Goal: Transaction & Acquisition: Subscribe to service/newsletter

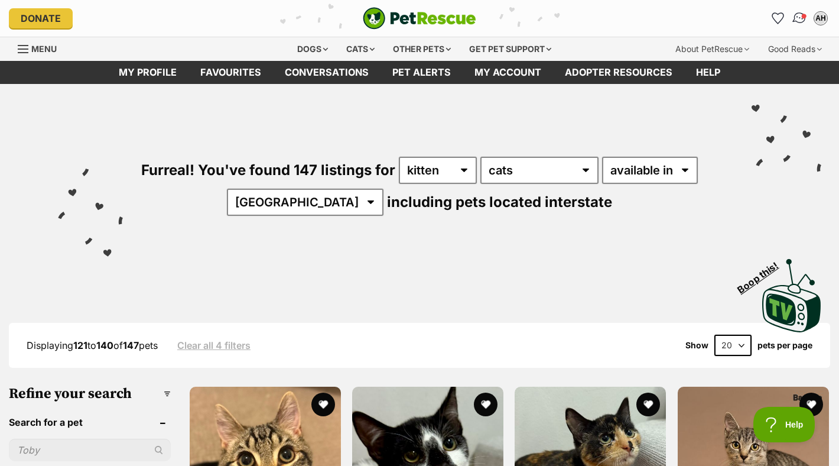
click at [801, 14] on link "Conversations" at bounding box center [799, 19] width 24 height 24
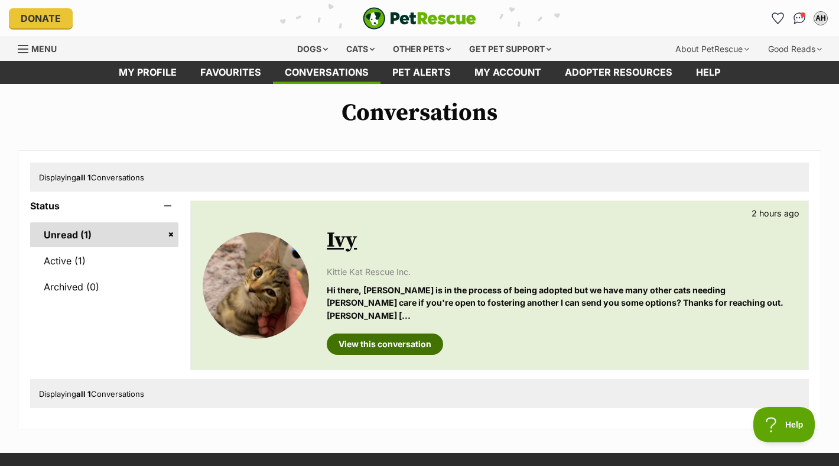
click at [394, 333] on link "View this conversation" at bounding box center [385, 343] width 116 height 21
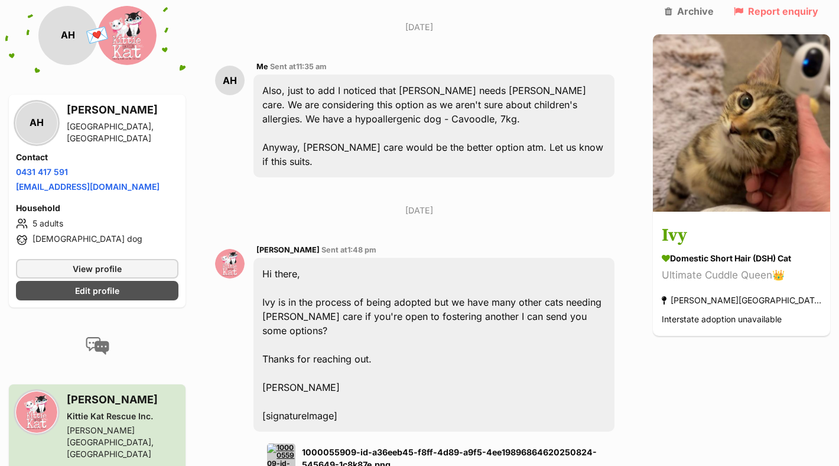
scroll to position [875, 0]
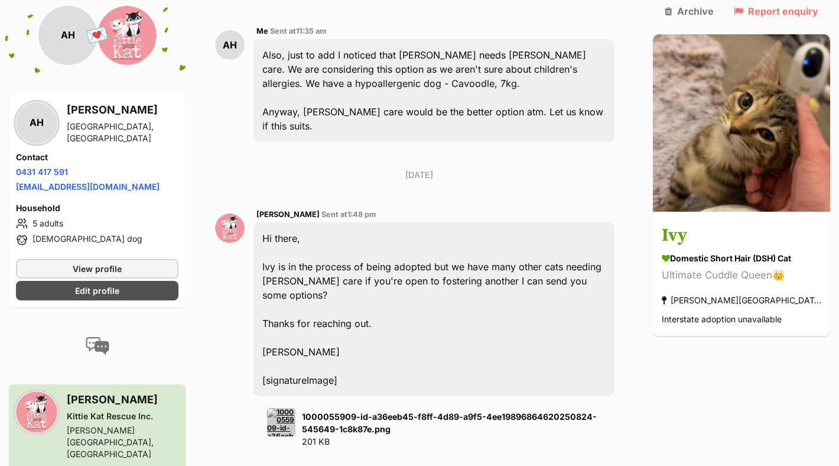
type textarea "k"
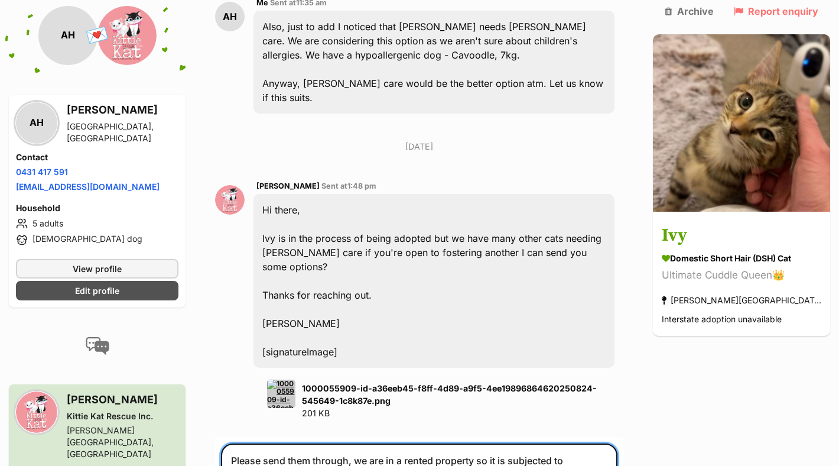
scroll to position [904, 0]
type textarea "Please send them through, we are in a rented property so it is subjected to app…"
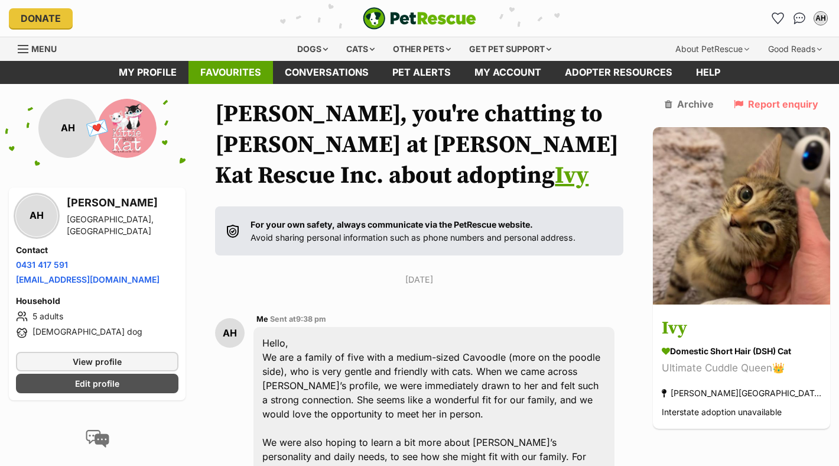
click at [212, 74] on link "Favourites" at bounding box center [231, 72] width 85 height 23
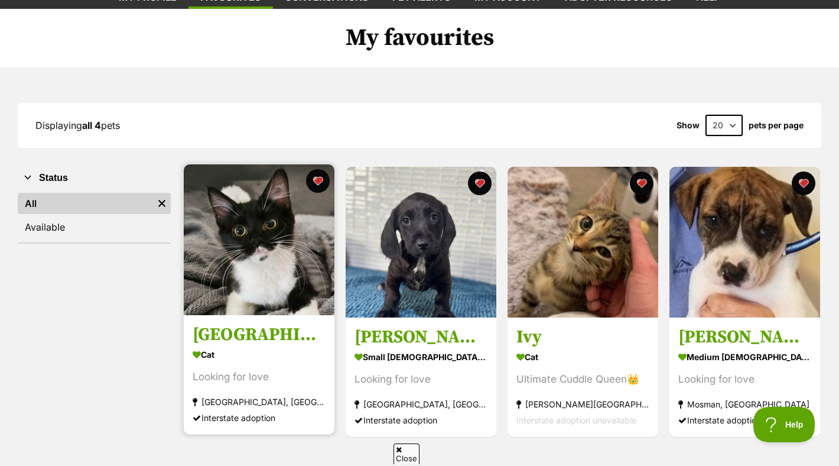
scroll to position [111, 0]
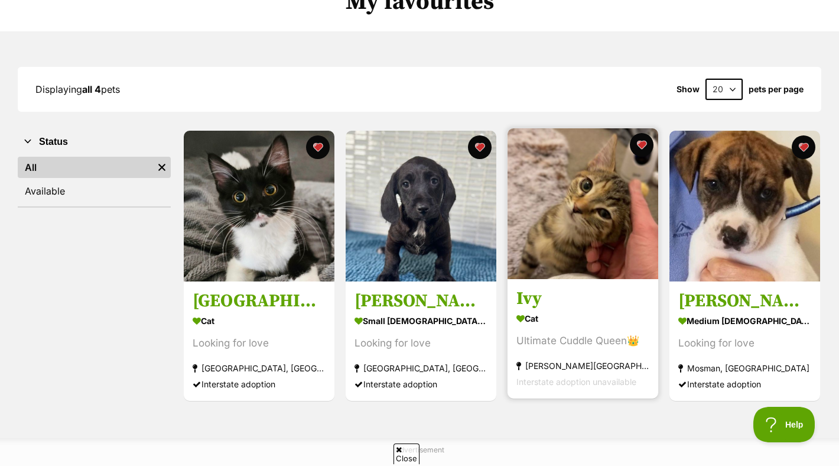
click at [534, 203] on img at bounding box center [583, 203] width 151 height 151
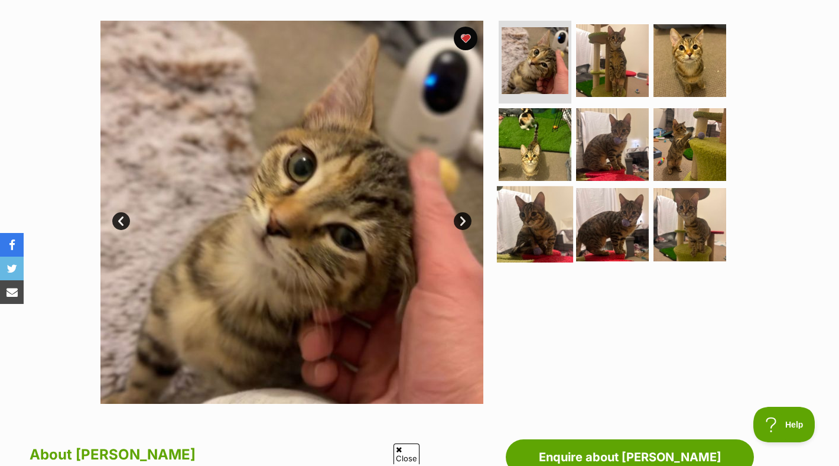
scroll to position [235, 0]
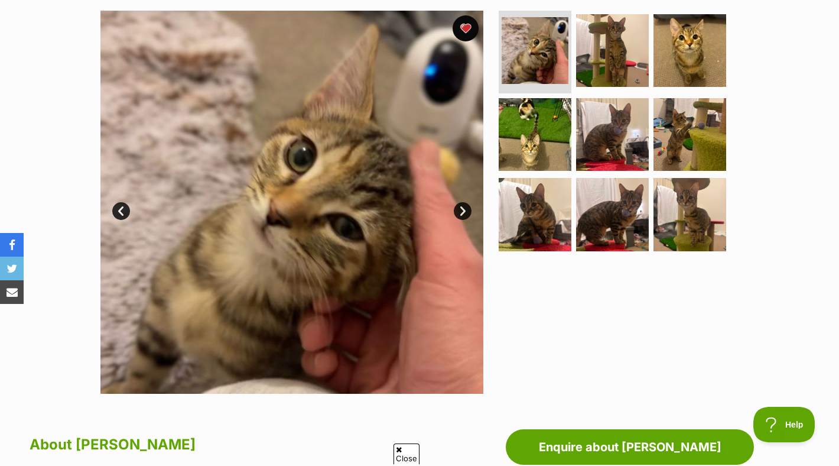
click at [461, 29] on button "favourite" at bounding box center [466, 28] width 26 height 26
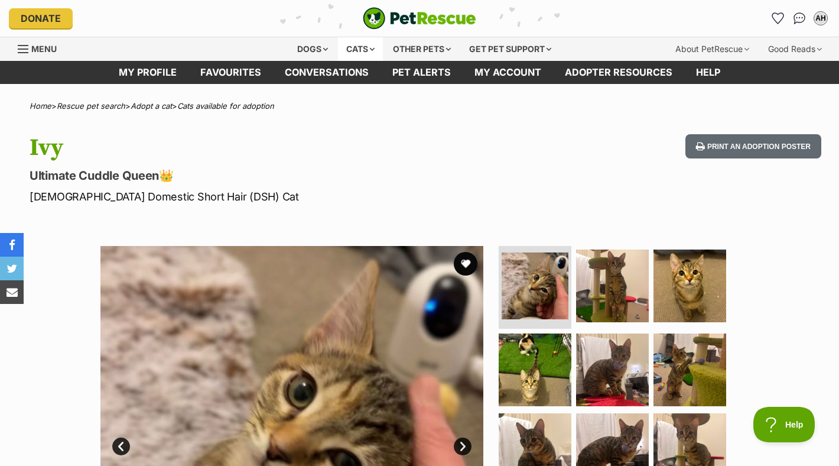
click at [347, 53] on div "Cats" at bounding box center [360, 49] width 45 height 24
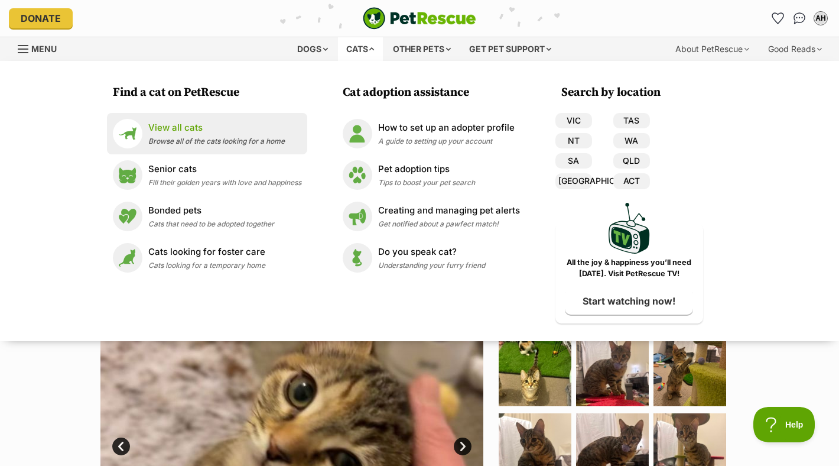
click at [189, 129] on p "View all cats" at bounding box center [216, 128] width 137 height 14
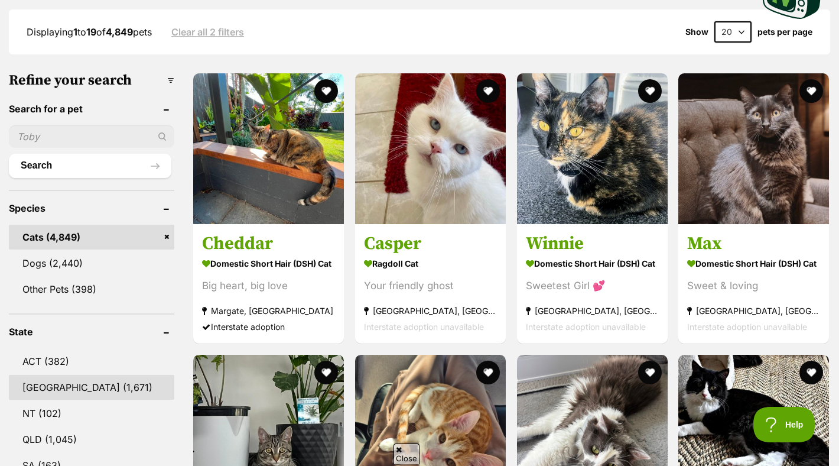
click at [132, 376] on link "[GEOGRAPHIC_DATA] (1,671)" at bounding box center [91, 387] width 165 height 25
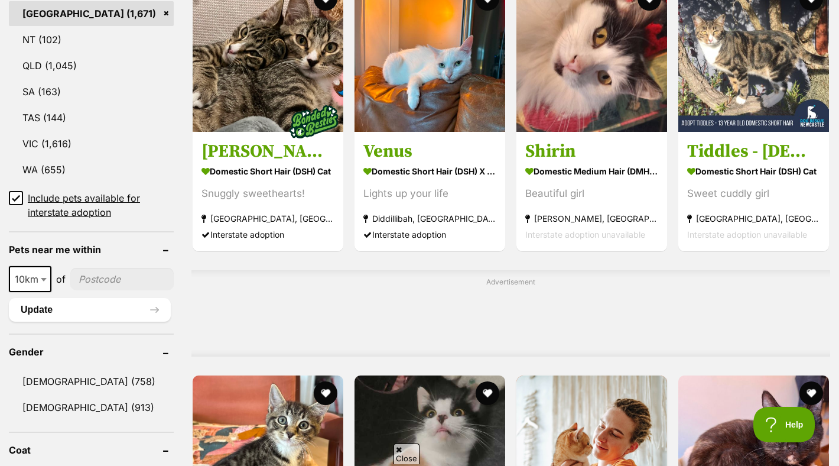
scroll to position [686, 0]
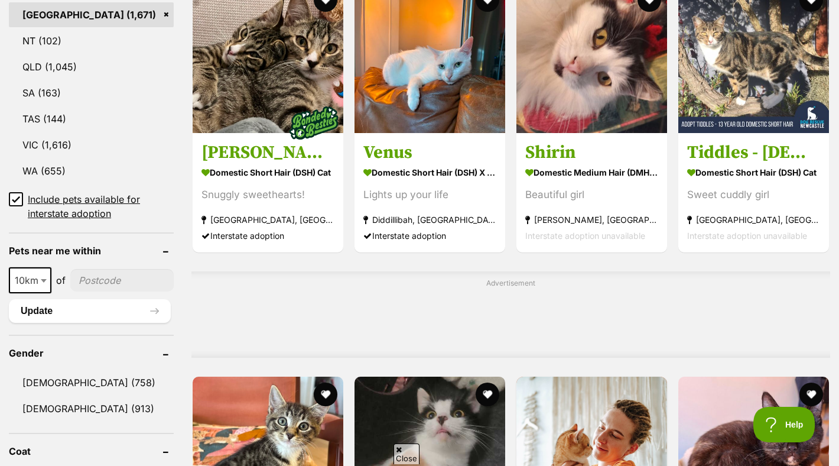
click at [38, 291] on div "10km 25km 50km 100km 250km 10km of Update" at bounding box center [91, 295] width 165 height 56
click at [37, 282] on span "10km" at bounding box center [30, 280] width 40 height 17
select select "25"
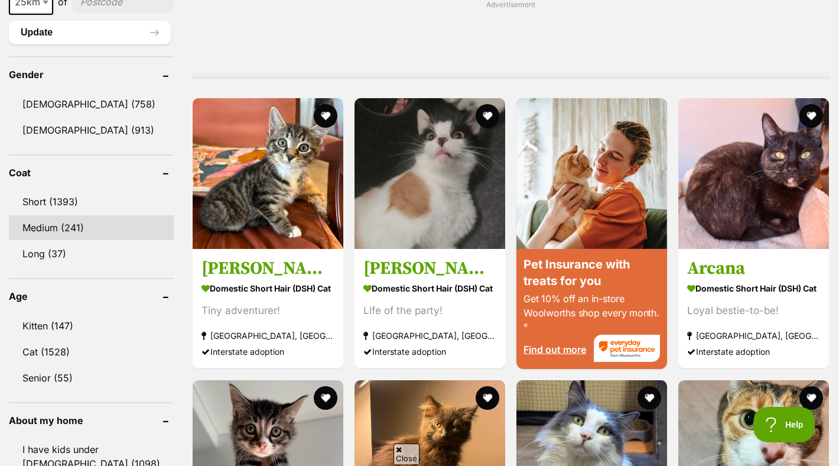
scroll to position [991, 0]
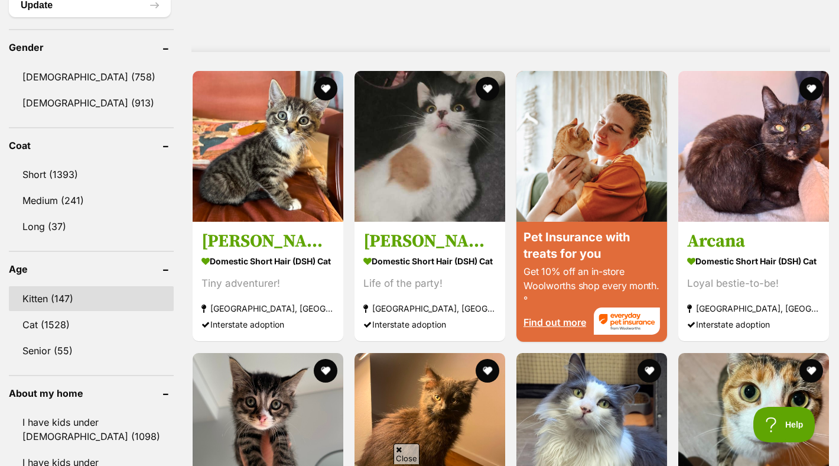
click at [73, 293] on link "Kitten (147)" at bounding box center [91, 298] width 165 height 25
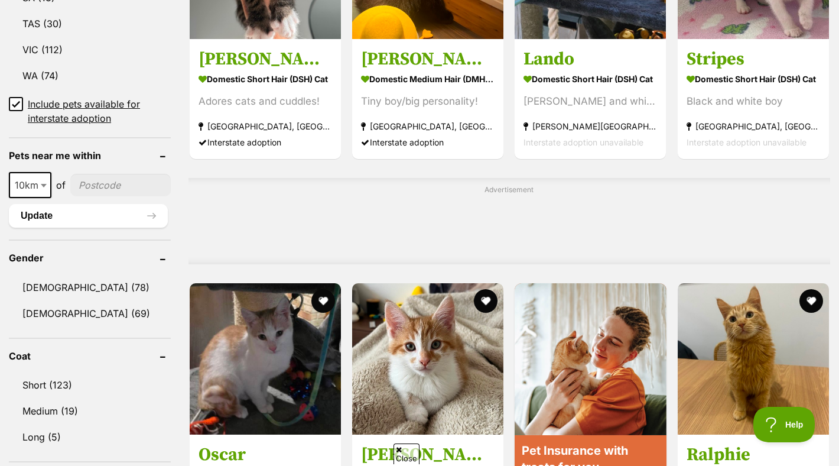
scroll to position [782, 0]
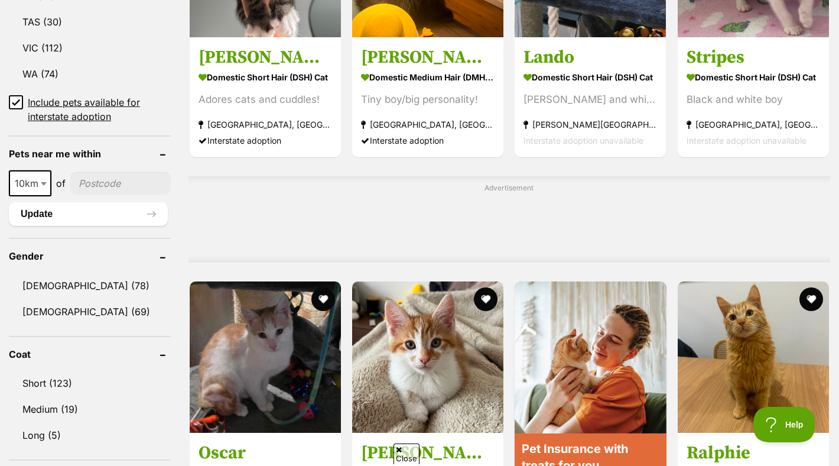
click at [106, 183] on input"] "postcode" at bounding box center [120, 183] width 100 height 22
type input"] "2119"
click at [9, 189] on span "10km" at bounding box center [30, 183] width 43 height 26
select select "25"
click at [60, 219] on button "Update" at bounding box center [88, 214] width 159 height 24
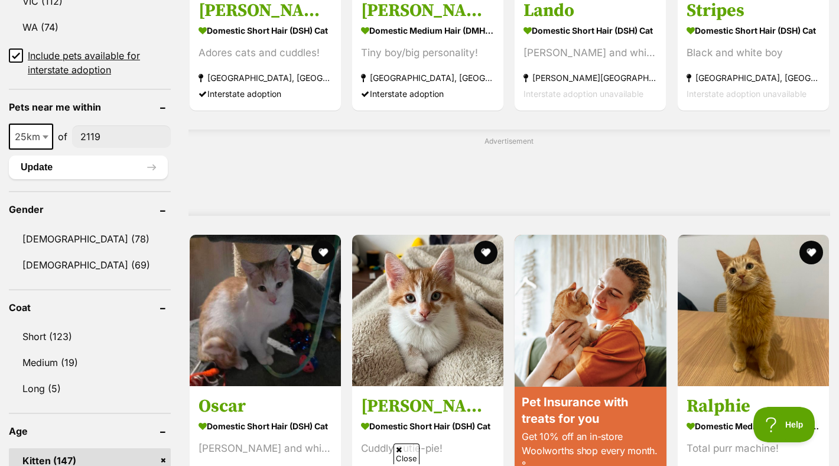
scroll to position [849, 0]
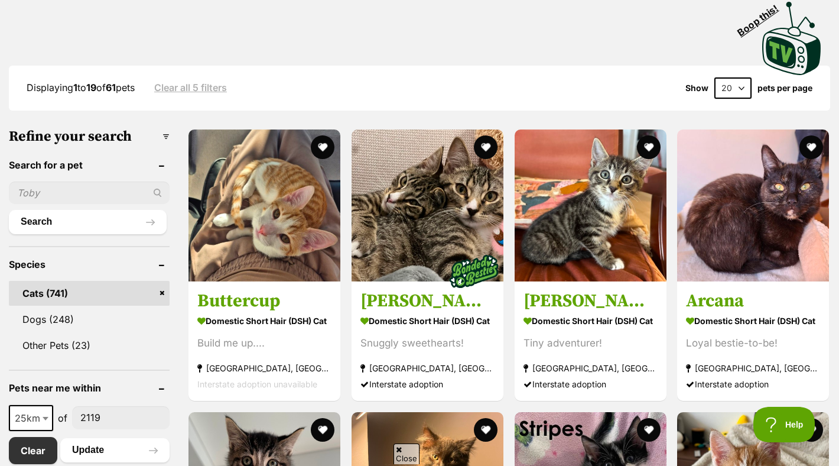
scroll to position [279, 0]
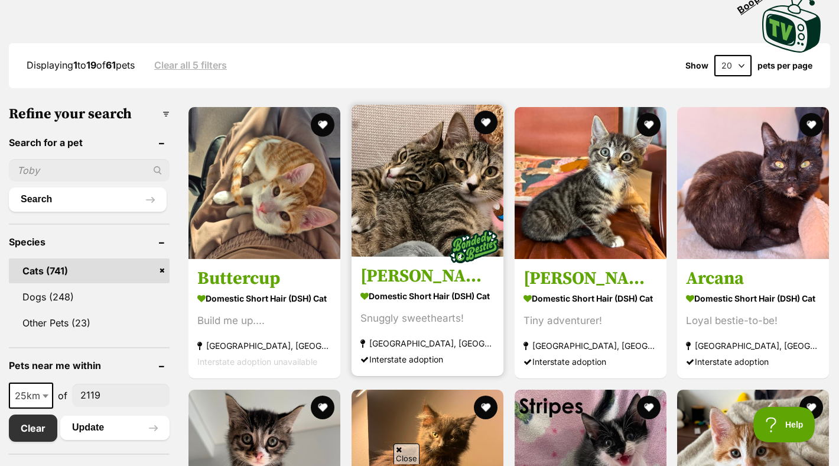
click at [443, 231] on img at bounding box center [428, 181] width 152 height 152
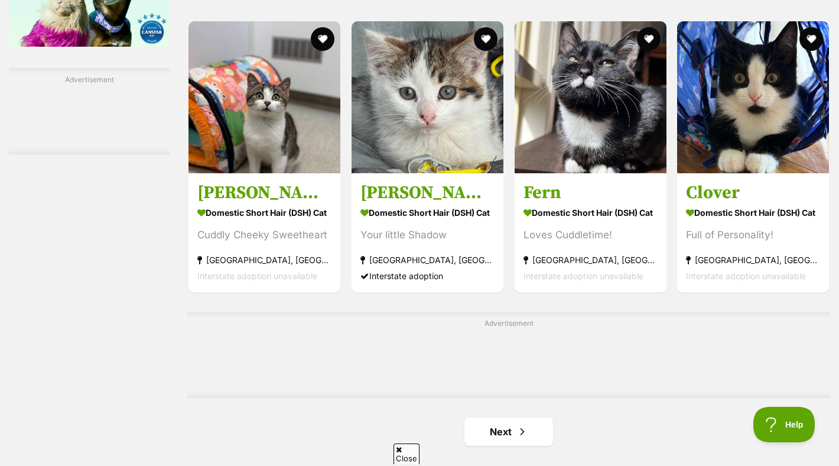
scroll to position [1743, 0]
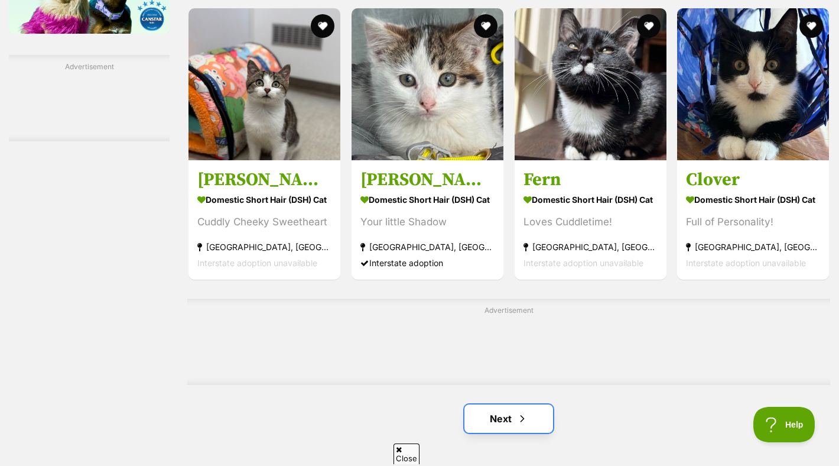
click at [498, 430] on link "Next" at bounding box center [508, 418] width 89 height 28
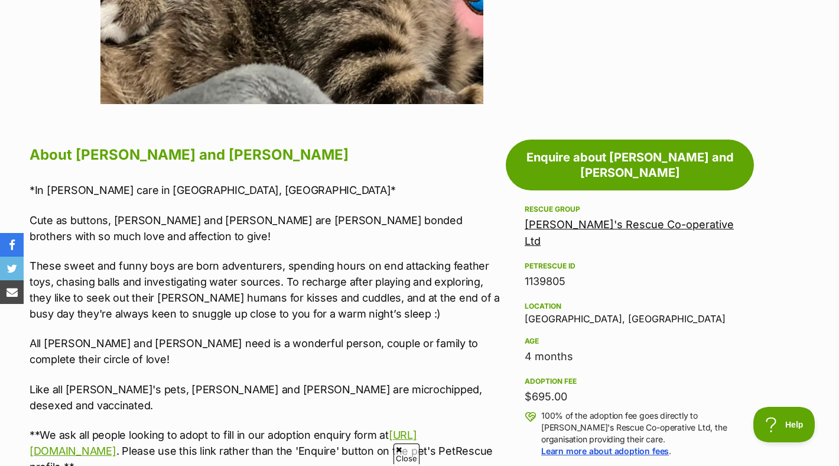
scroll to position [529, 0]
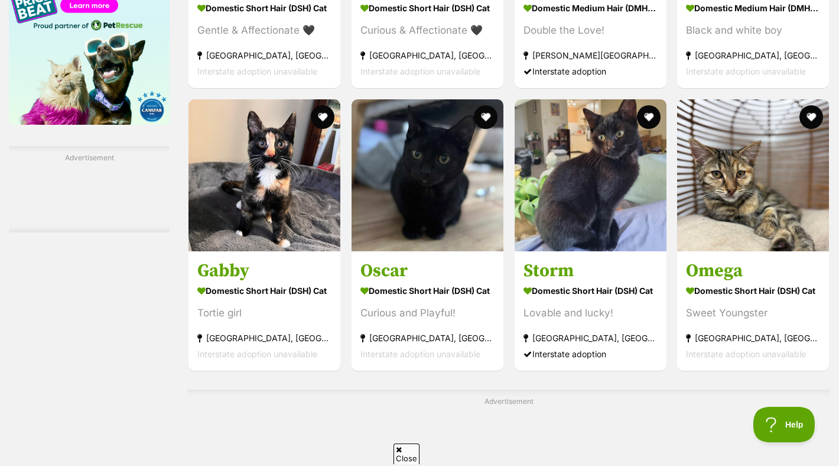
scroll to position [1653, 0]
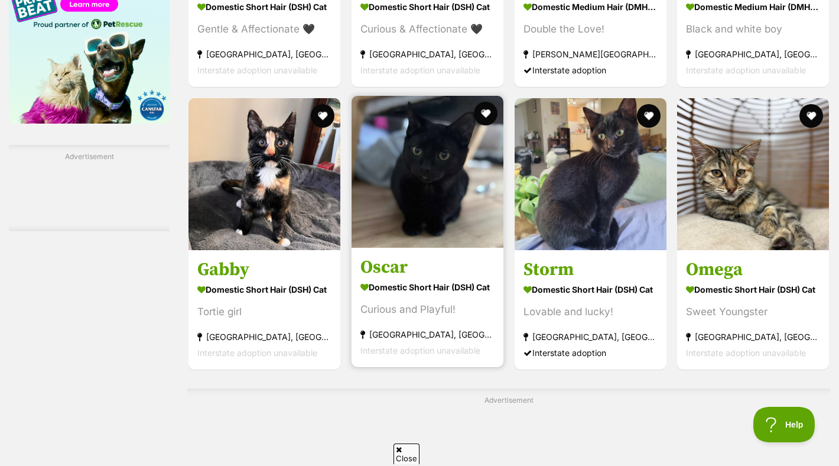
click at [458, 291] on strong "Domestic Short Hair (DSH) Cat" at bounding box center [427, 286] width 134 height 17
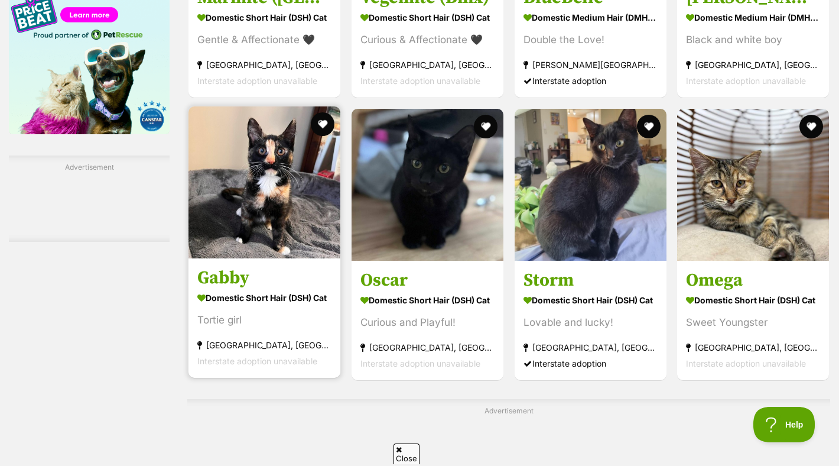
scroll to position [1643, 0]
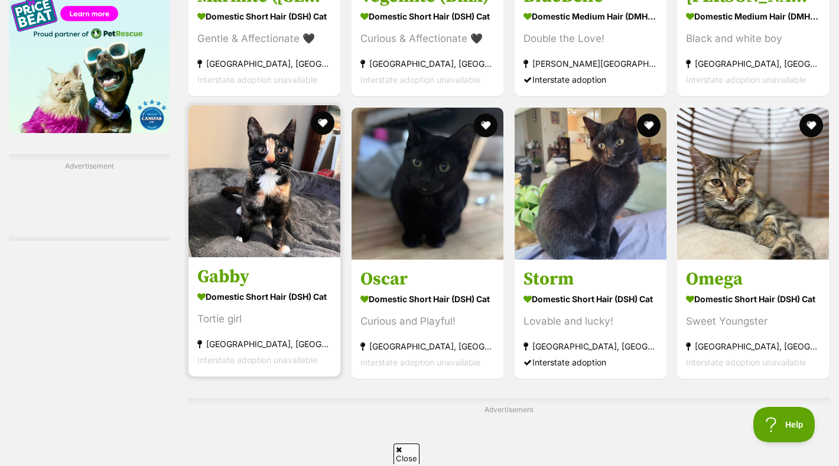
click at [267, 236] on img at bounding box center [265, 181] width 152 height 152
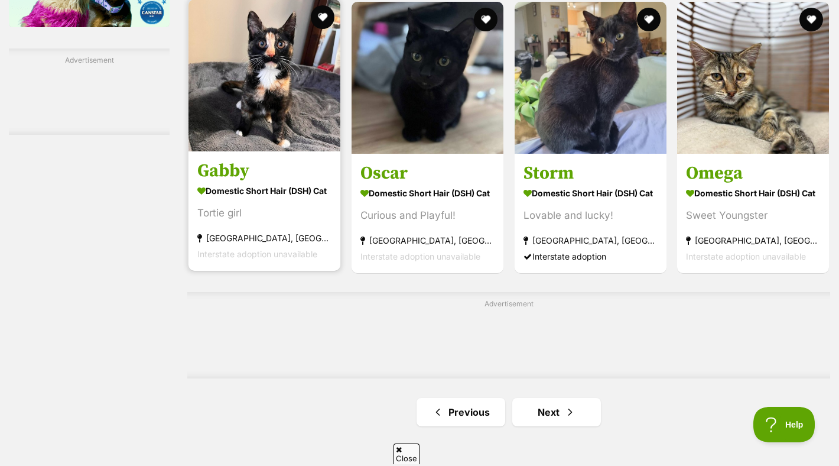
scroll to position [1726, 0]
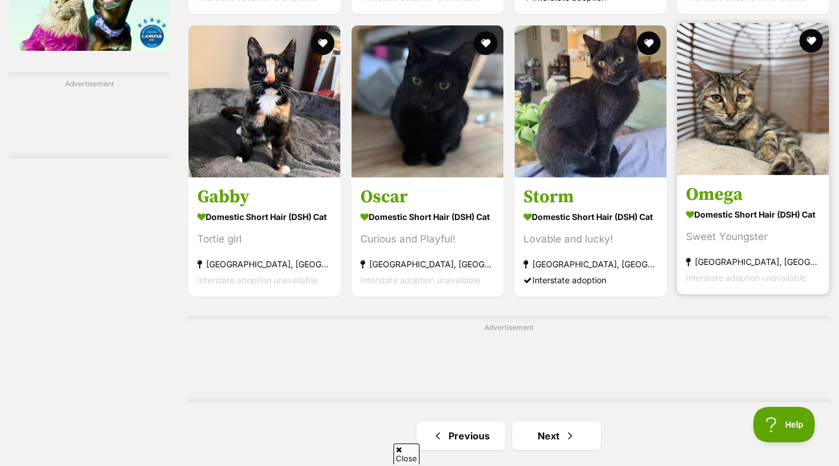
click at [737, 185] on h3 "Omega" at bounding box center [753, 194] width 134 height 22
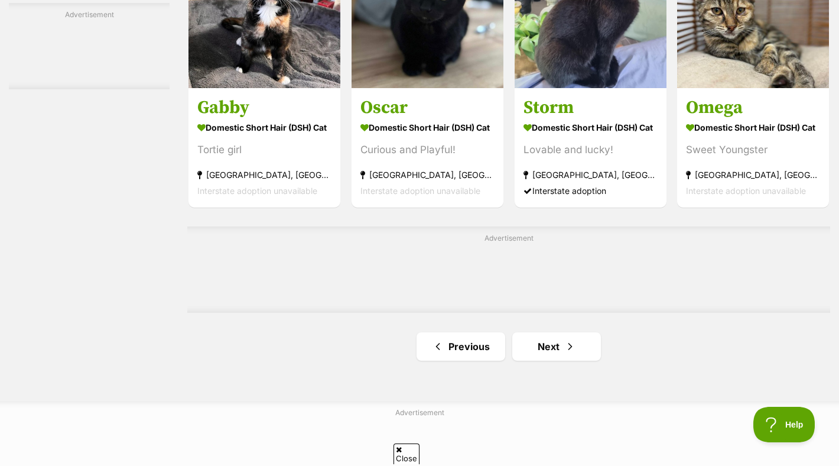
scroll to position [1835, 0]
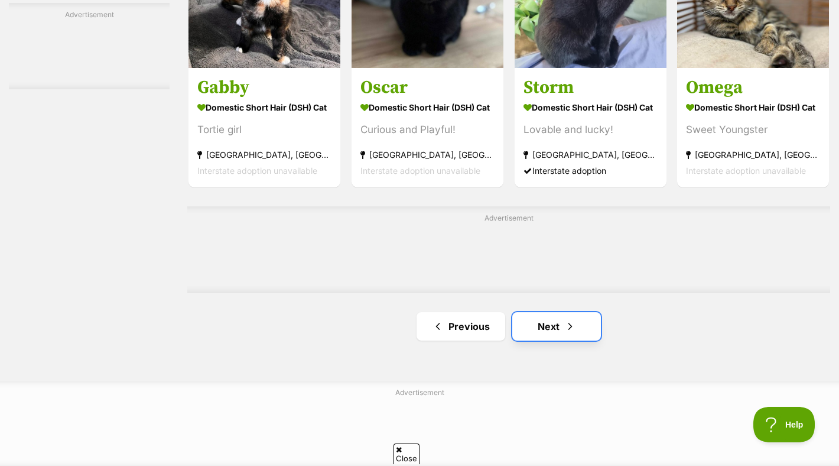
click at [541, 339] on link "Next" at bounding box center [556, 326] width 89 height 28
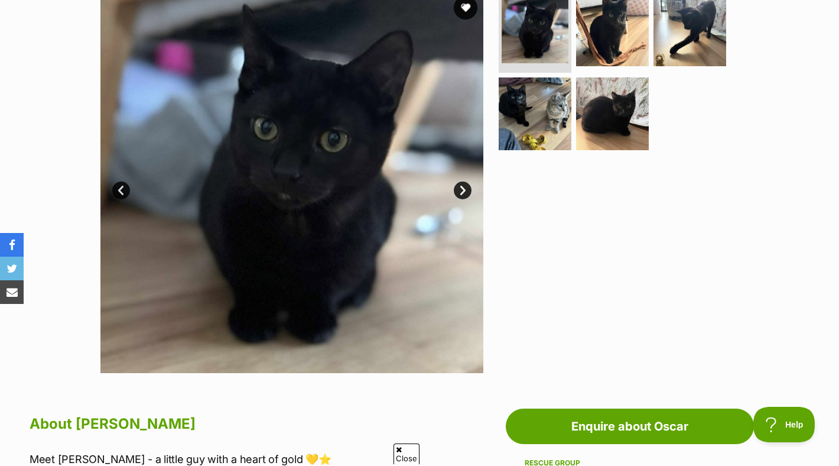
scroll to position [255, 0]
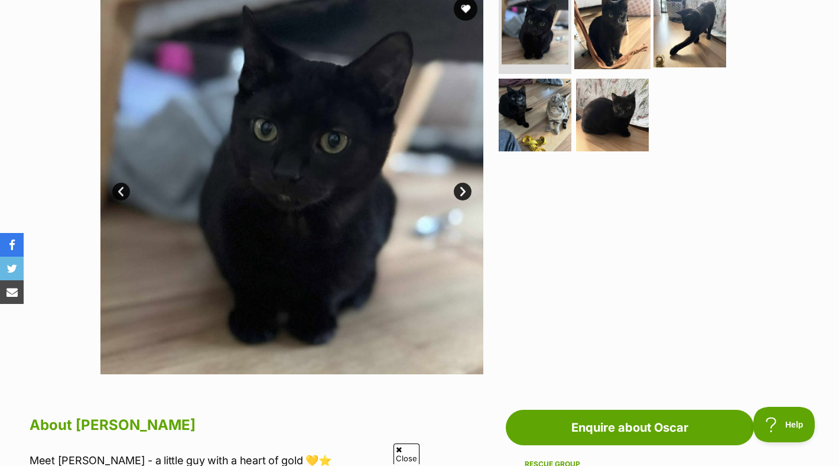
click at [594, 33] on img at bounding box center [612, 31] width 76 height 76
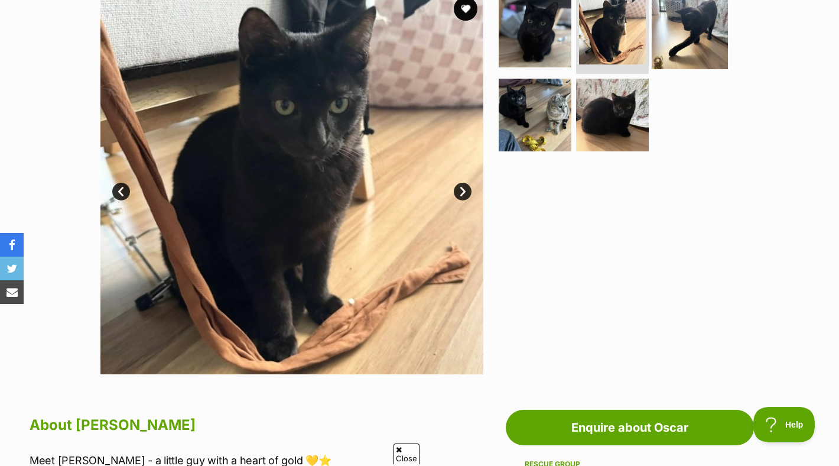
click at [690, 27] on img at bounding box center [690, 31] width 76 height 76
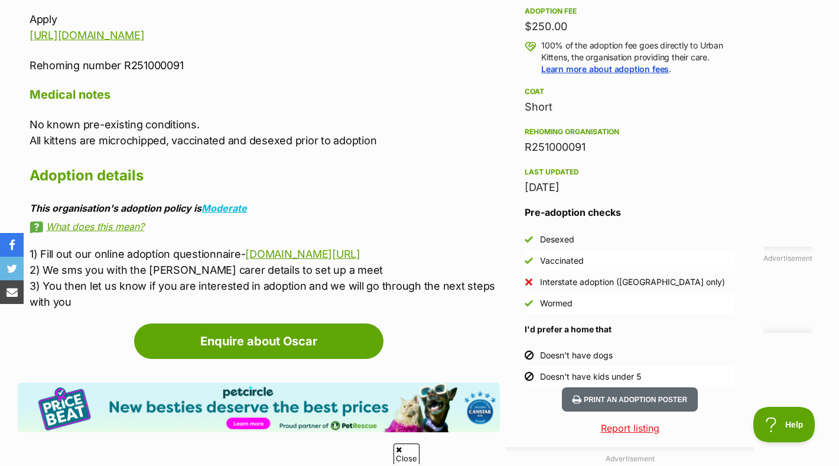
scroll to position [861, 0]
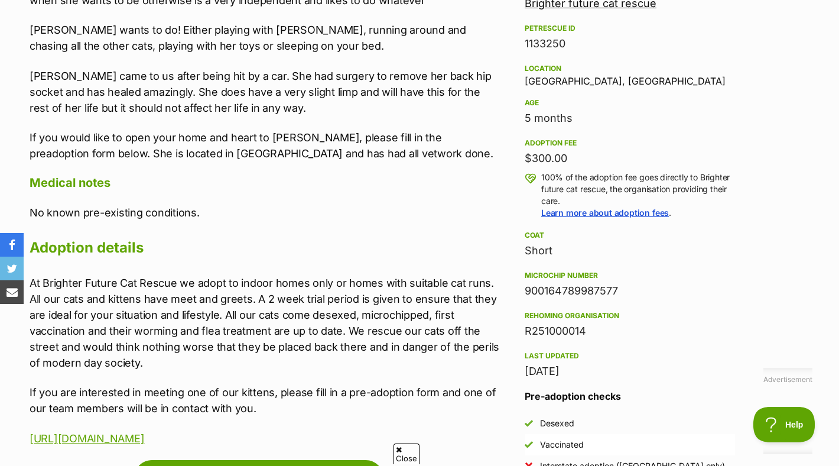
scroll to position [616, 0]
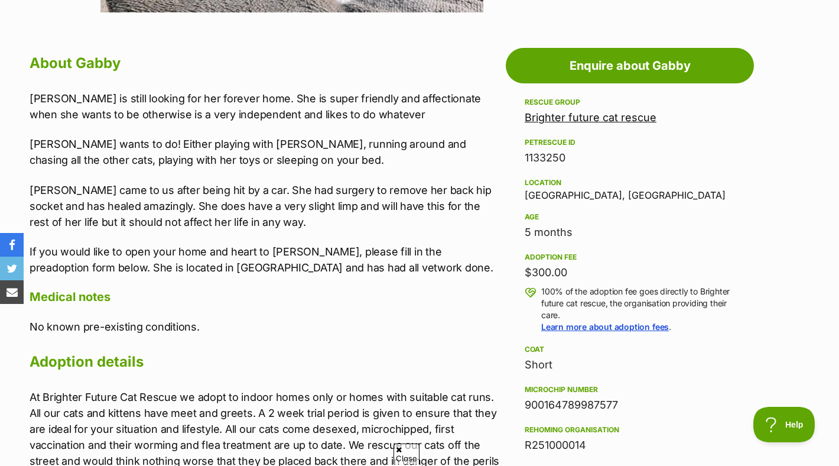
click at [548, 264] on div "$300.00" at bounding box center [630, 272] width 210 height 17
click at [425, 249] on p "If you would like to open your home and heart to Gabby, please fill in the prea…" at bounding box center [265, 259] width 470 height 32
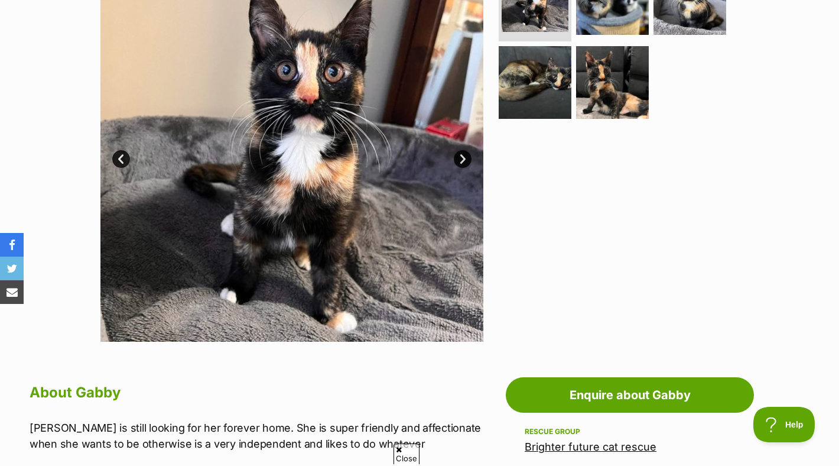
scroll to position [287, 0]
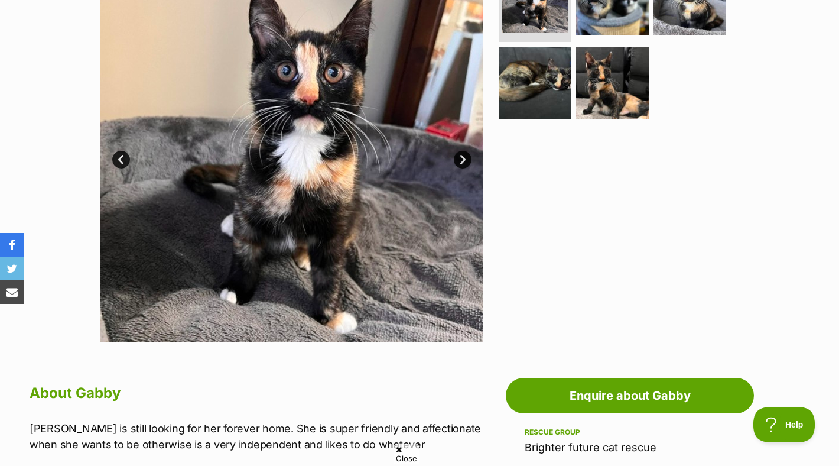
click at [472, 150] on img at bounding box center [291, 150] width 383 height 383
click at [465, 154] on link "Next" at bounding box center [463, 160] width 18 height 18
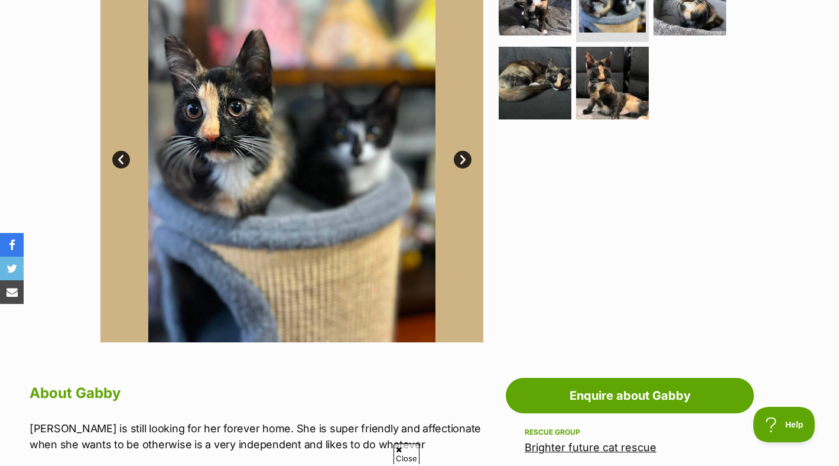
click at [465, 154] on link "Next" at bounding box center [463, 160] width 18 height 18
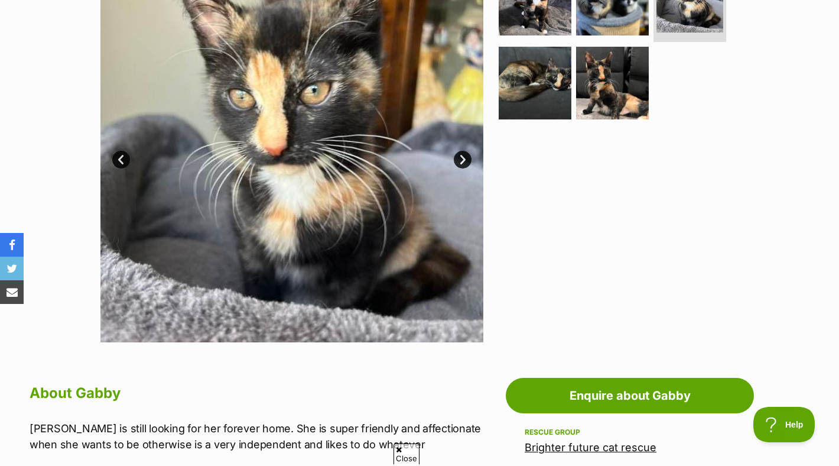
click at [465, 154] on link "Next" at bounding box center [463, 160] width 18 height 18
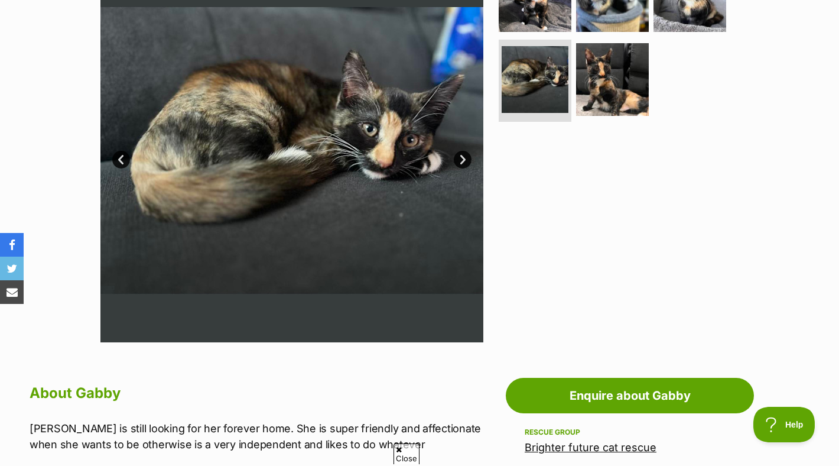
click at [465, 154] on link "Next" at bounding box center [463, 160] width 18 height 18
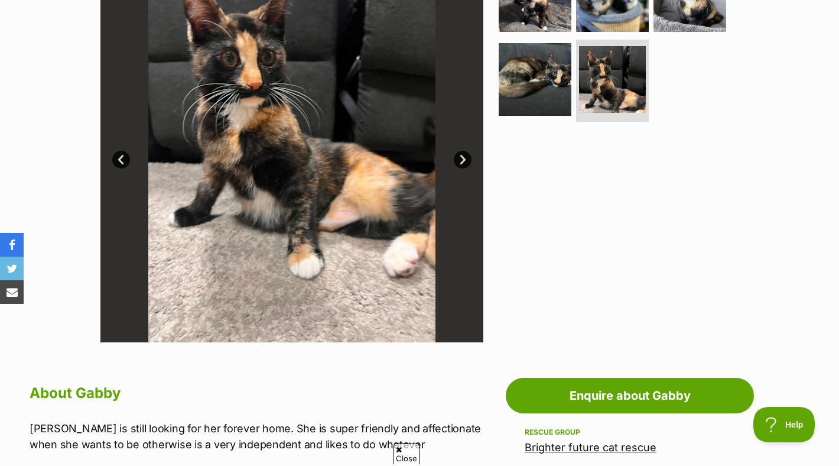
click at [465, 154] on link "Next" at bounding box center [463, 160] width 18 height 18
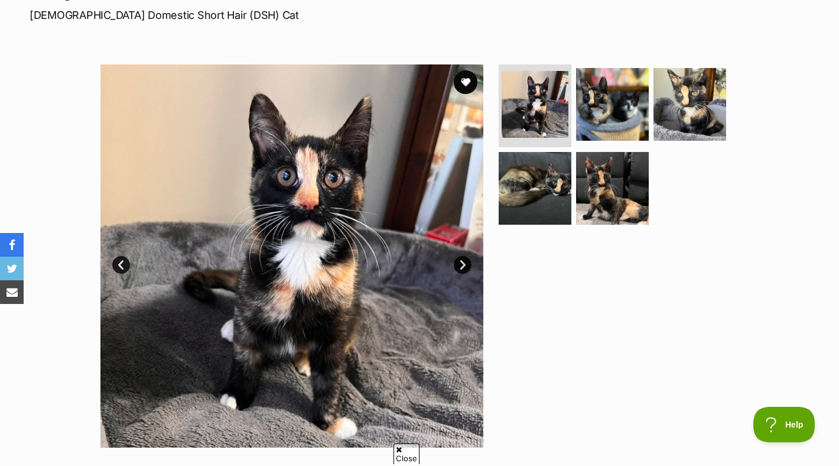
scroll to position [141, 0]
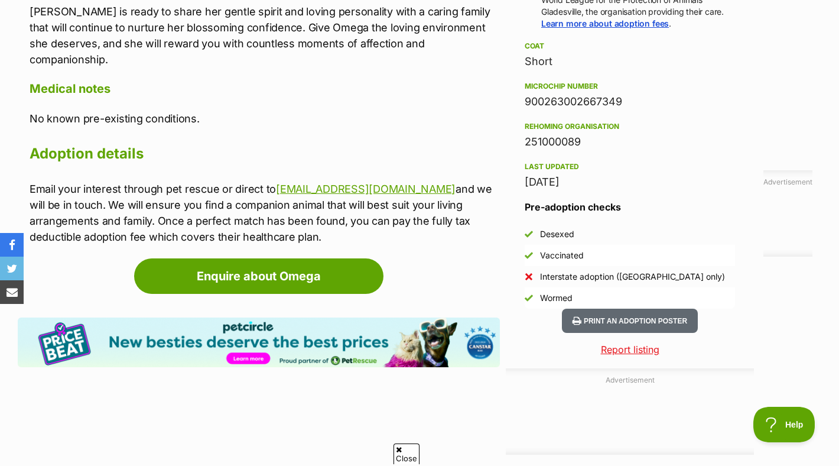
scroll to position [937, 0]
click at [282, 203] on p "Email your interest through pet rescue or direct to [EMAIL_ADDRESS][DOMAIN_NAME…" at bounding box center [265, 212] width 470 height 64
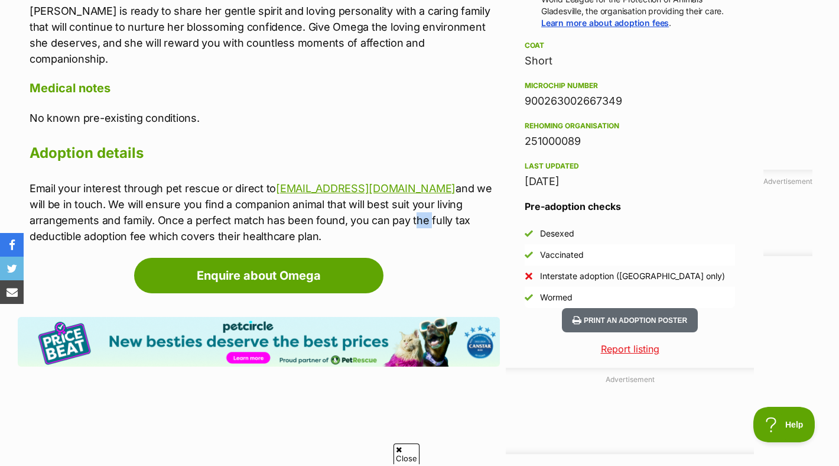
click at [282, 203] on p "Email your interest through pet rescue or direct to [EMAIL_ADDRESS][DOMAIN_NAME…" at bounding box center [265, 212] width 470 height 64
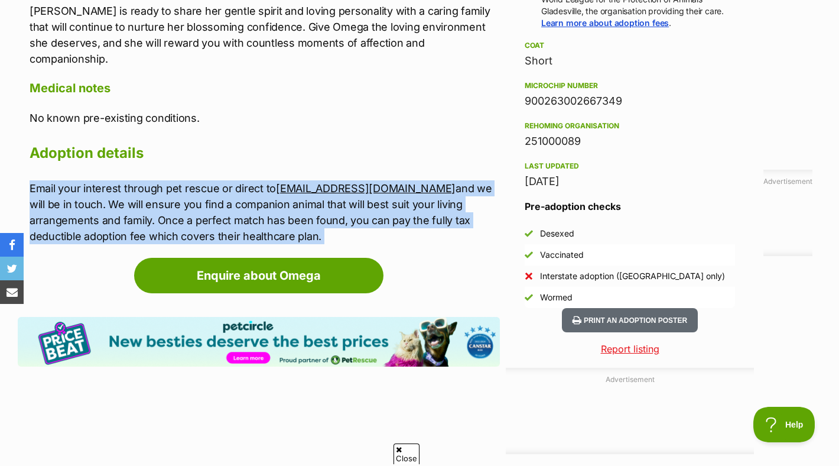
click at [282, 203] on p "Email your interest through pet rescue or direct to [EMAIL_ADDRESS][DOMAIN_NAME…" at bounding box center [265, 212] width 470 height 64
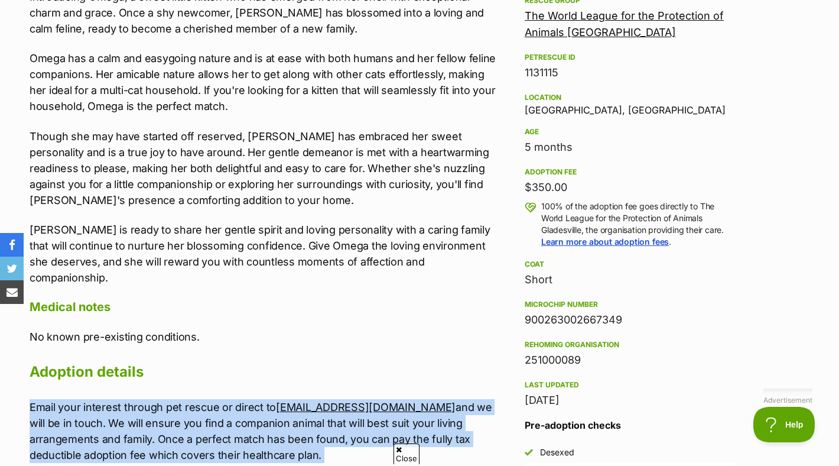
scroll to position [716, 0]
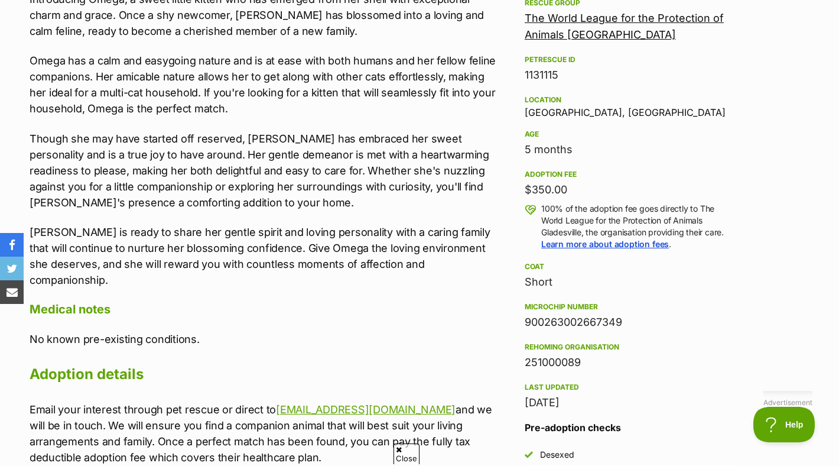
click at [294, 219] on div "Introducing Omega, a sweet little kitten who has emerged from her shell with ex…" at bounding box center [265, 139] width 470 height 297
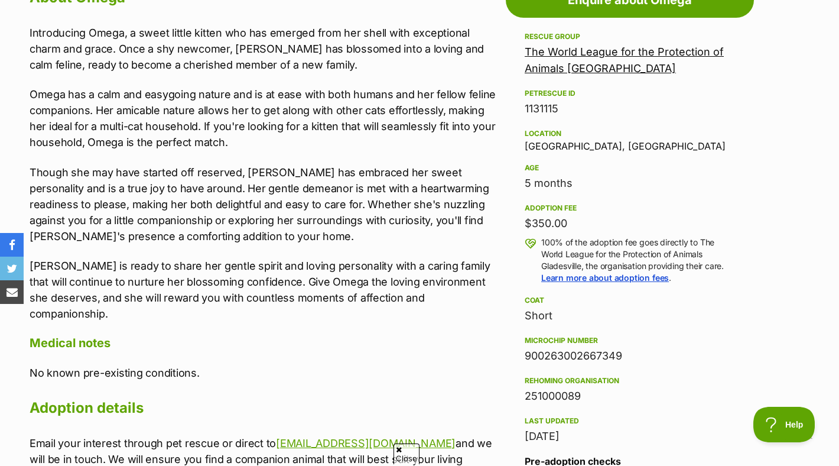
scroll to position [662, 0]
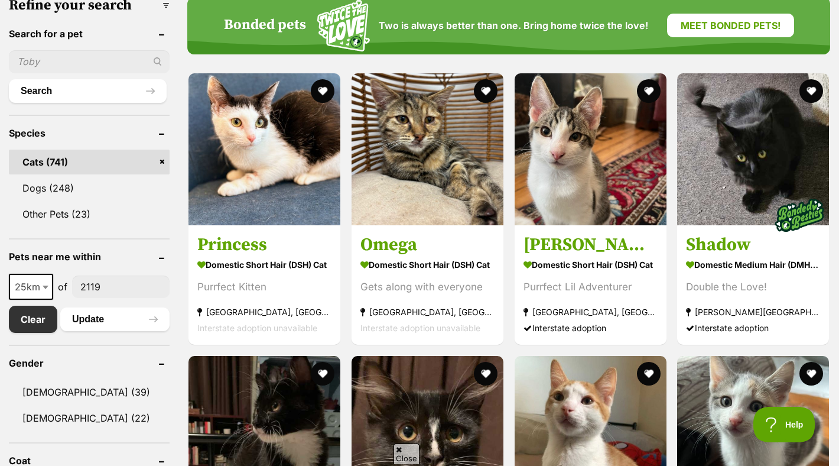
scroll to position [388, 0]
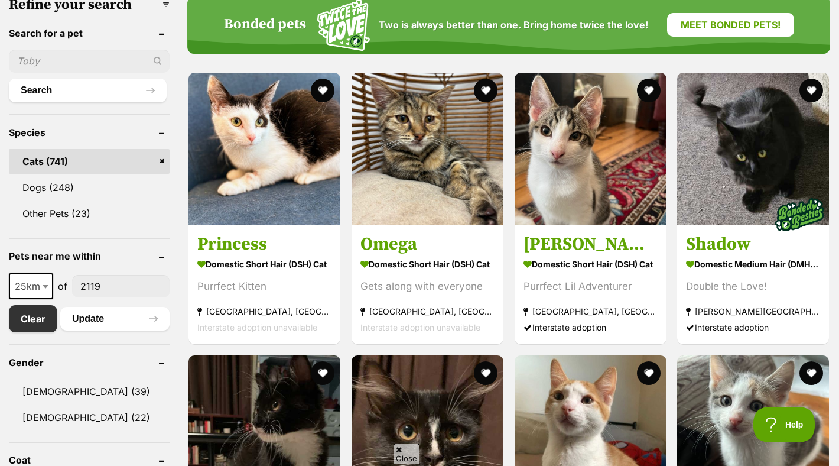
click at [38, 289] on span "25km" at bounding box center [31, 286] width 42 height 17
click at [105, 317] on button "Update" at bounding box center [114, 319] width 109 height 24
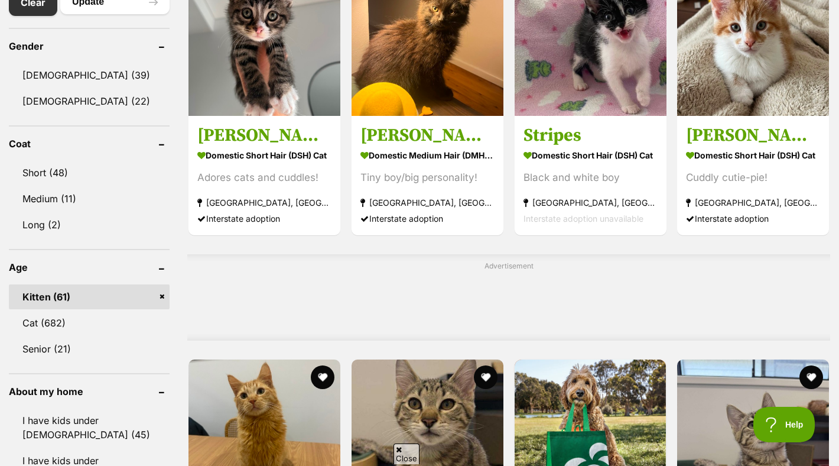
scroll to position [722, 0]
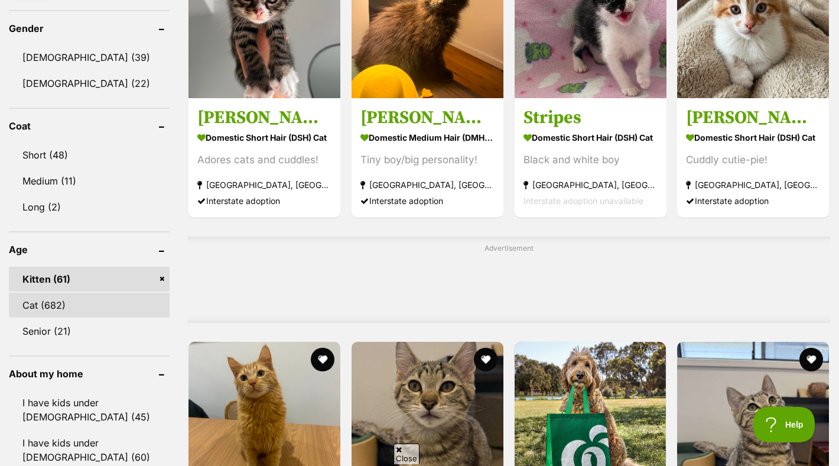
click at [60, 310] on link "Cat (682)" at bounding box center [89, 305] width 161 height 25
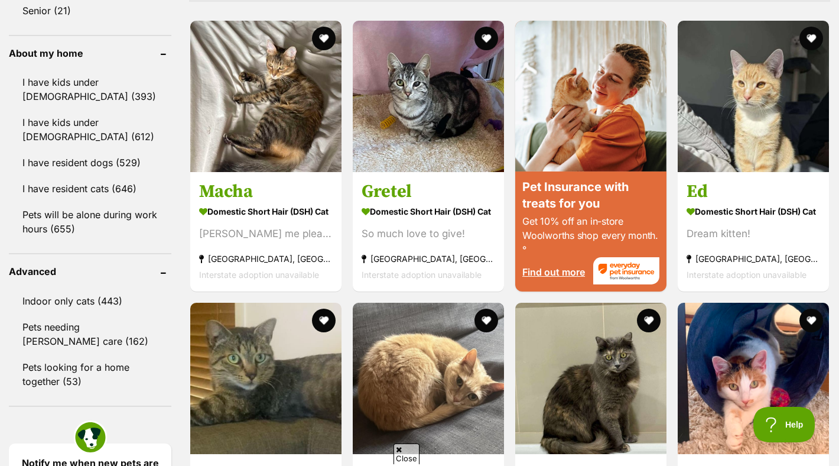
scroll to position [1042, 0]
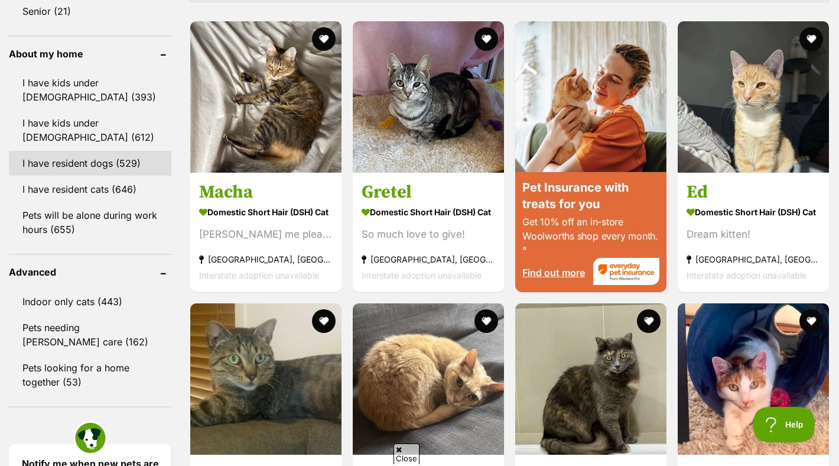
click at [91, 174] on link "I have resident dogs (529)" at bounding box center [90, 163] width 163 height 25
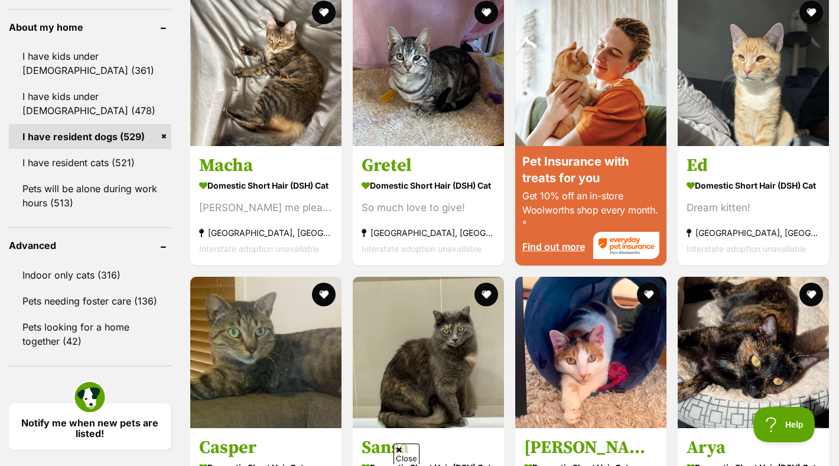
scroll to position [1076, 0]
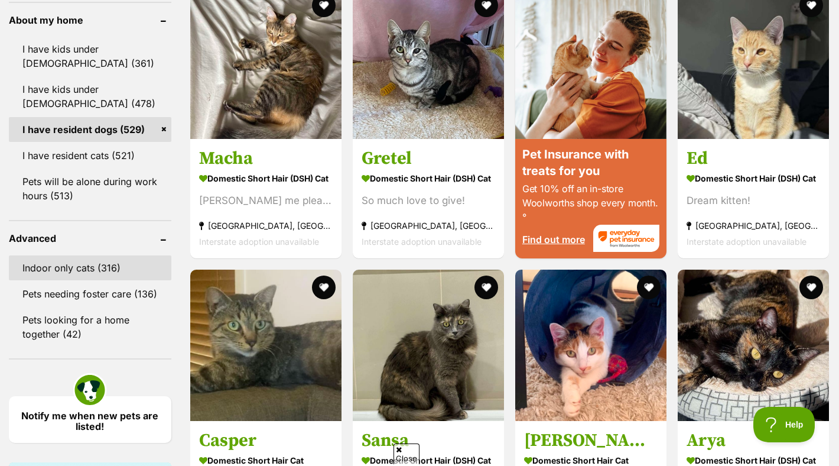
click at [117, 267] on link "Indoor only cats (316)" at bounding box center [90, 267] width 163 height 25
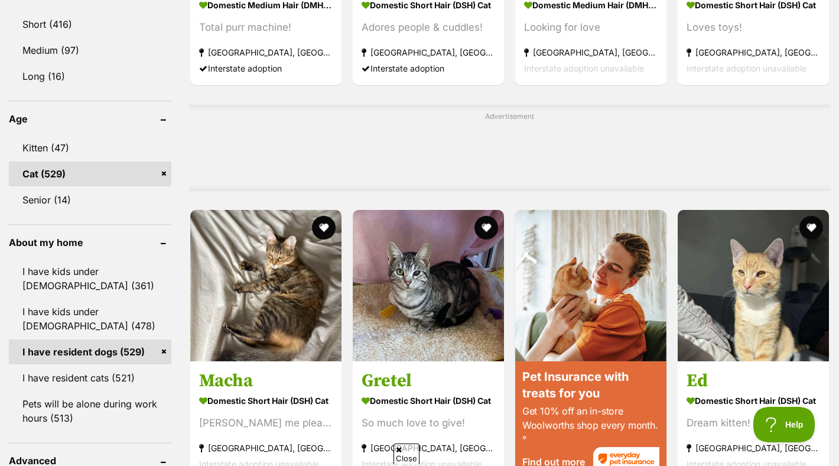
scroll to position [831, 0]
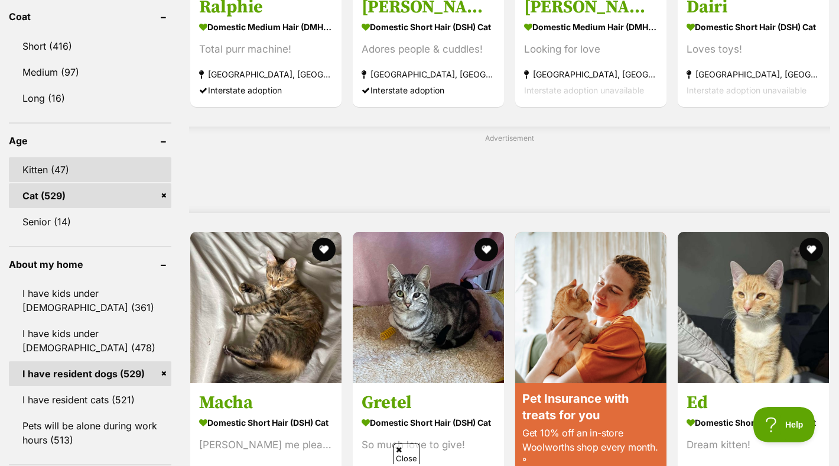
click at [89, 176] on link "Kitten (47)" at bounding box center [90, 169] width 163 height 25
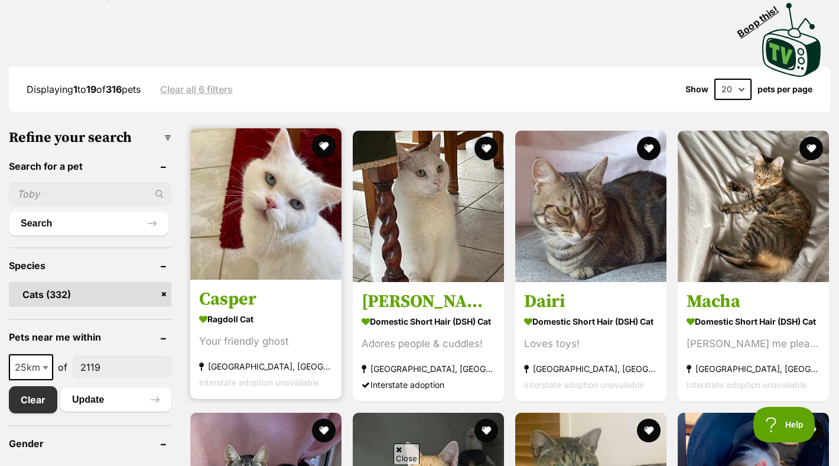
scroll to position [260, 0]
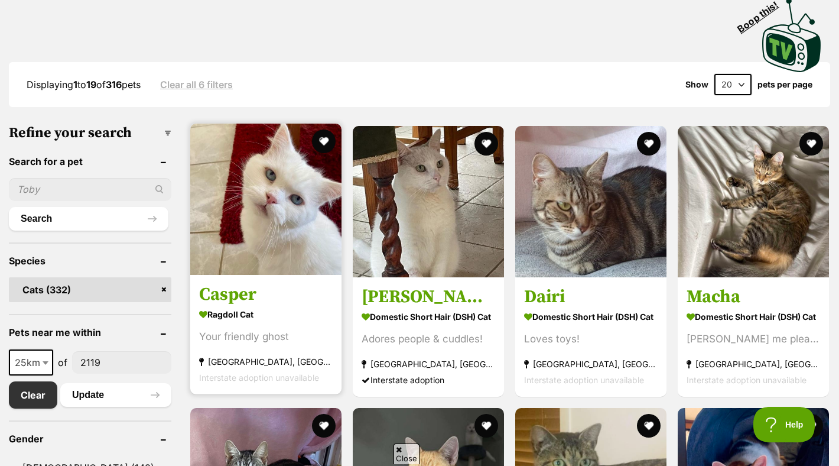
click at [274, 281] on link "Casper Ragdoll Cat Your friendly ghost [GEOGRAPHIC_DATA], [GEOGRAPHIC_DATA] Int…" at bounding box center [265, 334] width 151 height 120
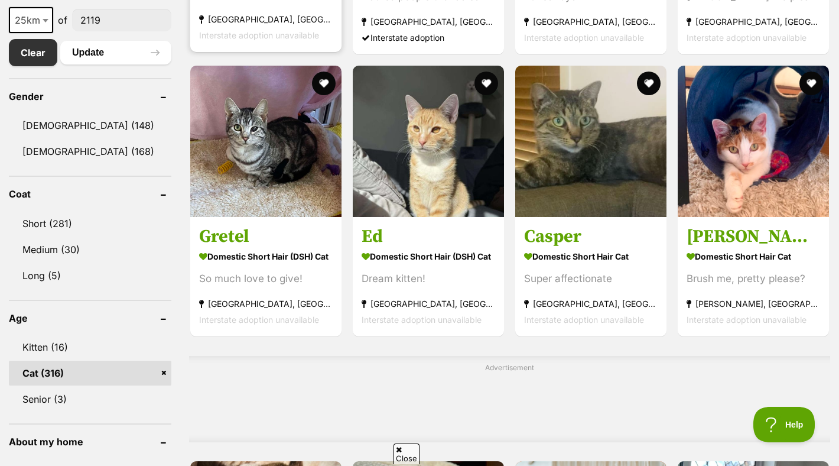
scroll to position [700, 0]
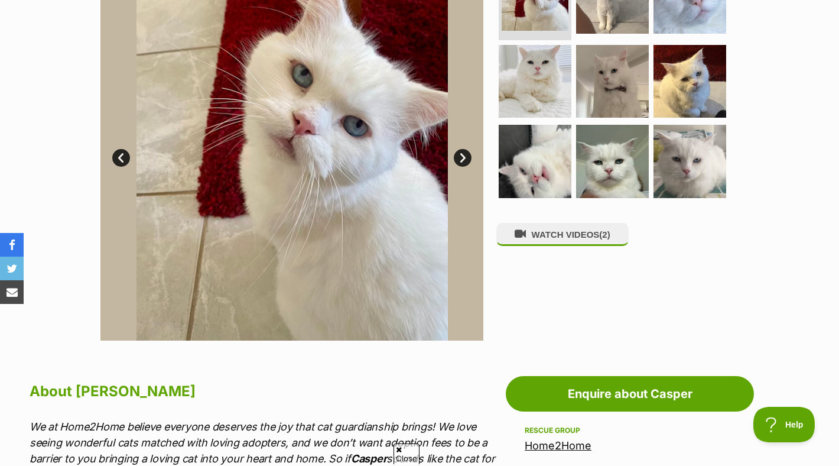
scroll to position [116, 0]
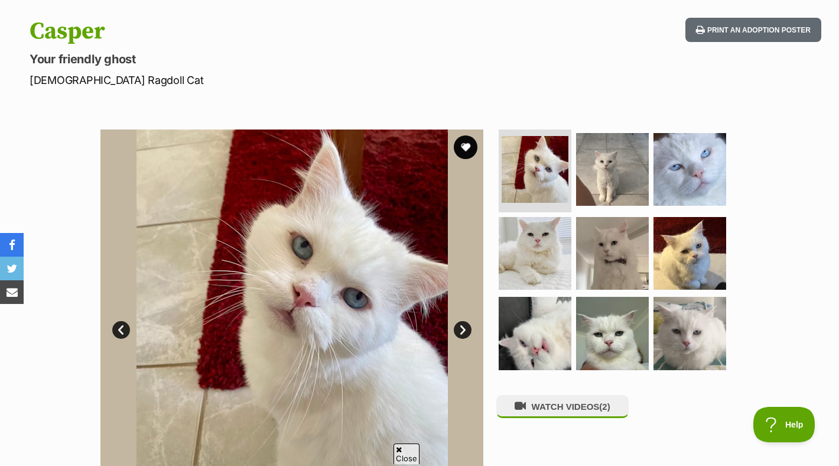
click at [473, 327] on img at bounding box center [291, 320] width 383 height 383
click at [467, 330] on link "Next" at bounding box center [463, 330] width 18 height 18
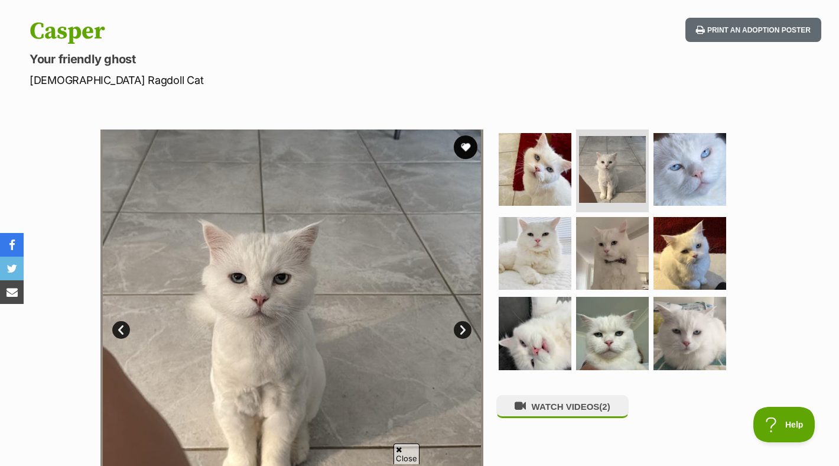
click at [459, 332] on link "Next" at bounding box center [463, 330] width 18 height 18
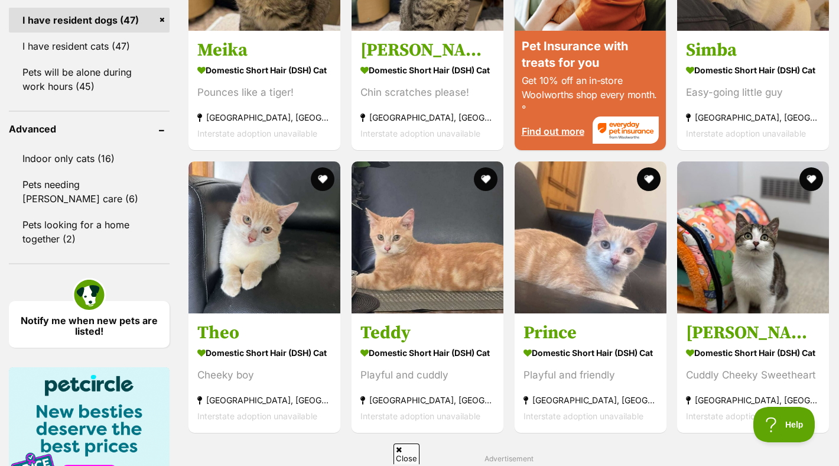
scroll to position [1185, 0]
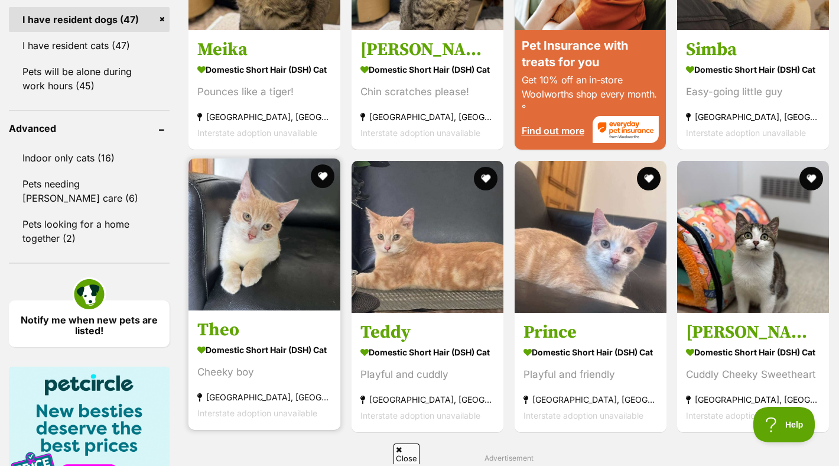
click at [315, 280] on img at bounding box center [265, 234] width 152 height 152
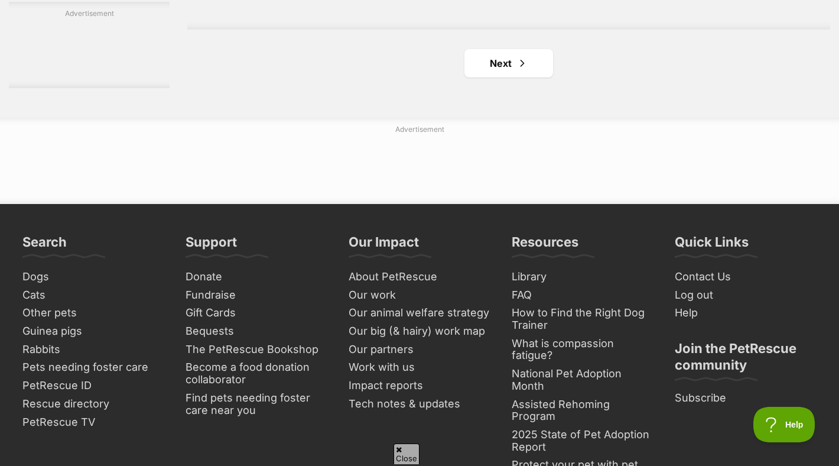
scroll to position [2123, 0]
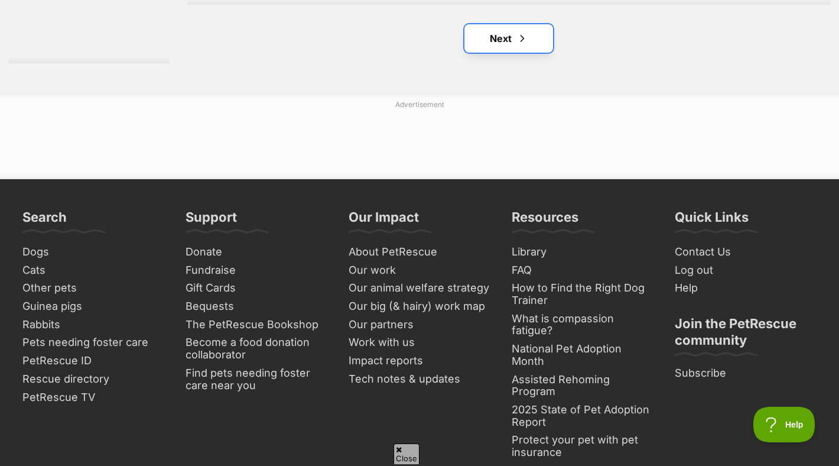
click at [545, 37] on link "Next" at bounding box center [508, 38] width 89 height 28
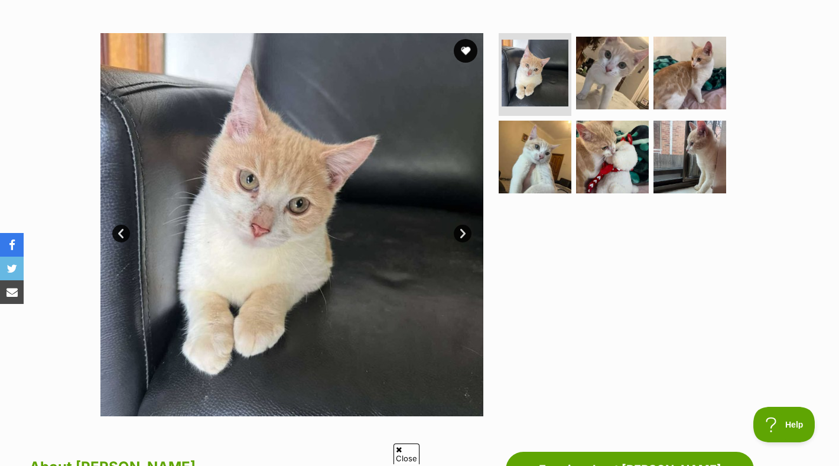
scroll to position [212, 0]
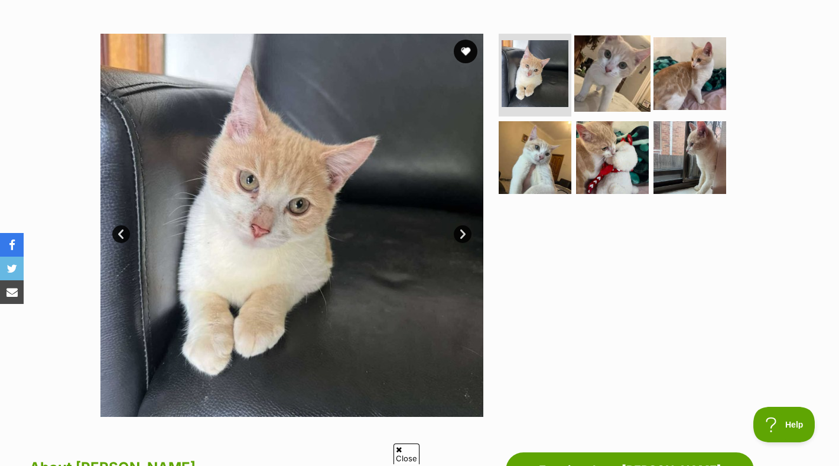
click at [620, 85] on img at bounding box center [612, 73] width 76 height 76
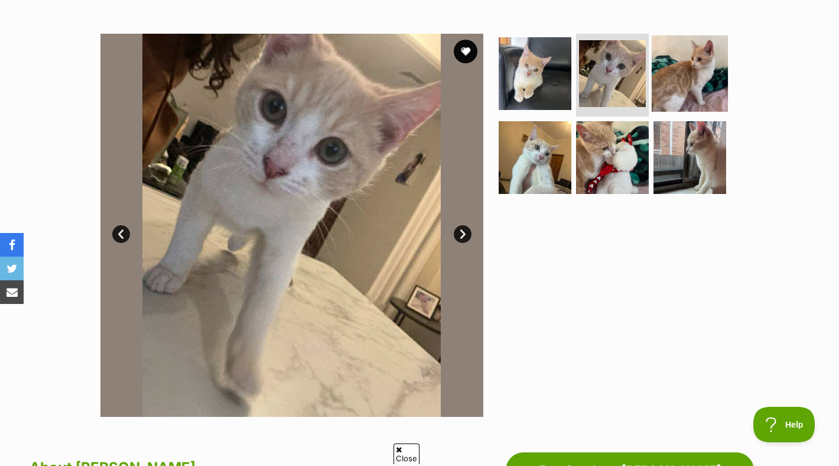
click at [678, 90] on img at bounding box center [690, 73] width 76 height 76
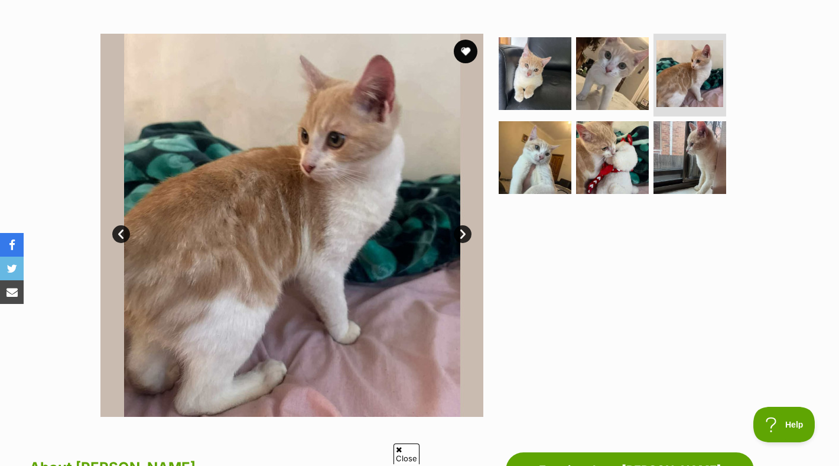
click at [460, 236] on link "Next" at bounding box center [463, 234] width 18 height 18
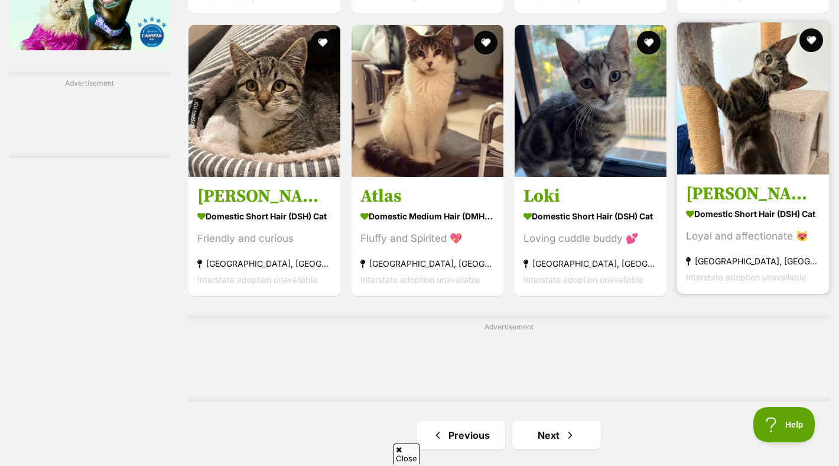
scroll to position [1785, 0]
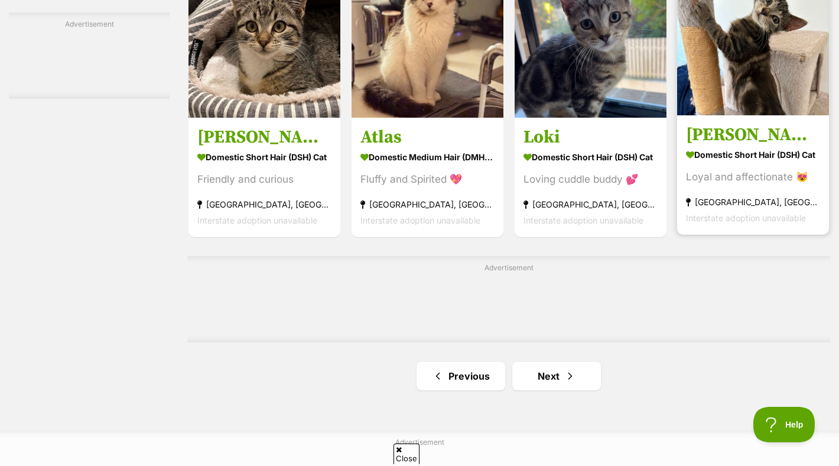
click at [730, 135] on h3 "Luke" at bounding box center [753, 135] width 134 height 22
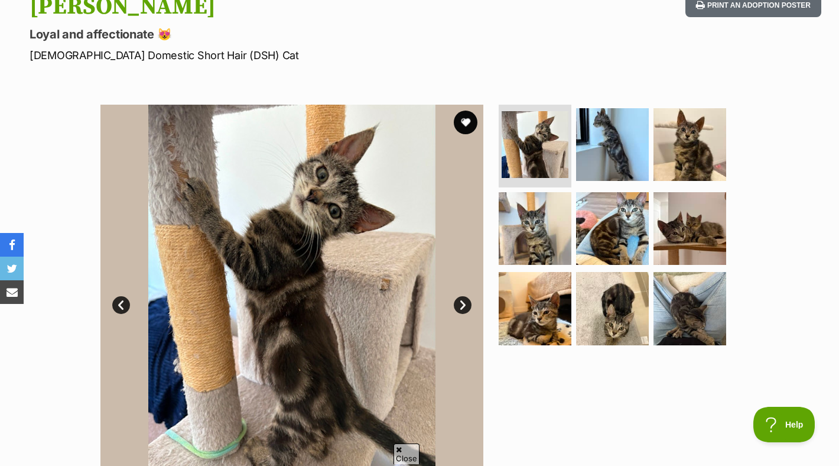
scroll to position [223, 0]
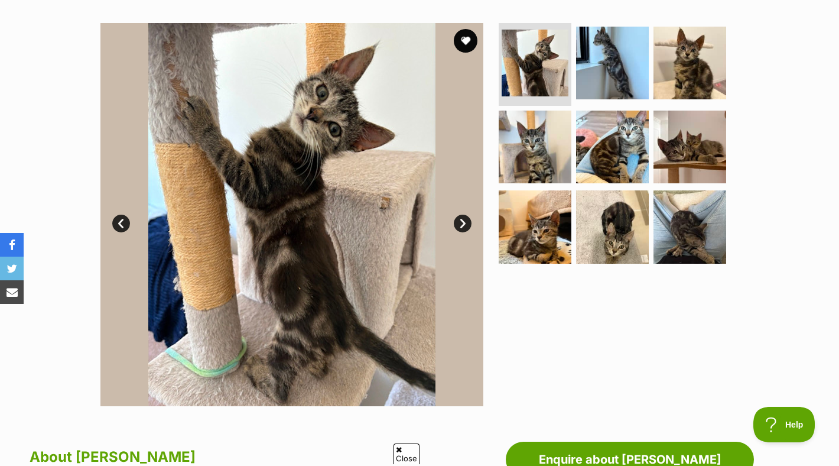
click at [477, 219] on img at bounding box center [291, 214] width 383 height 383
click at [472, 220] on img at bounding box center [291, 214] width 383 height 383
click at [463, 220] on link "Next" at bounding box center [463, 224] width 18 height 18
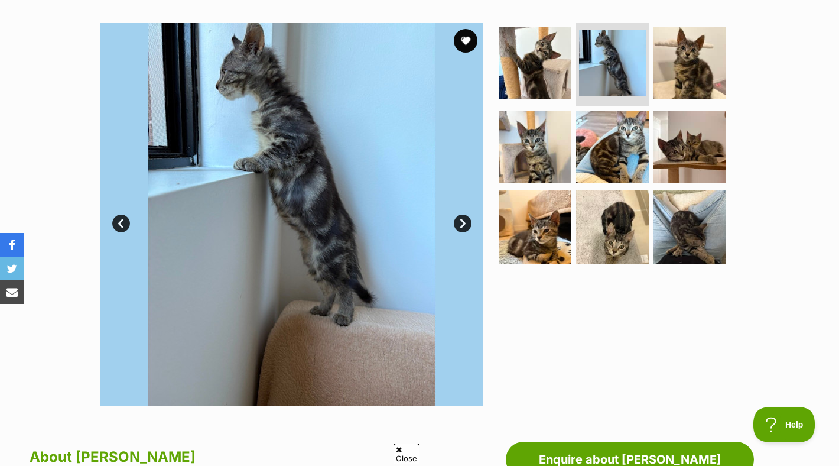
click at [463, 220] on link "Next" at bounding box center [463, 224] width 18 height 18
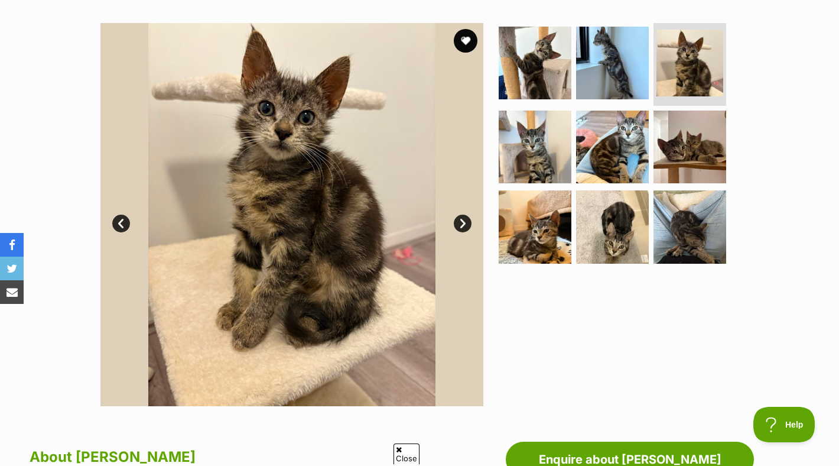
click at [463, 220] on link "Next" at bounding box center [463, 224] width 18 height 18
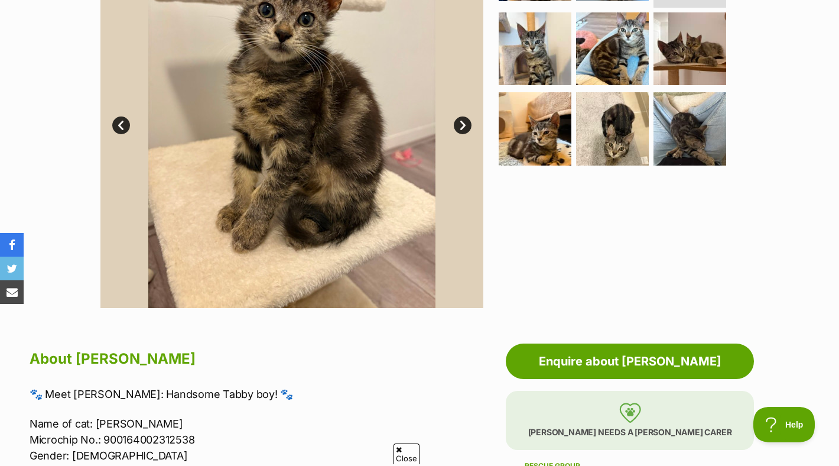
scroll to position [407, 0]
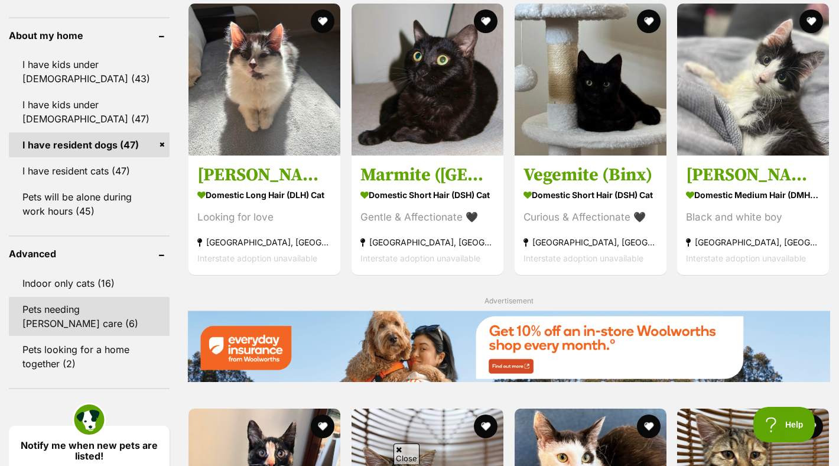
click at [100, 317] on link "Pets needing [PERSON_NAME] care (6)" at bounding box center [89, 316] width 161 height 39
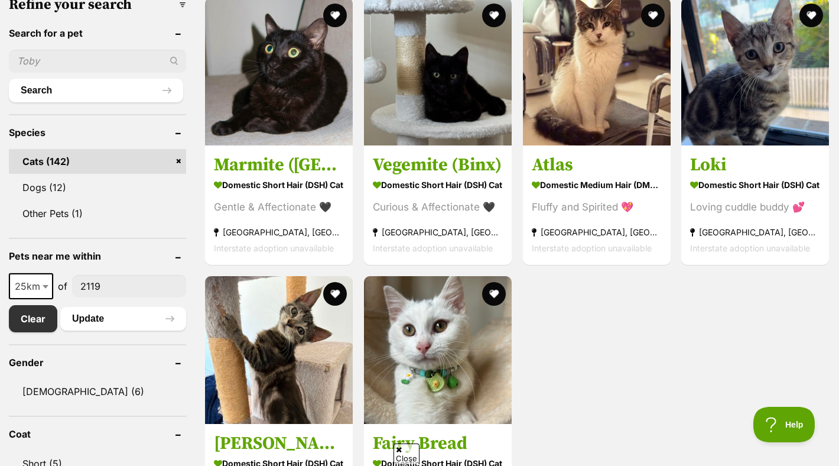
scroll to position [363, 0]
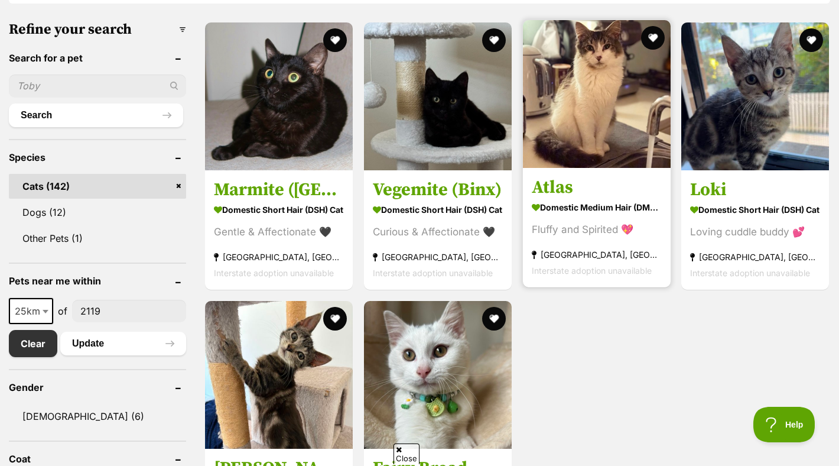
click at [590, 129] on img at bounding box center [597, 94] width 148 height 148
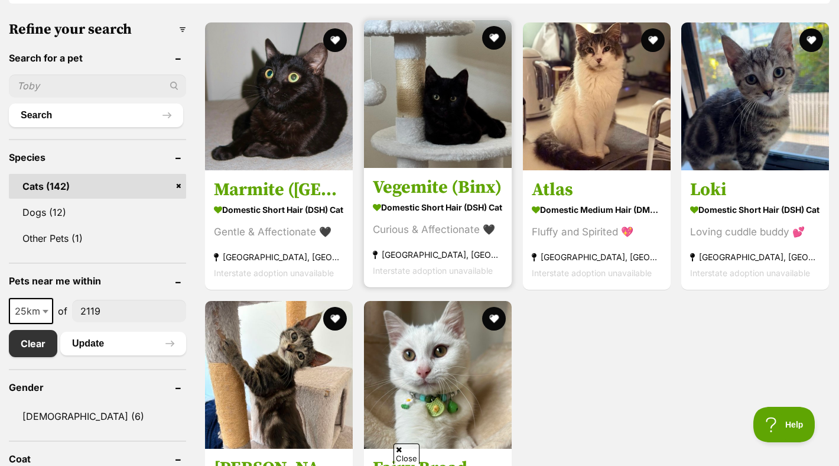
click at [451, 222] on section "Domestic Short Hair (DSH) Cat Curious & Affectionate 🖤 Mascot, NSW Interstate a…" at bounding box center [438, 239] width 130 height 80
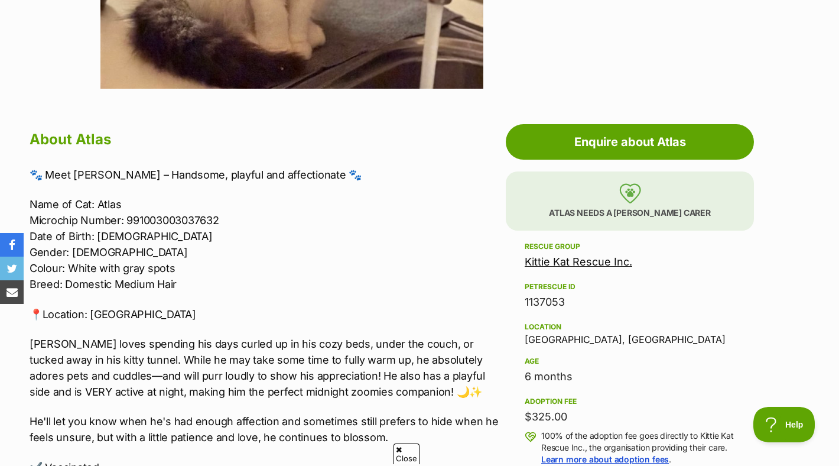
scroll to position [665, 0]
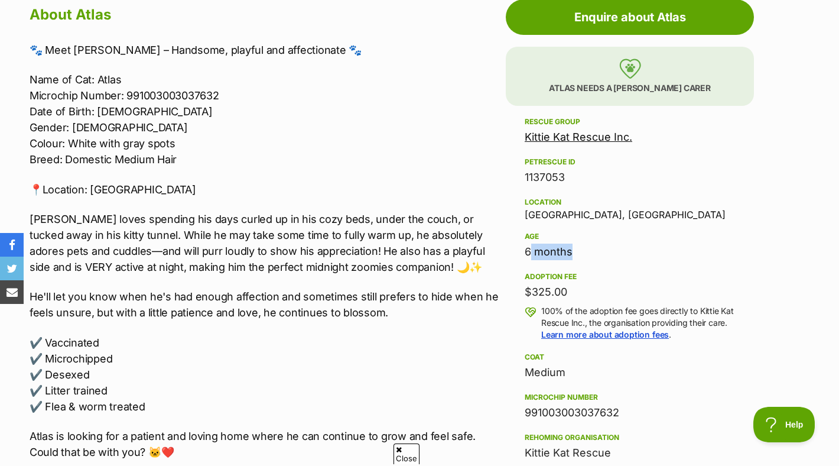
drag, startPoint x: 522, startPoint y: 254, endPoint x: 580, endPoint y: 254, distance: 57.9
click at [580, 254] on aside "Rescue group Kittie Kat Rescue Inc. PetRescue ID 1137053 Location [GEOGRAPHIC_D…" at bounding box center [630, 367] width 248 height 505
click at [582, 271] on div "Adoption fee $325.00 100% of the adoption fee goes directly to Kittie Kat Rescu…" at bounding box center [630, 304] width 210 height 71
click at [213, 217] on p "Atlas loves spending his days curled up in his cozy beds, under the couch, or t…" at bounding box center [265, 243] width 470 height 64
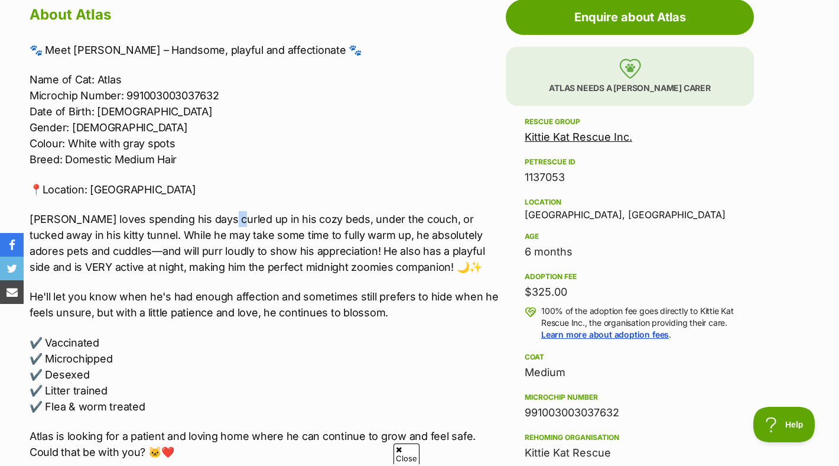
click at [213, 217] on p "Atlas loves spending his days curled up in his cozy beds, under the couch, or t…" at bounding box center [265, 243] width 470 height 64
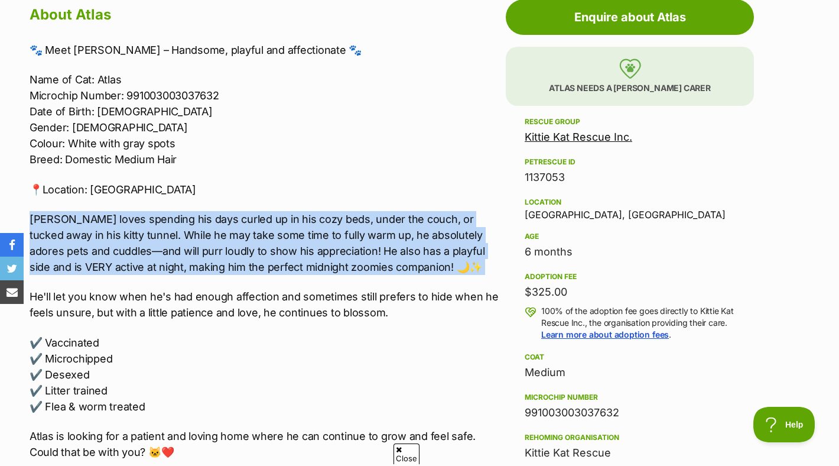
click at [213, 217] on p "Atlas loves spending his days curled up in his cozy beds, under the couch, or t…" at bounding box center [265, 243] width 470 height 64
click at [219, 244] on p "Atlas loves spending his days curled up in his cozy beds, under the couch, or t…" at bounding box center [265, 243] width 470 height 64
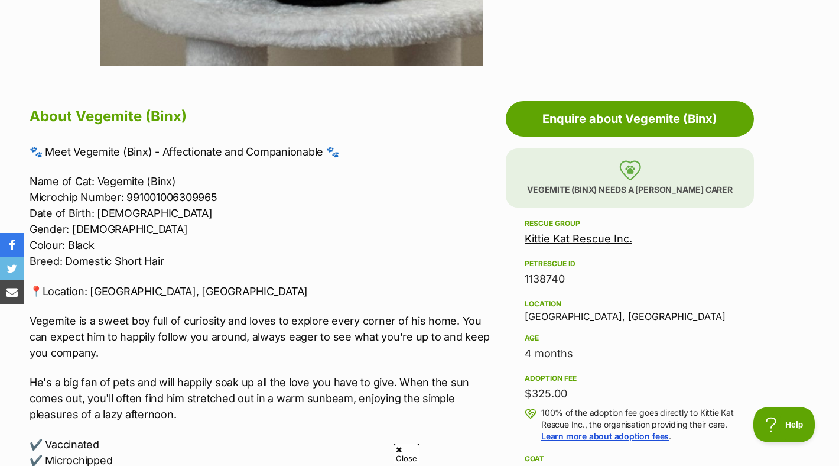
scroll to position [554, 0]
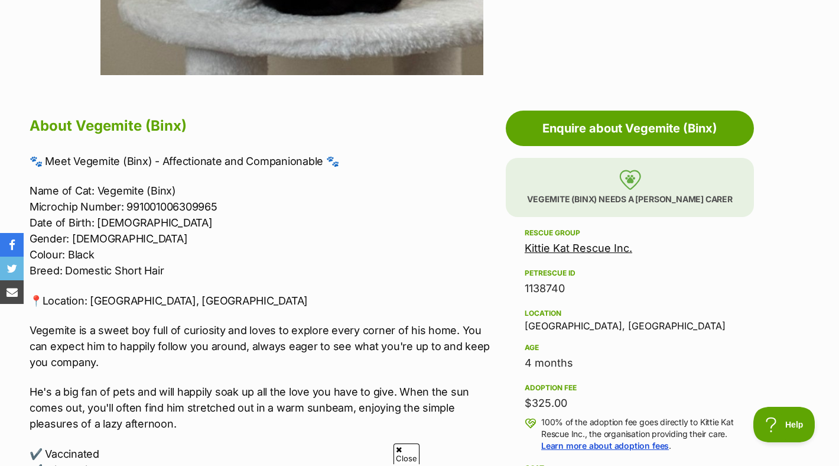
click at [326, 370] on div "🐾 Meet Vegemite (Binx) - Affectionate and Companionable 🐾 Name of Cat: Vegemite…" at bounding box center [265, 354] width 470 height 402
click at [232, 326] on p "Vegemite is a sweet boy full of curiosity and loves to explore every corner of …" at bounding box center [265, 346] width 470 height 48
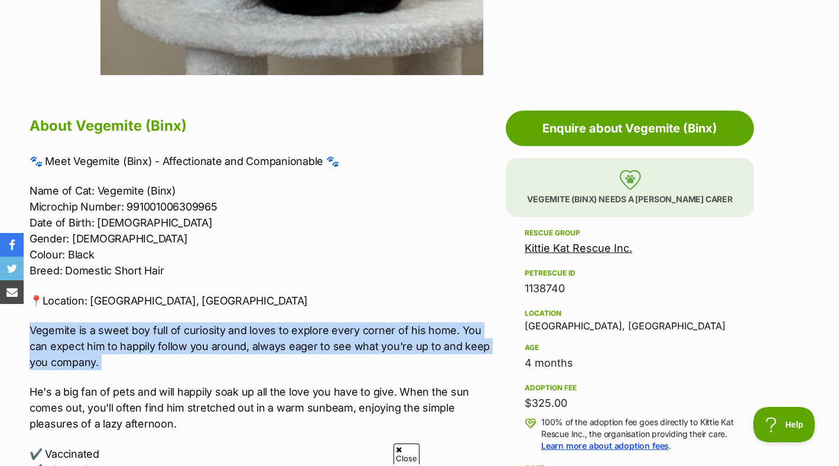
click at [232, 326] on p "Vegemite is a sweet boy full of curiosity and loves to explore every corner of …" at bounding box center [265, 346] width 470 height 48
click at [245, 311] on div "🐾 Meet Vegemite (Binx) - Affectionate and Companionable 🐾 Name of Cat: Vegemite…" at bounding box center [265, 354] width 470 height 402
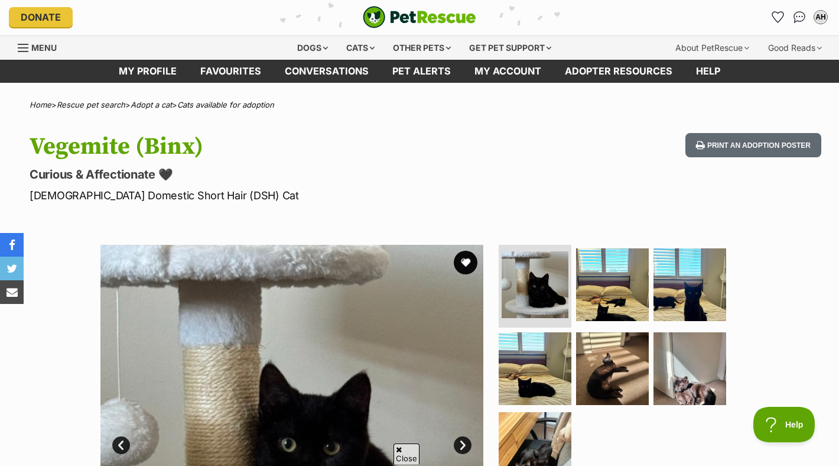
scroll to position [0, 0]
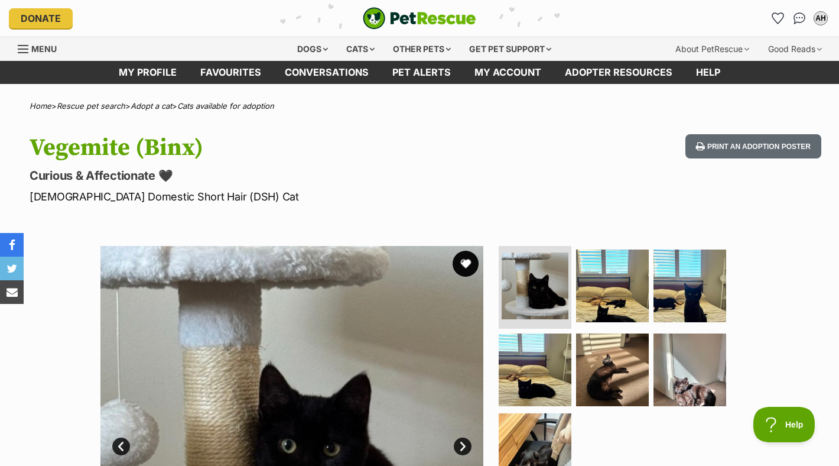
click at [461, 265] on button "favourite" at bounding box center [466, 264] width 26 height 26
click at [305, 55] on div "Dogs" at bounding box center [312, 49] width 47 height 24
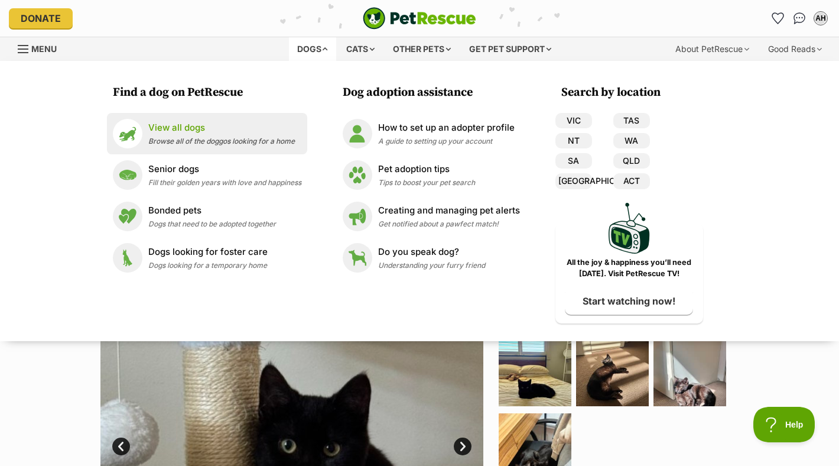
click at [178, 134] on p "View all dogs" at bounding box center [221, 128] width 147 height 14
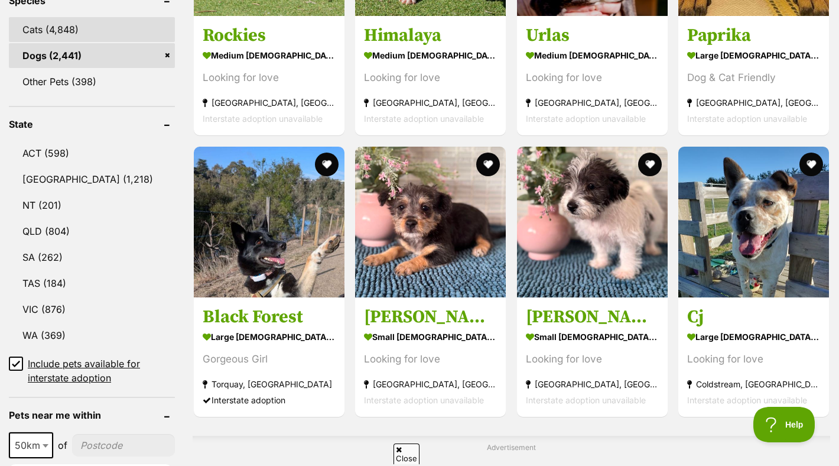
scroll to position [524, 0]
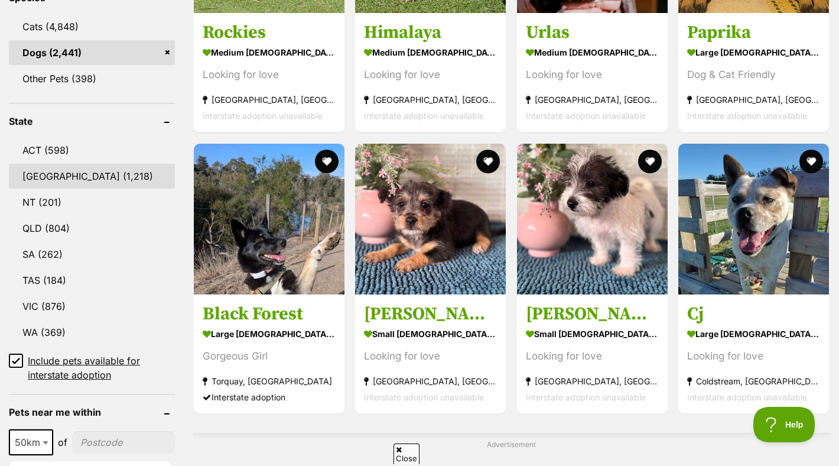
click at [93, 171] on link "NSW (1,218)" at bounding box center [92, 176] width 166 height 25
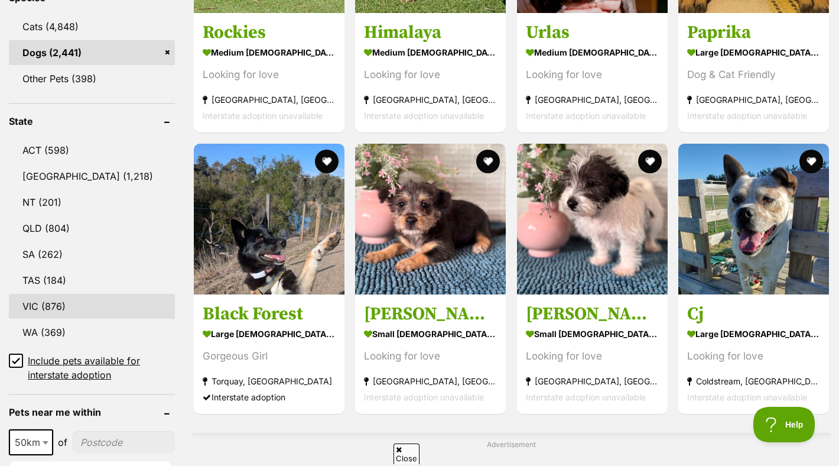
scroll to position [550, 0]
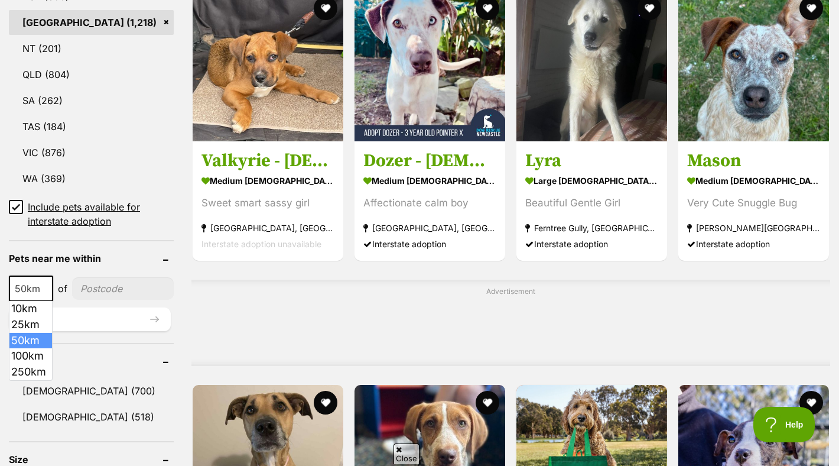
click at [31, 290] on span "50km" at bounding box center [31, 288] width 42 height 17
select select "25"
click at [106, 297] on input"] "postcode" at bounding box center [123, 288] width 102 height 22
type input"] "2119"
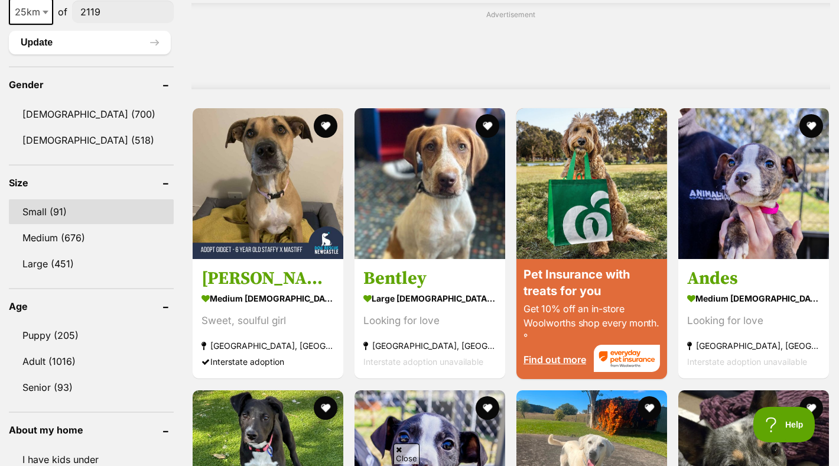
scroll to position [976, 0]
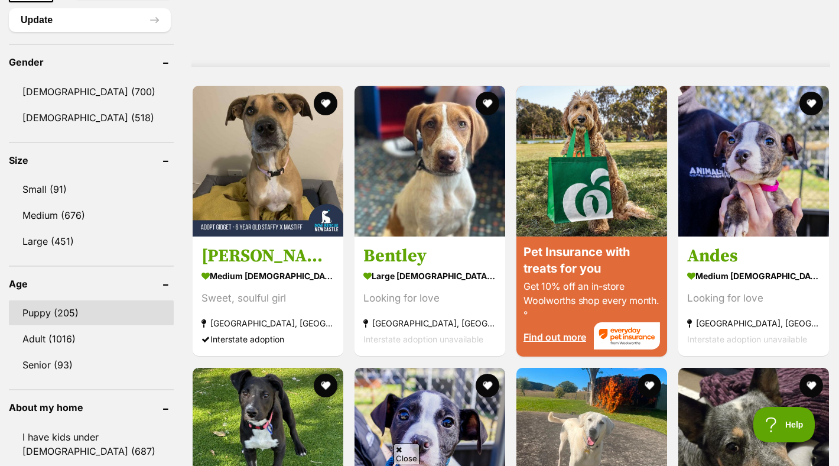
click at [79, 318] on link "Puppy (205)" at bounding box center [91, 312] width 165 height 25
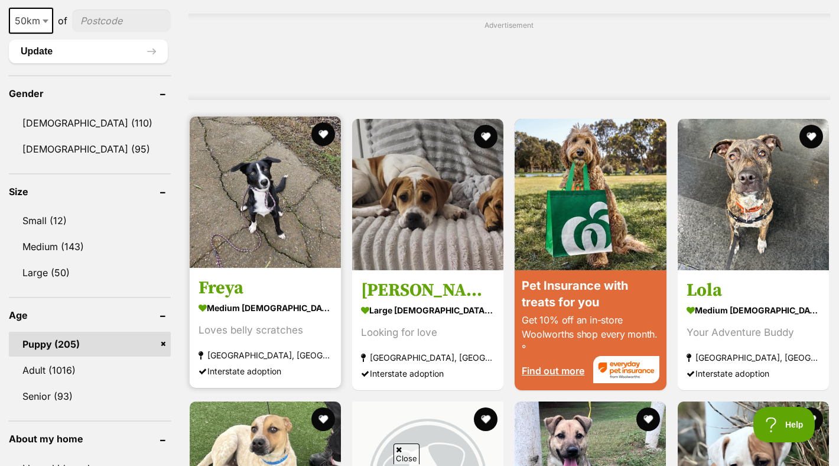
scroll to position [944, 0]
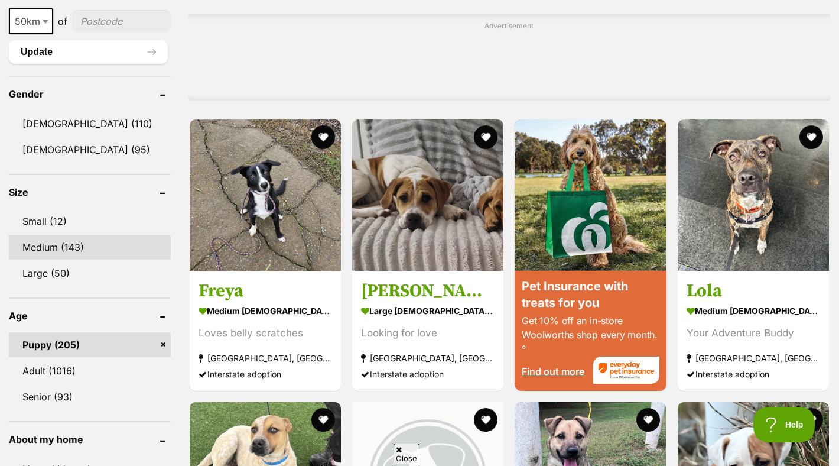
click at [51, 239] on link "Medium (143)" at bounding box center [90, 247] width 162 height 25
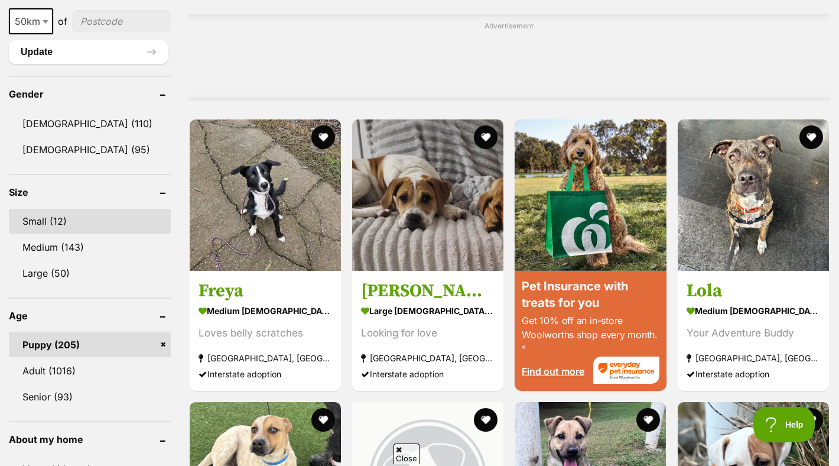
click at [55, 215] on link "Small (12)" at bounding box center [90, 221] width 162 height 25
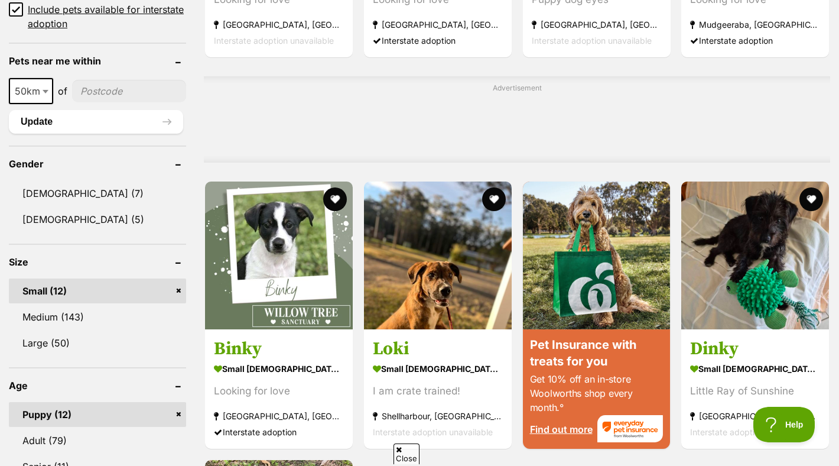
scroll to position [879, 0]
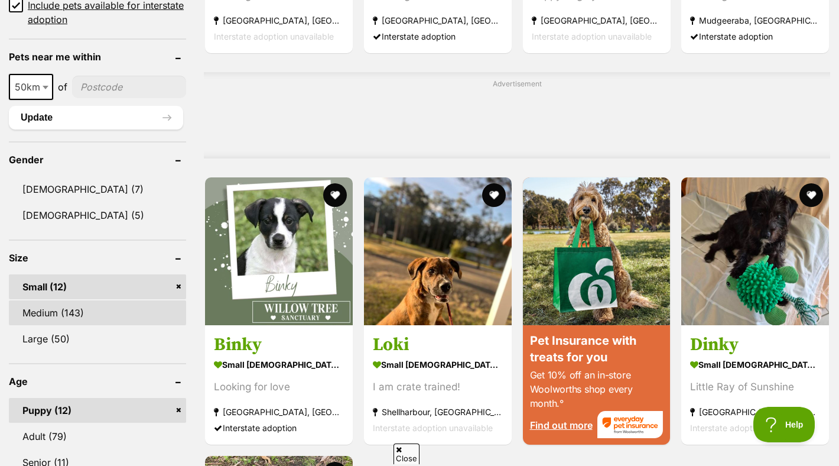
click at [89, 314] on link "Medium (143)" at bounding box center [97, 312] width 177 height 25
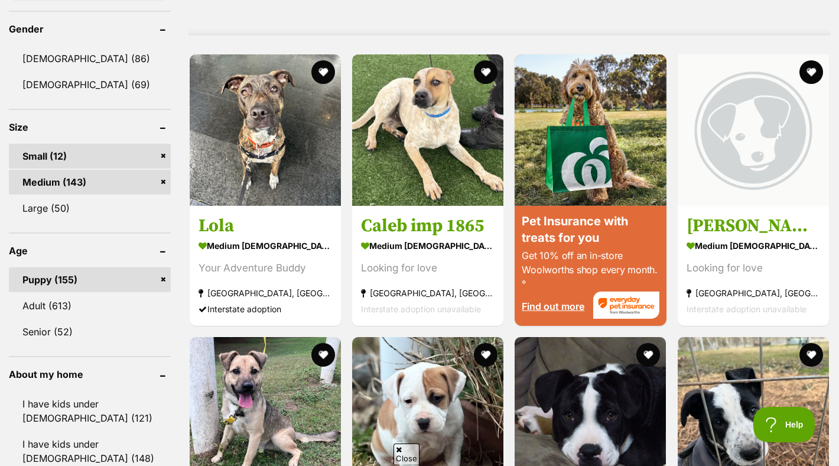
scroll to position [1028, 0]
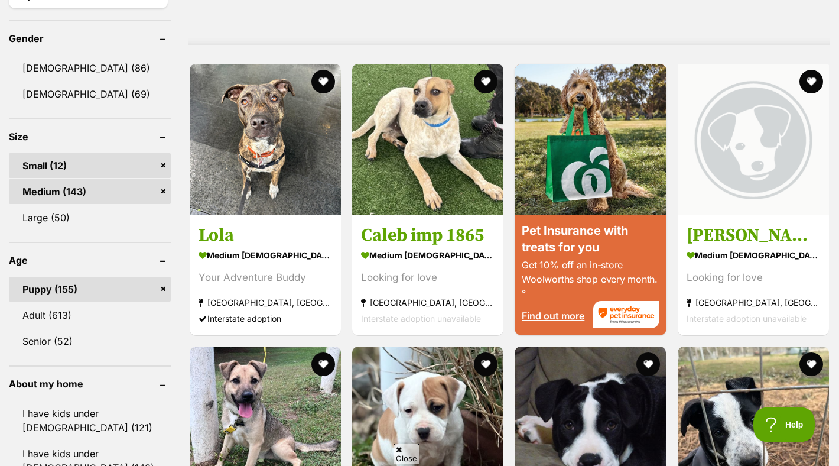
click at [671, 220] on div "Rockies medium male Dog Looking for love Kemps Creek, NSW Interstate adoption u…" at bounding box center [510, 260] width 642 height 1750
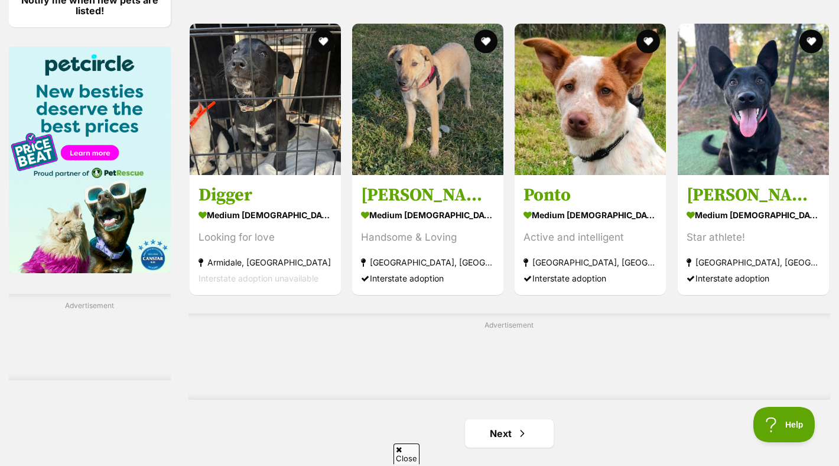
scroll to position [1759, 0]
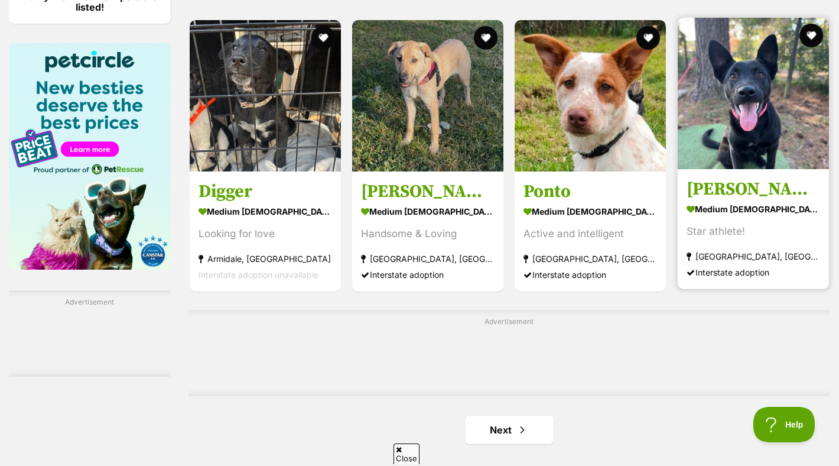
click at [716, 223] on div "Star athlete!" at bounding box center [754, 231] width 134 height 16
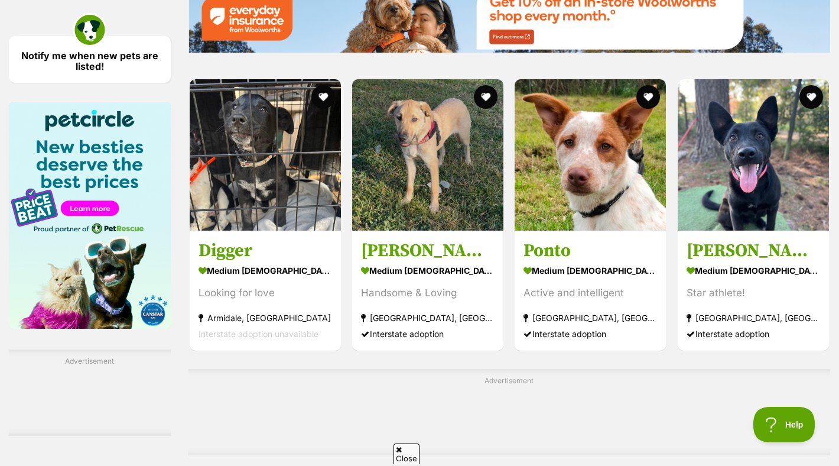
scroll to position [1702, 0]
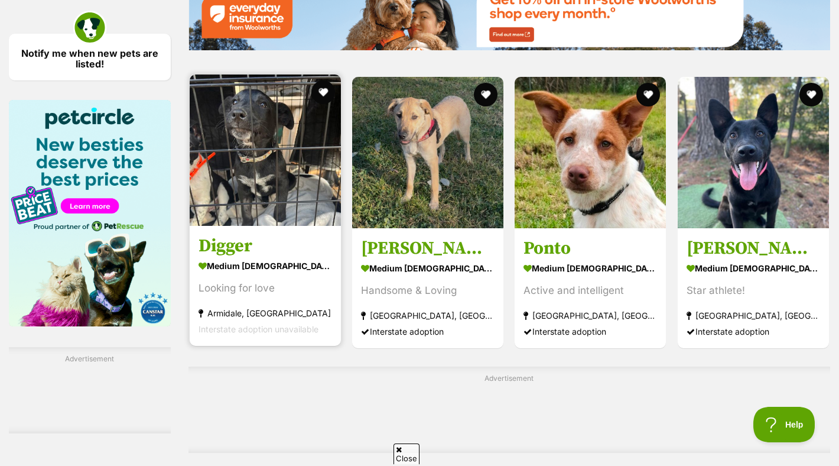
click at [301, 180] on img at bounding box center [265, 149] width 151 height 151
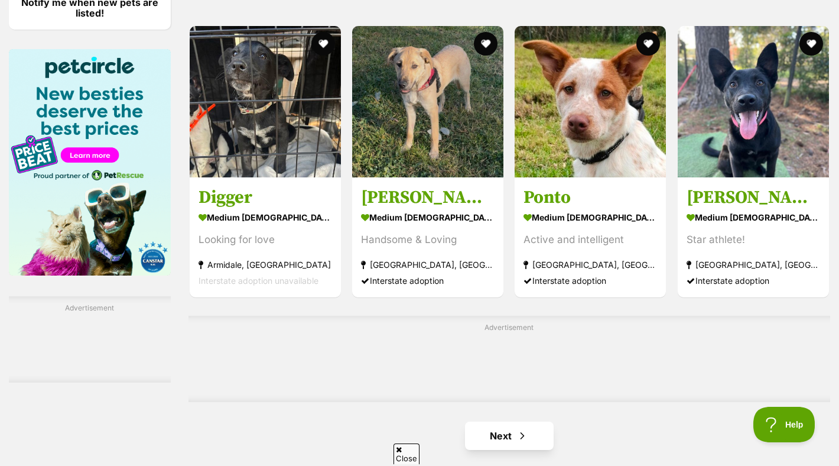
scroll to position [1760, 0]
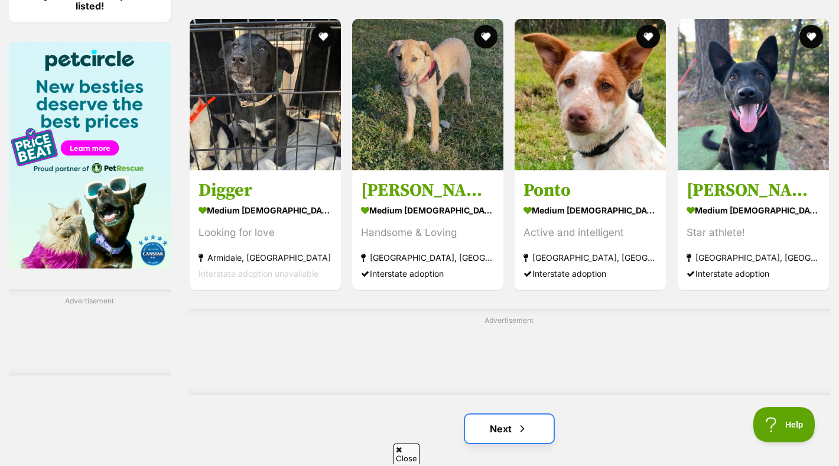
click at [479, 414] on link "Next" at bounding box center [509, 428] width 89 height 28
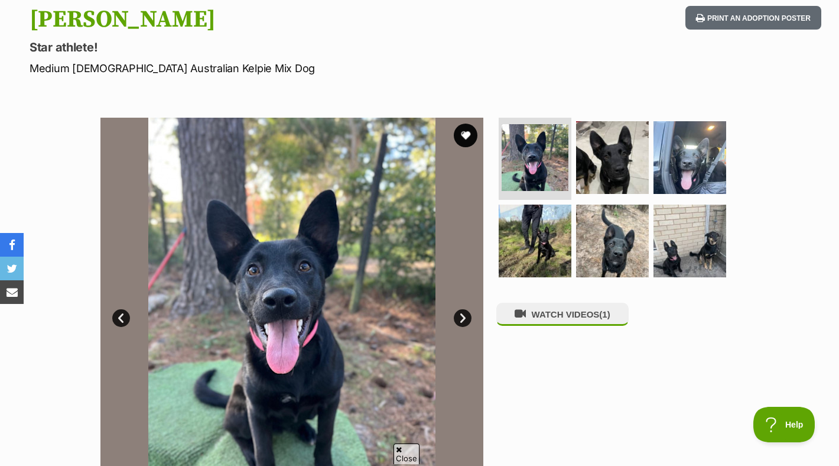
scroll to position [167, 0]
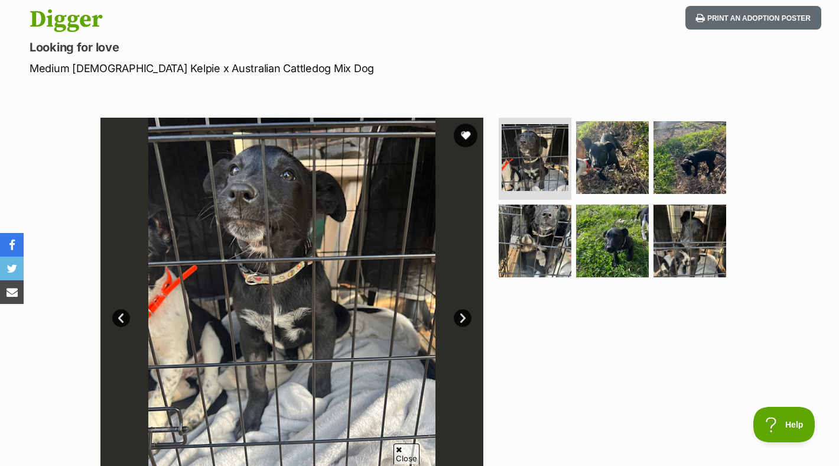
scroll to position [121, 0]
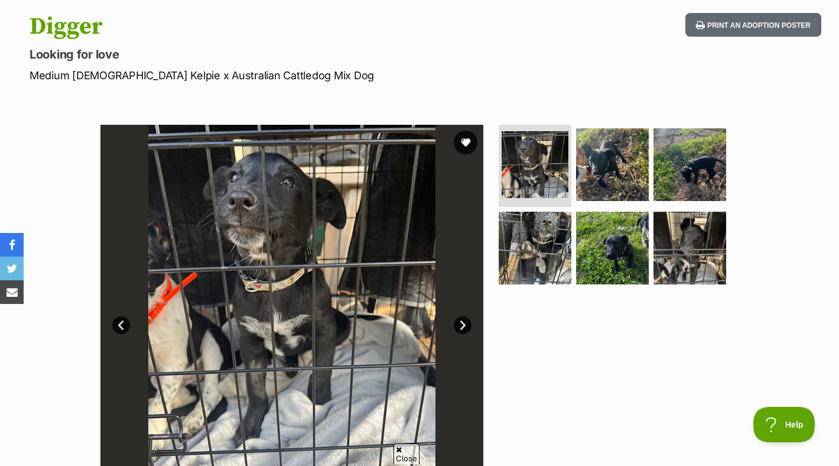
click at [469, 321] on link "Next" at bounding box center [463, 325] width 18 height 18
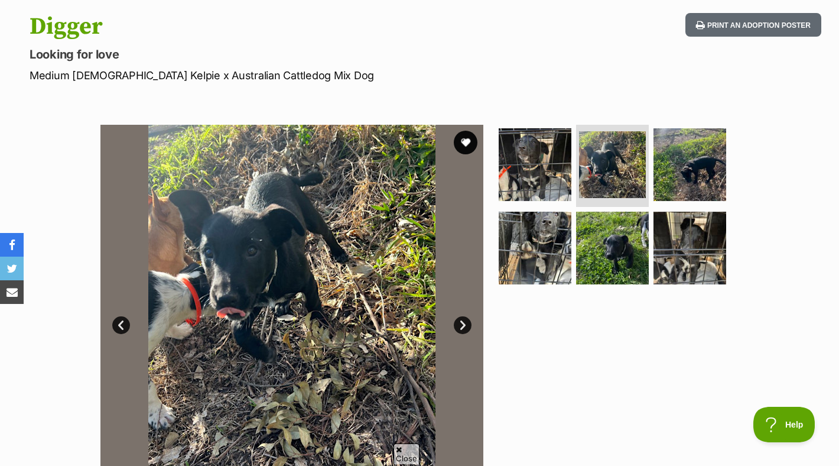
click at [469, 321] on link "Next" at bounding box center [463, 325] width 18 height 18
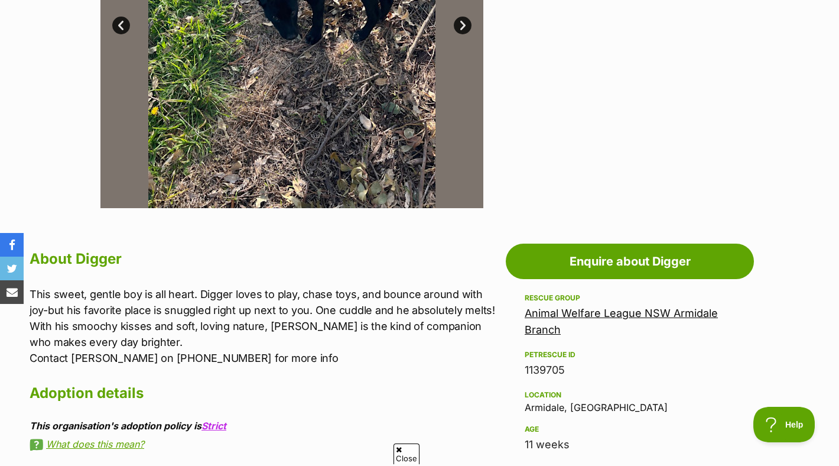
scroll to position [463, 0]
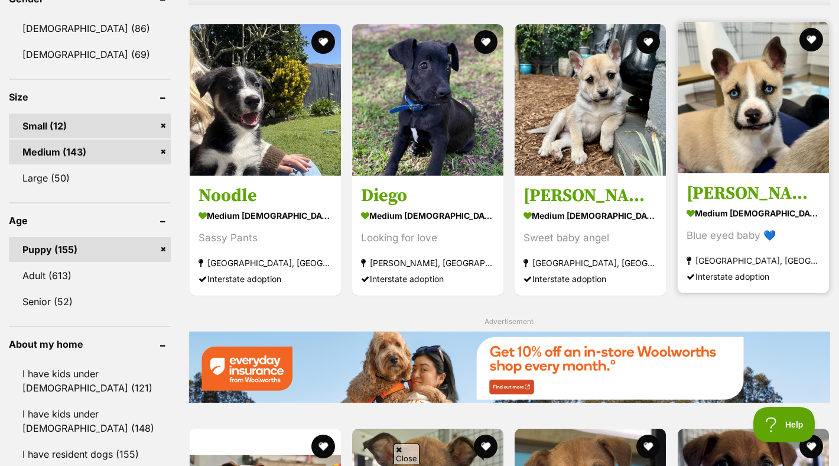
scroll to position [1042, 0]
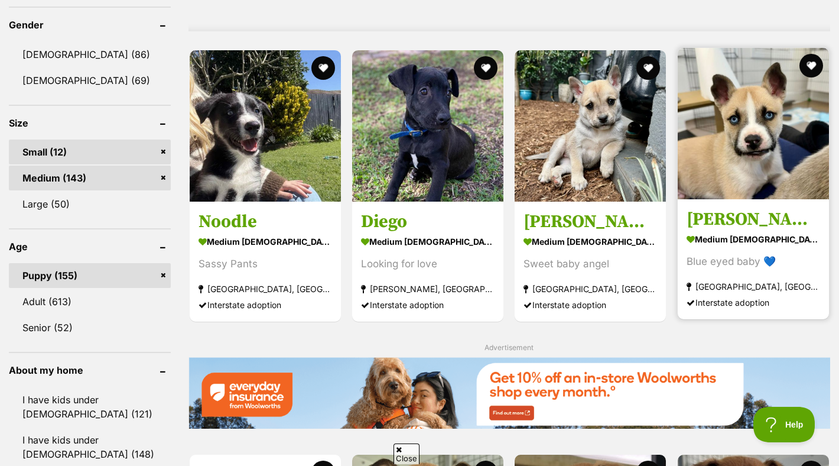
click at [719, 108] on img at bounding box center [753, 123] width 151 height 151
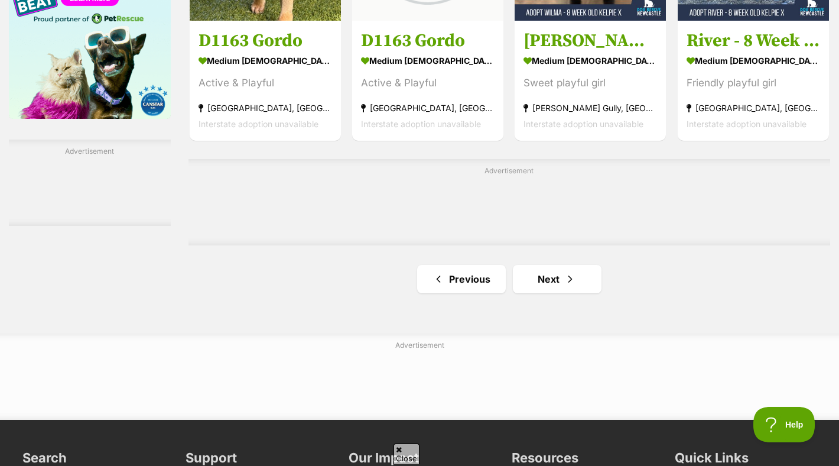
scroll to position [1985, 0]
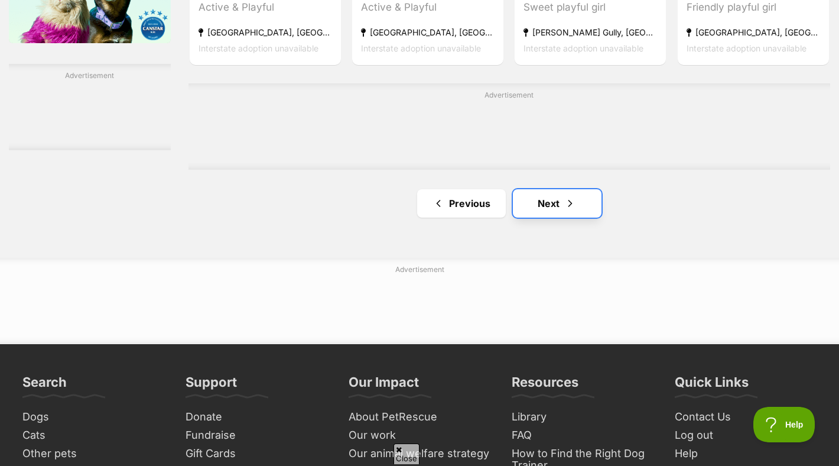
click at [560, 189] on link "Next" at bounding box center [557, 203] width 89 height 28
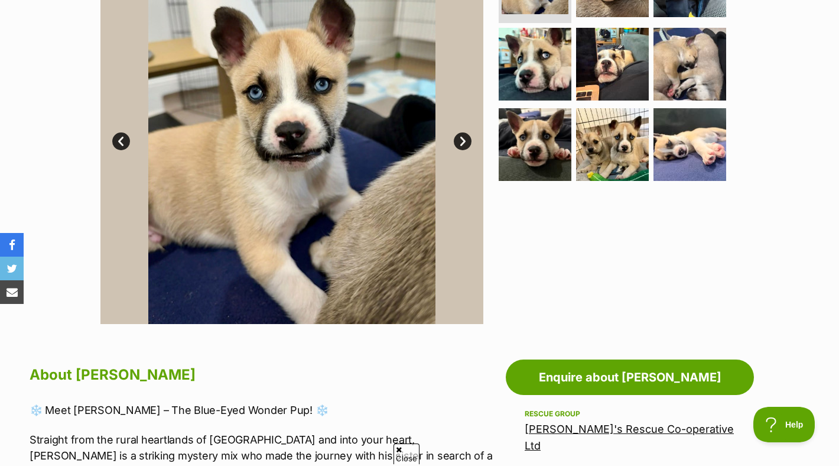
scroll to position [299, 0]
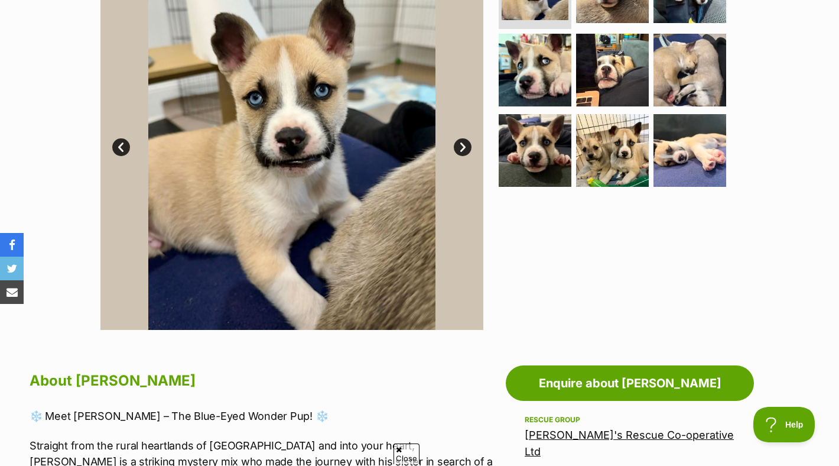
click at [464, 143] on link "Next" at bounding box center [463, 147] width 18 height 18
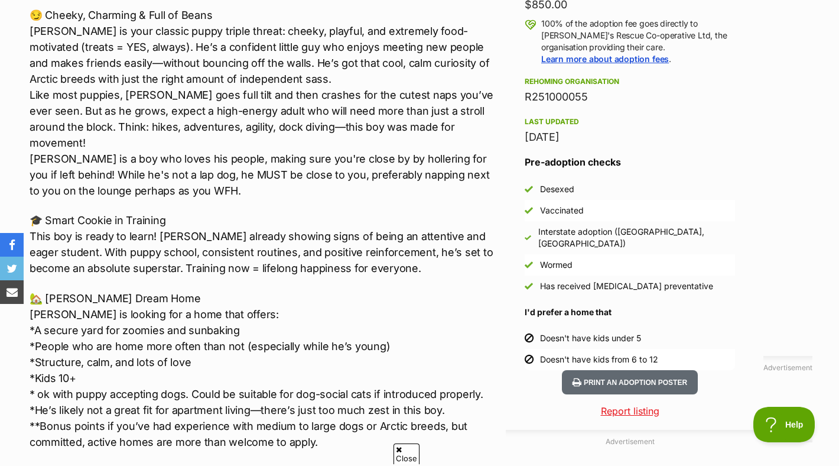
scroll to position [946, 0]
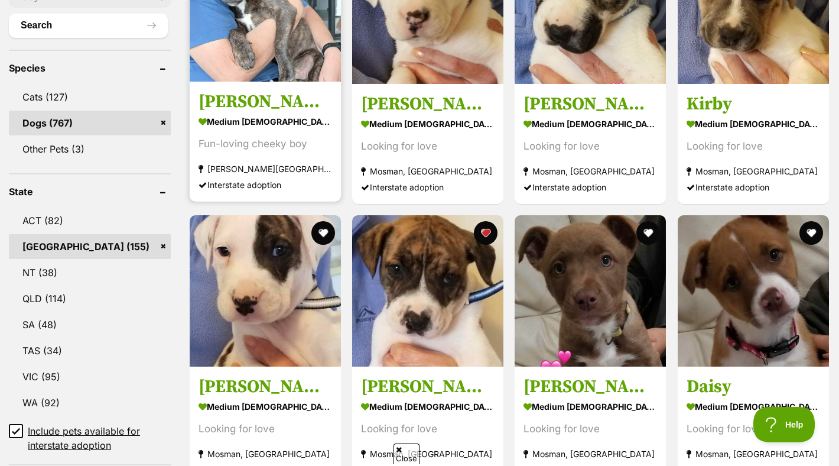
scroll to position [485, 0]
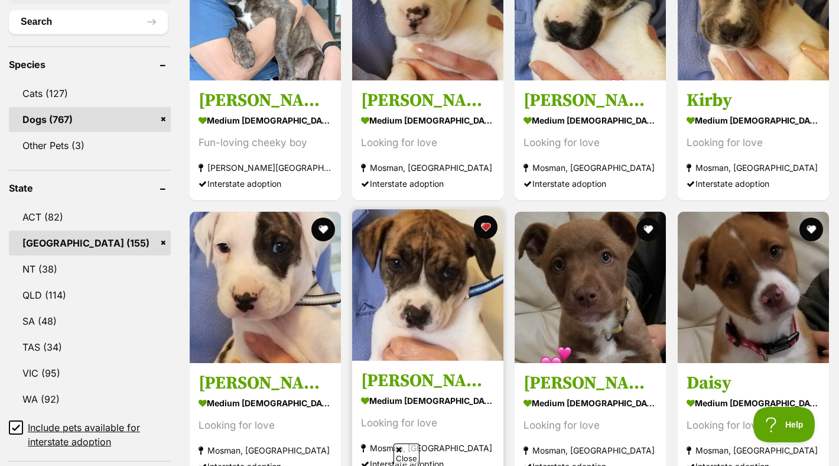
click at [449, 326] on img at bounding box center [427, 284] width 151 height 151
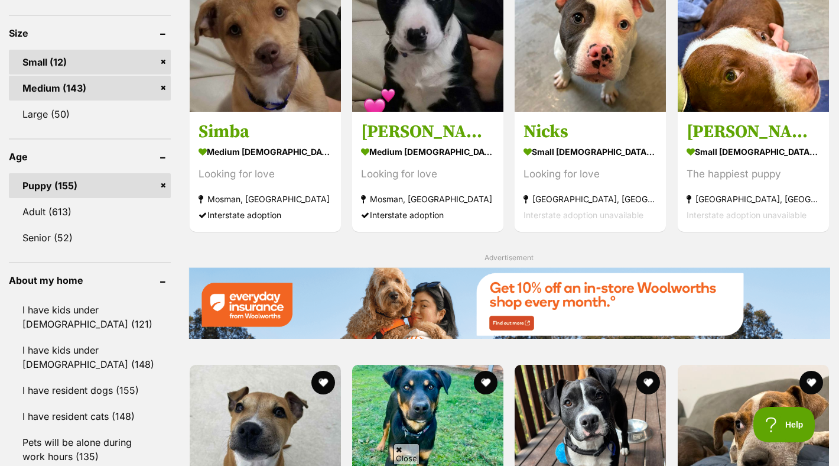
scroll to position [1074, 0]
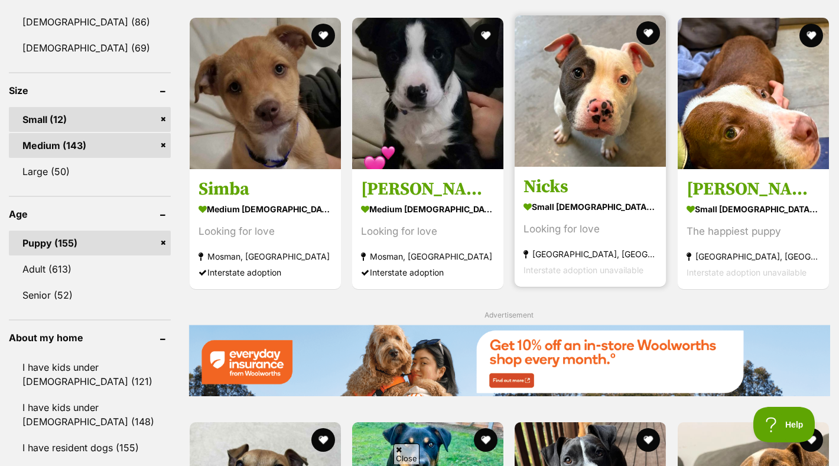
click at [562, 167] on link "Nicks small female Dog Looking for love Lithgow, NSW Interstate adoption unavai…" at bounding box center [590, 227] width 151 height 120
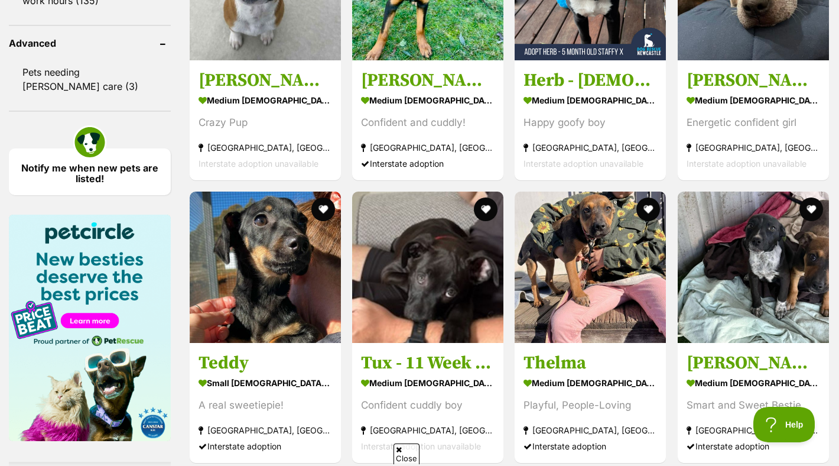
scroll to position [2041, 0]
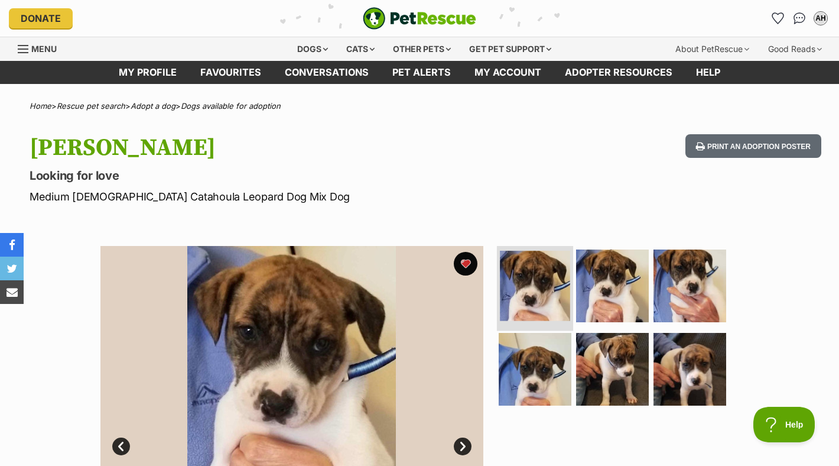
click at [521, 293] on img at bounding box center [535, 286] width 70 height 70
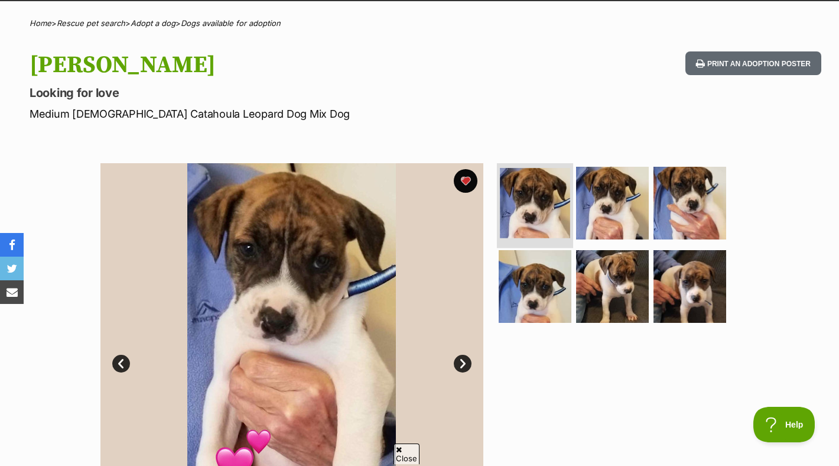
scroll to position [102, 0]
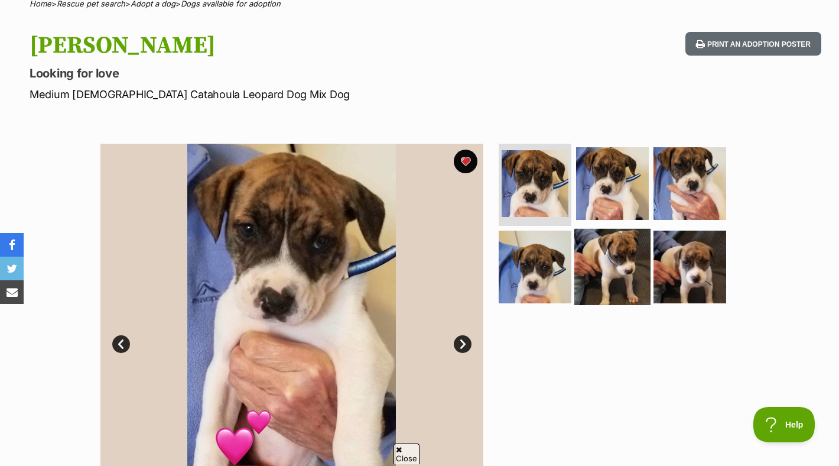
click at [600, 243] on img at bounding box center [612, 267] width 76 height 76
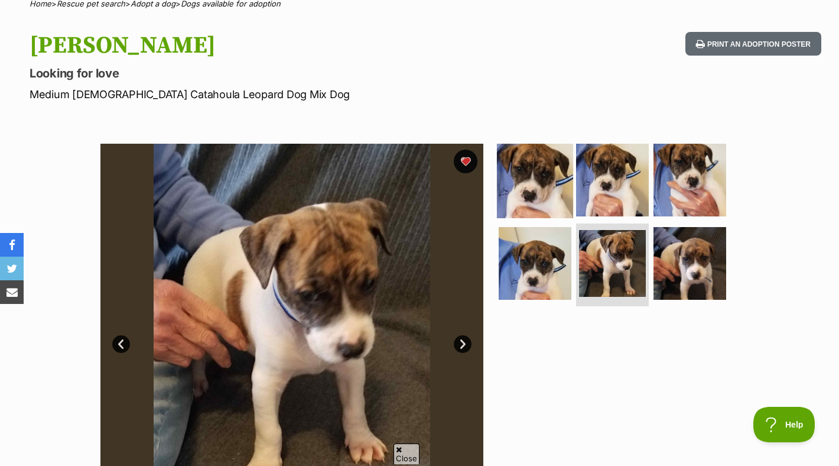
click at [533, 147] on img at bounding box center [535, 179] width 76 height 76
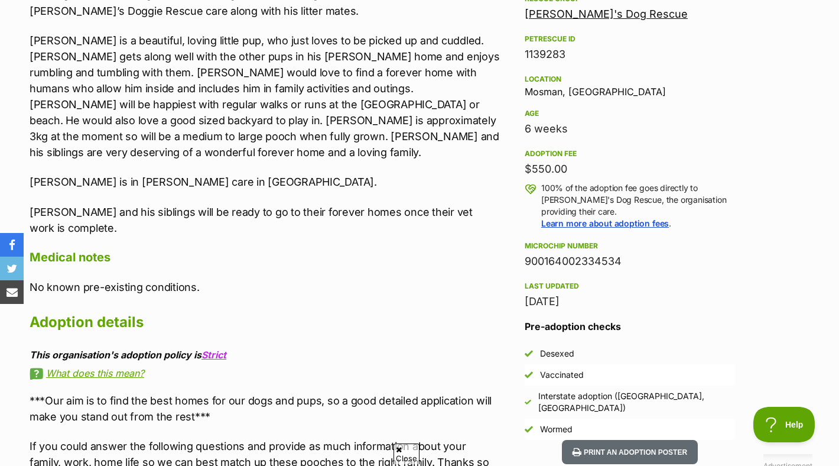
scroll to position [767, 0]
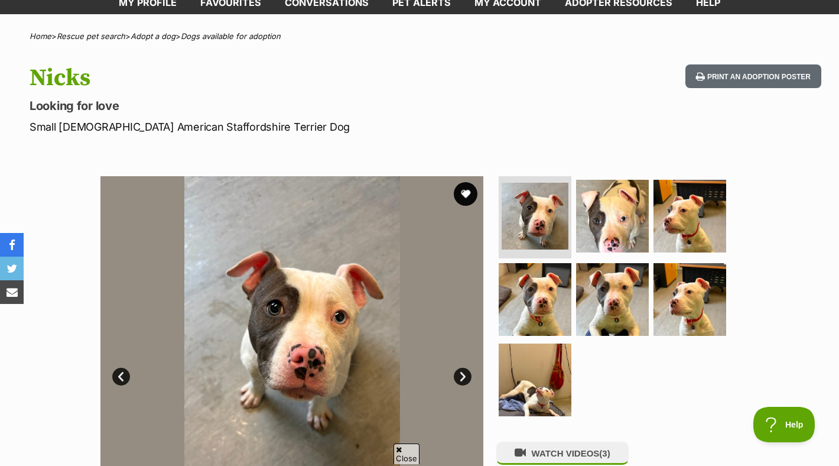
click at [457, 391] on img at bounding box center [291, 367] width 383 height 383
click at [457, 381] on link "Next" at bounding box center [463, 377] width 18 height 18
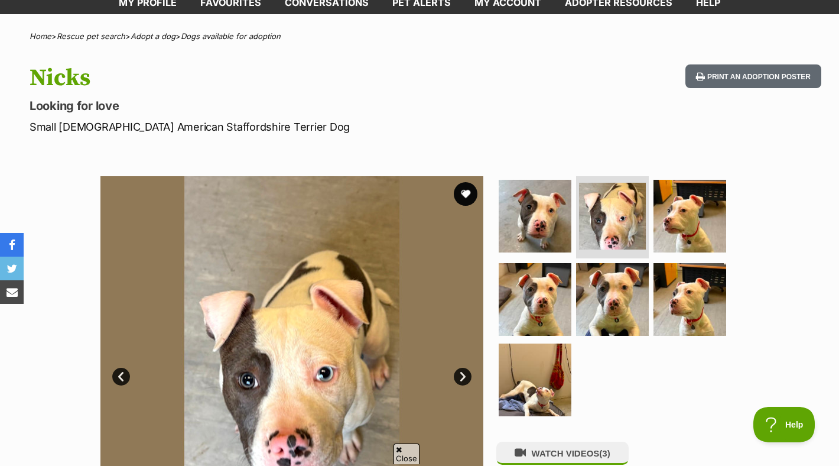
click at [457, 381] on link "Next" at bounding box center [463, 377] width 18 height 18
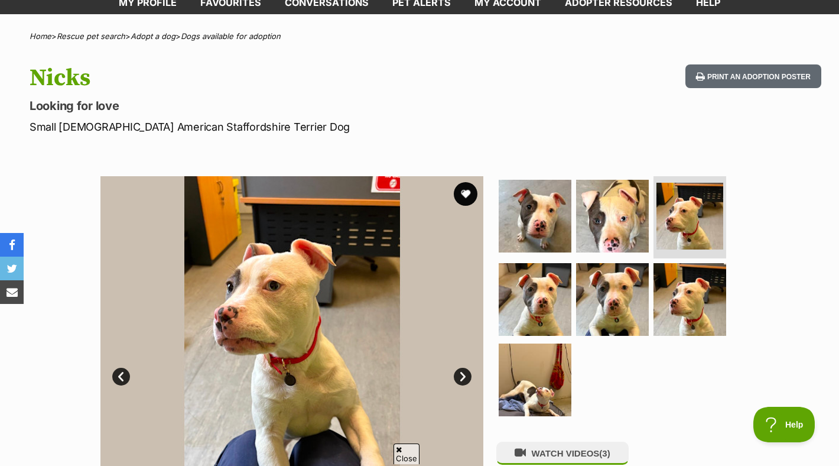
click at [457, 381] on link "Next" at bounding box center [463, 377] width 18 height 18
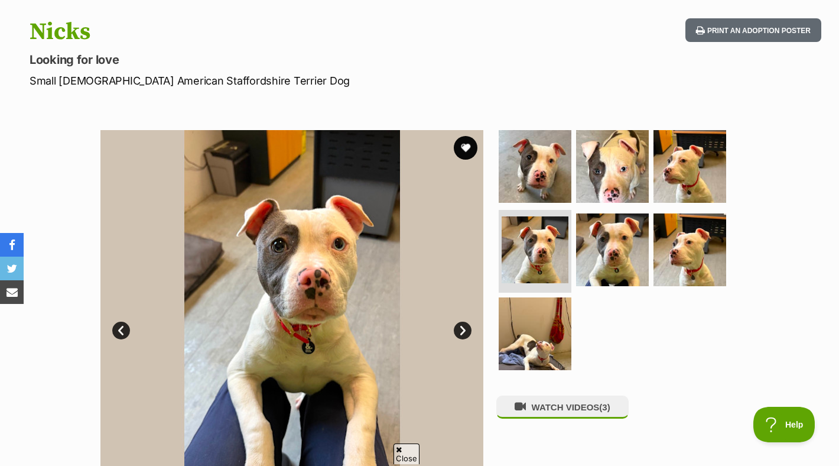
scroll to position [122, 0]
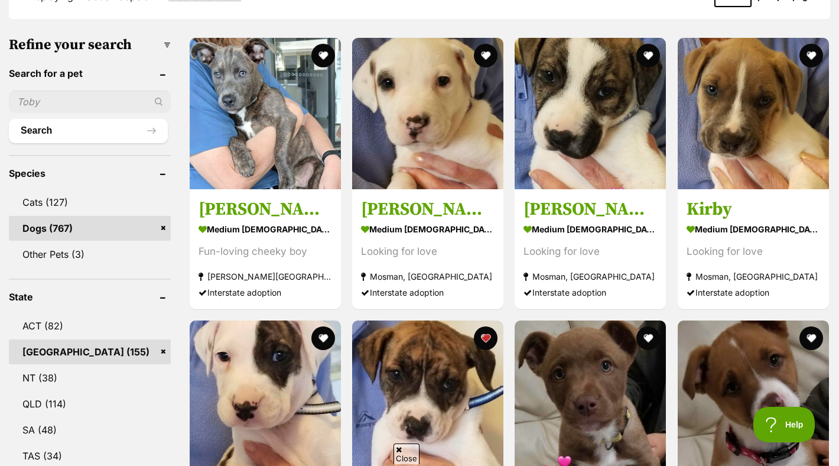
scroll to position [374, 0]
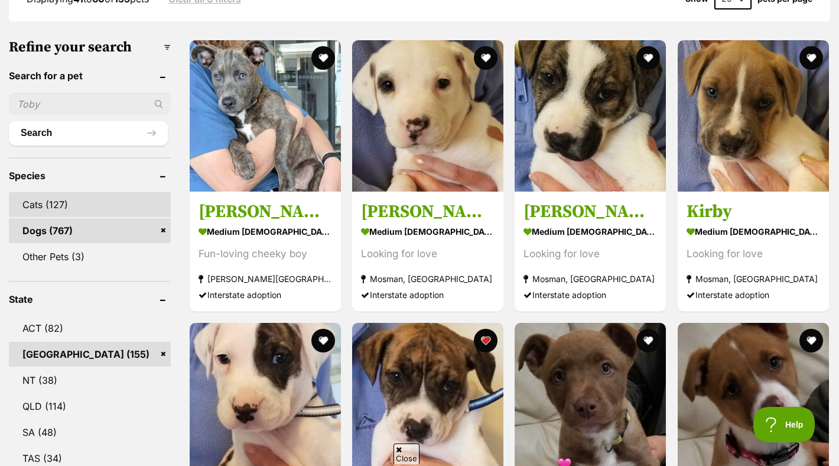
click at [135, 192] on link "Cats (127)" at bounding box center [90, 204] width 162 height 25
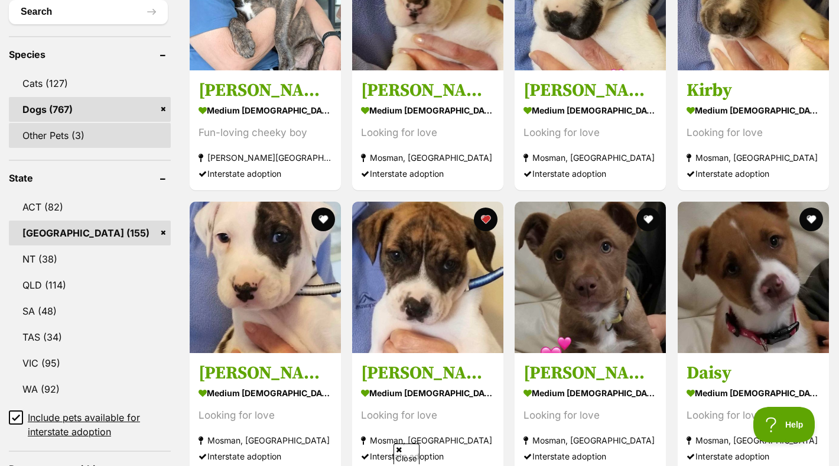
scroll to position [496, 0]
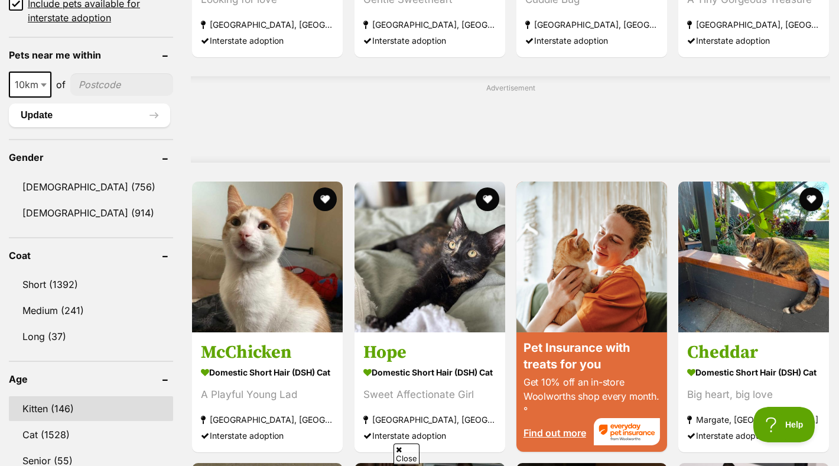
scroll to position [879, 0]
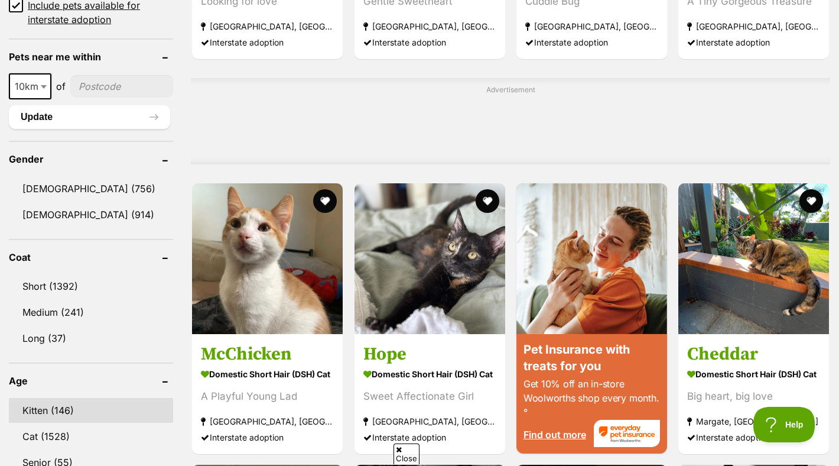
click at [79, 408] on link "Kitten (146)" at bounding box center [91, 410] width 164 height 25
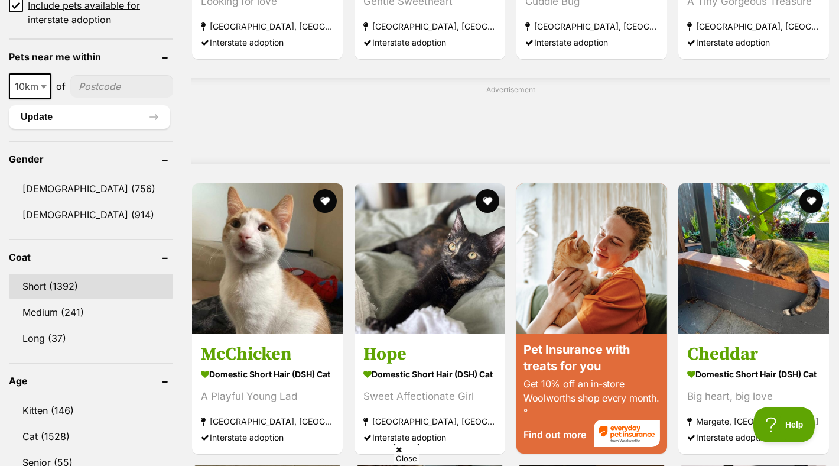
scroll to position [776, 0]
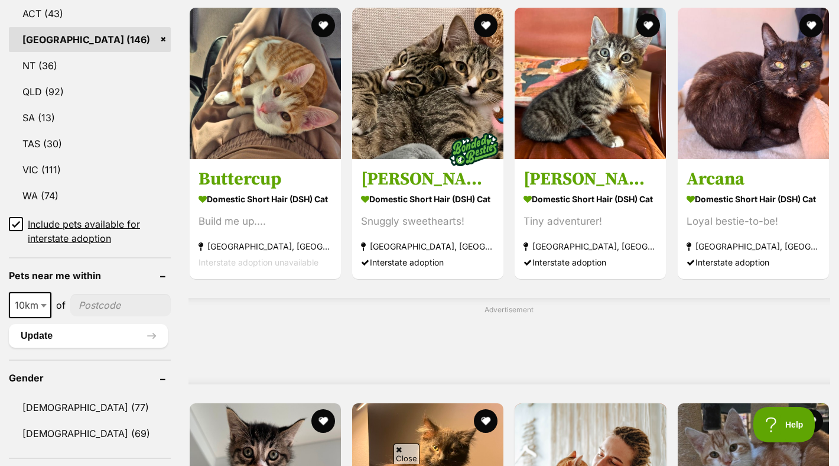
click at [50, 294] on span at bounding box center [45, 305] width 12 height 26
select select "25"
click at [96, 323] on div "10km 25km 50km 100km 250km 25km of Update" at bounding box center [90, 320] width 162 height 56
click at [96, 308] on input"] "postcode" at bounding box center [121, 305] width 99 height 22
type input"] "2119"
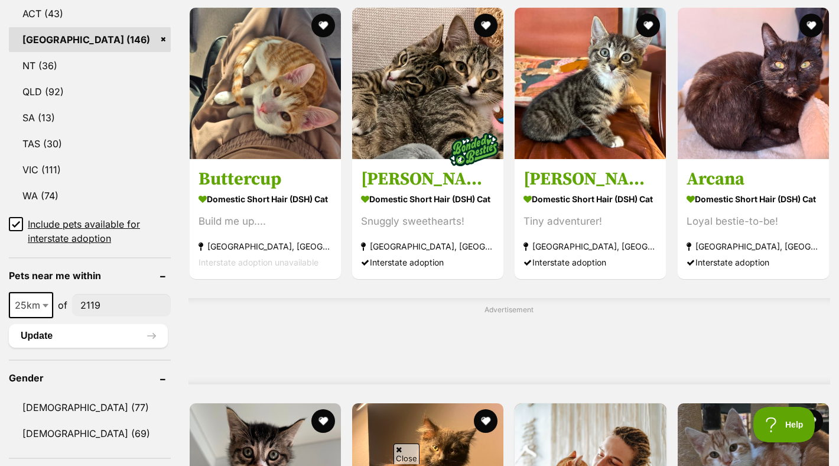
click at [217, 343] on div "Advertisement" at bounding box center [510, 341] width 642 height 86
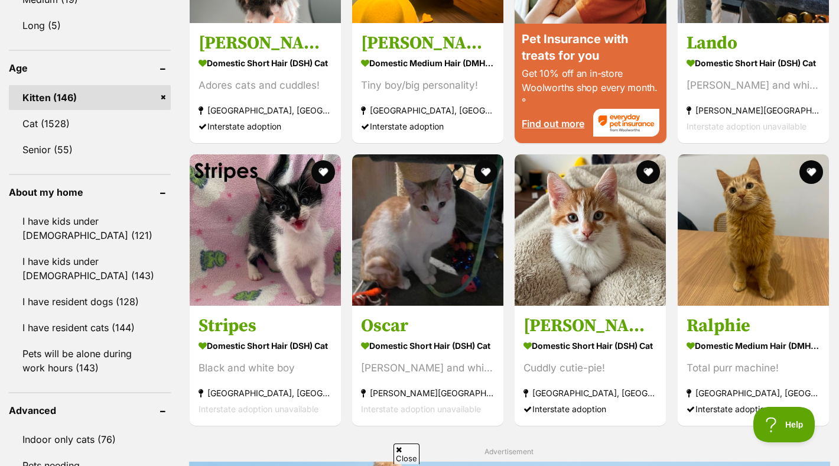
scroll to position [1207, 0]
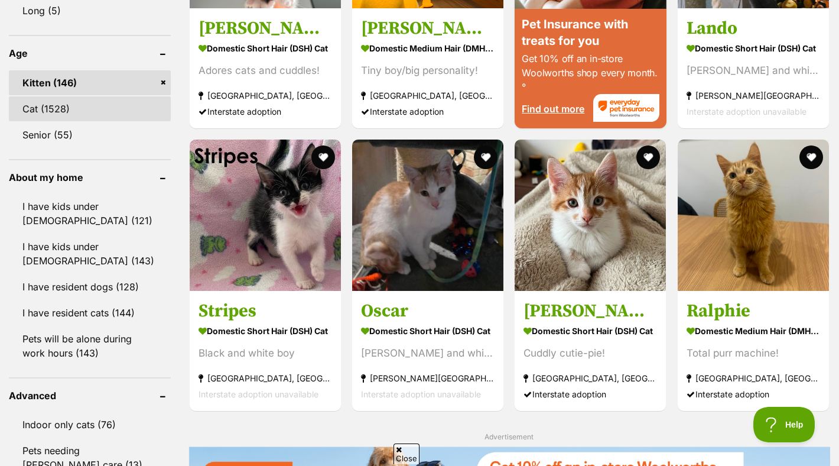
click at [53, 119] on link "Cat (1528)" at bounding box center [90, 108] width 162 height 25
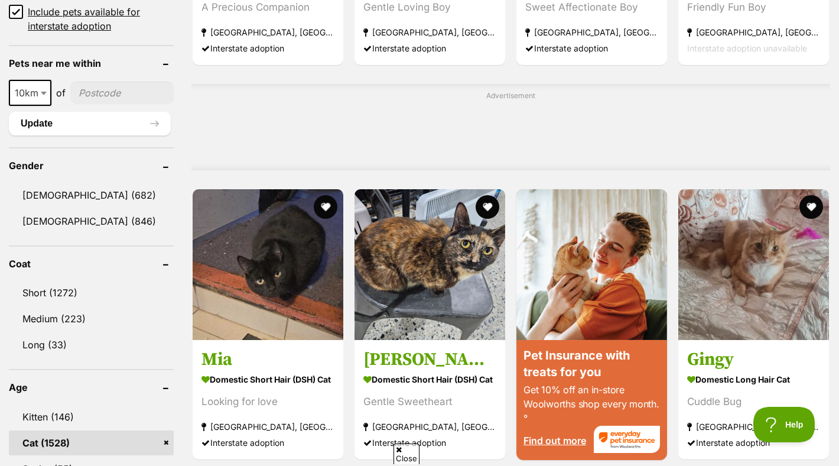
scroll to position [871, 0]
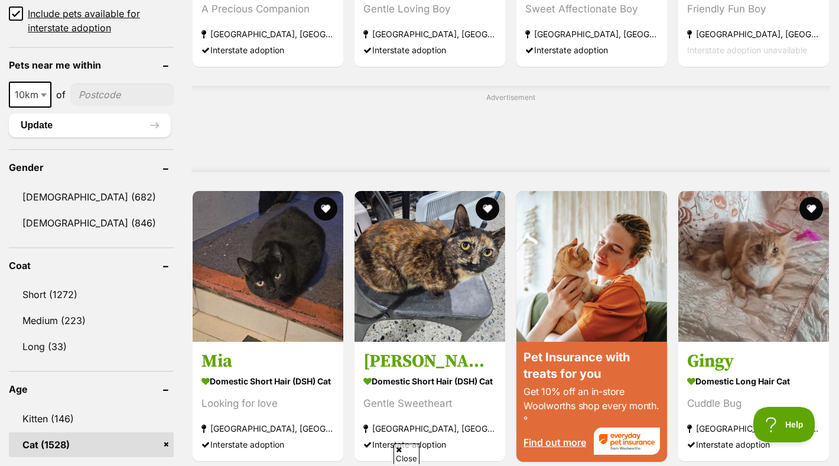
click at [32, 92] on span "10km" at bounding box center [30, 94] width 40 height 17
select select "25"
click at [85, 119] on button "Update" at bounding box center [90, 125] width 162 height 24
click at [85, 109] on div "10km 25km 50km 100km 250km 25km of Update" at bounding box center [91, 110] width 165 height 56
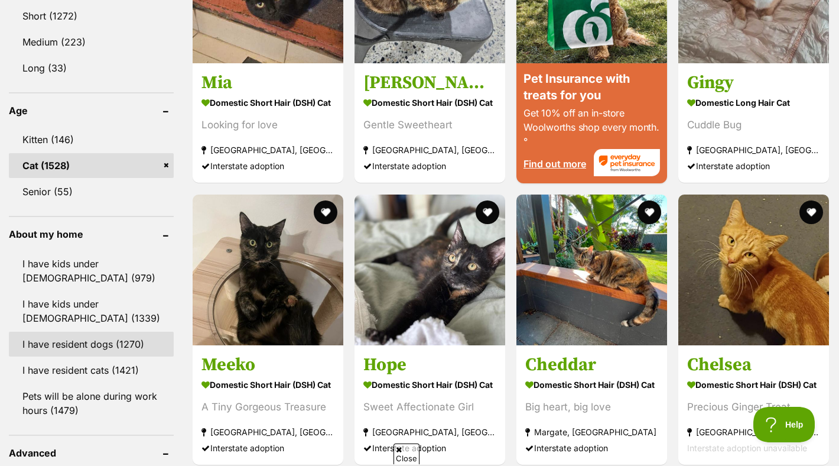
click at [83, 350] on link "I have resident dogs (1270)" at bounding box center [91, 344] width 165 height 25
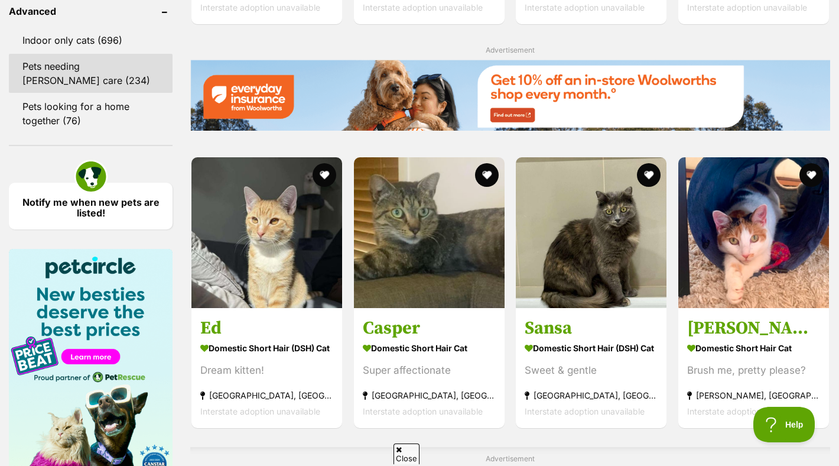
scroll to position [1582, 0]
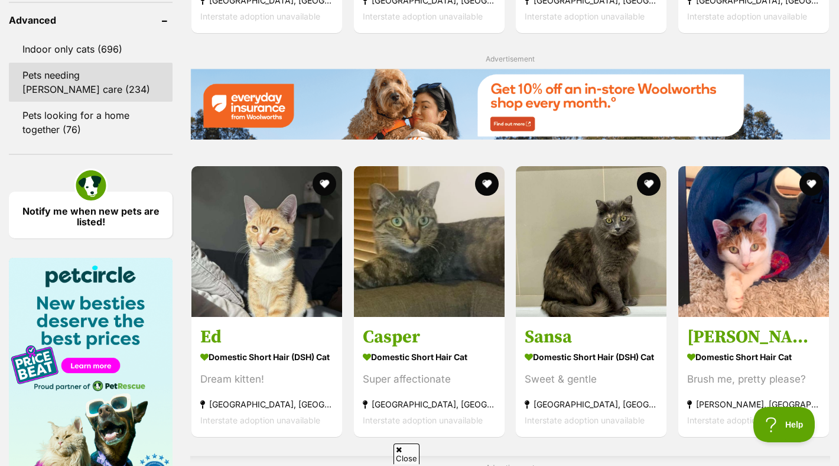
click at [98, 83] on link "Pets needing [PERSON_NAME] care (234)" at bounding box center [91, 82] width 164 height 39
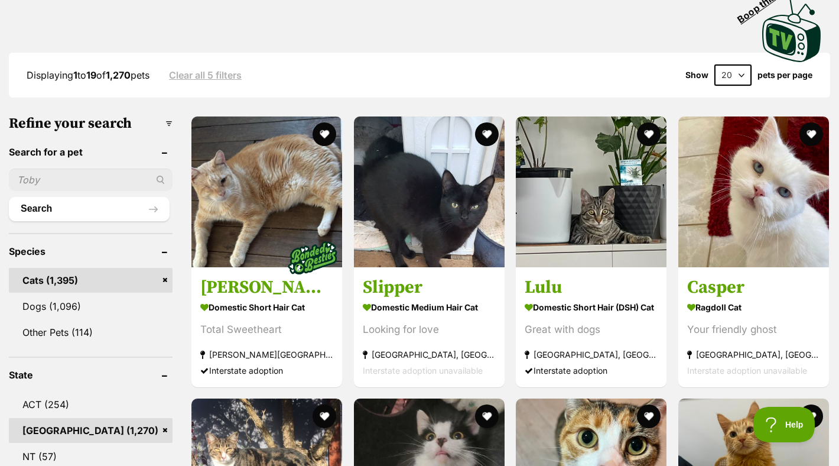
scroll to position [0, 0]
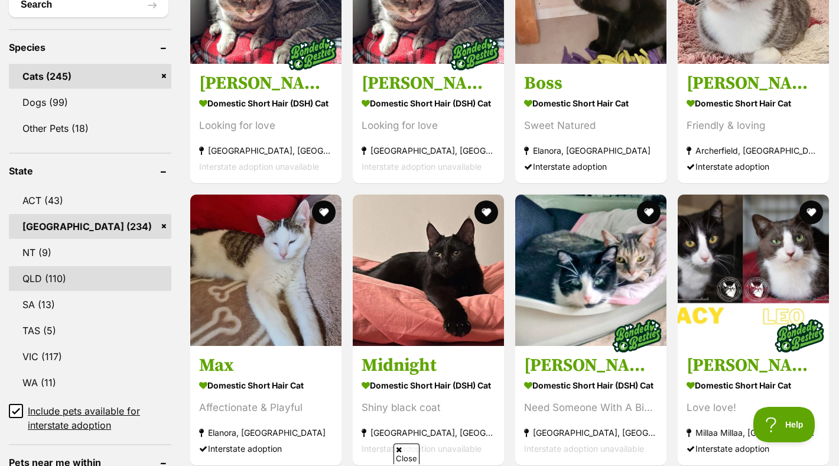
scroll to position [622, 0]
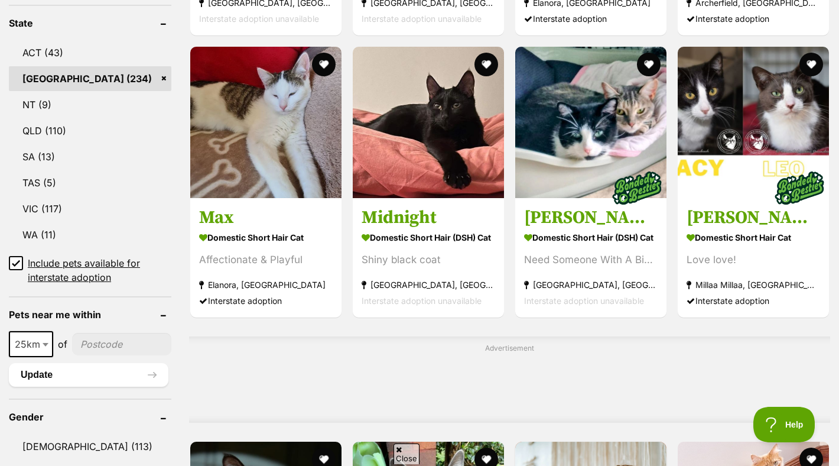
click at [89, 354] on input"] "postcode" at bounding box center [121, 344] width 99 height 22
type input"] "2119"
click at [101, 377] on button "Update" at bounding box center [89, 375] width 160 height 24
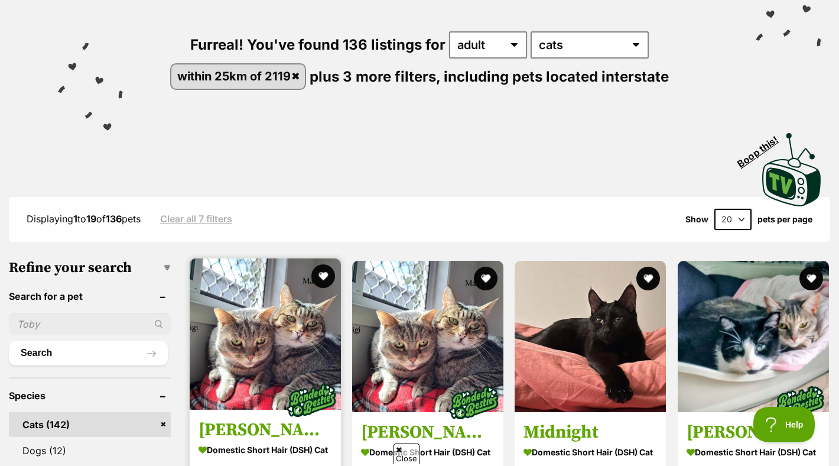
scroll to position [265, 0]
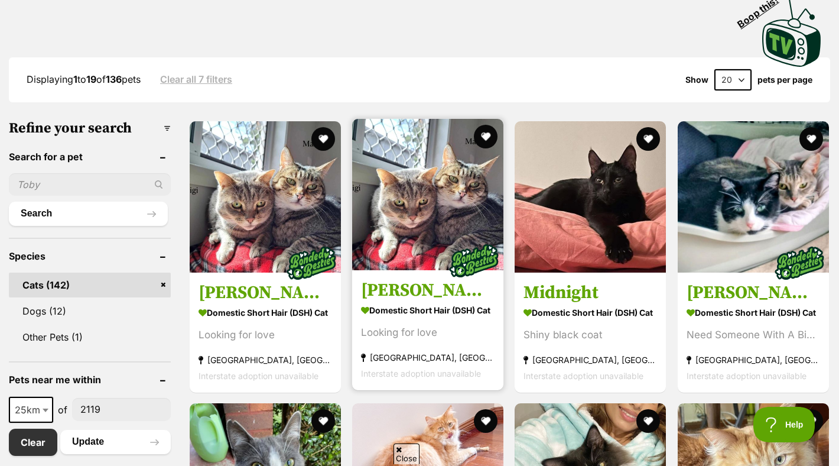
click at [423, 230] on img at bounding box center [427, 194] width 151 height 151
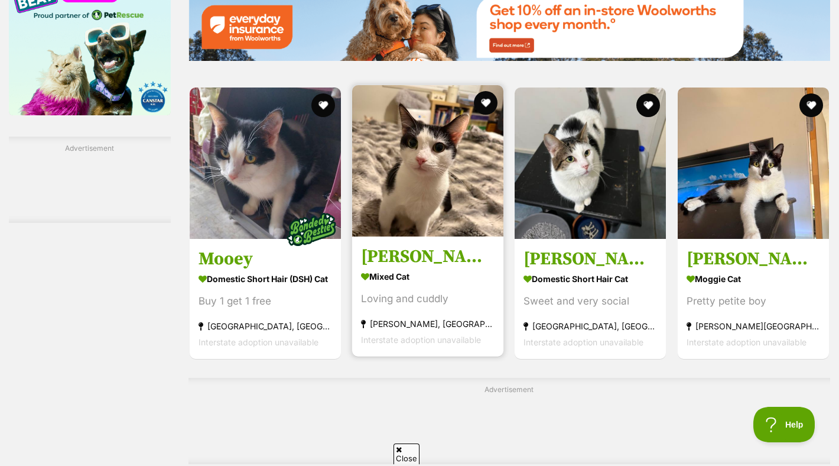
scroll to position [1688, 0]
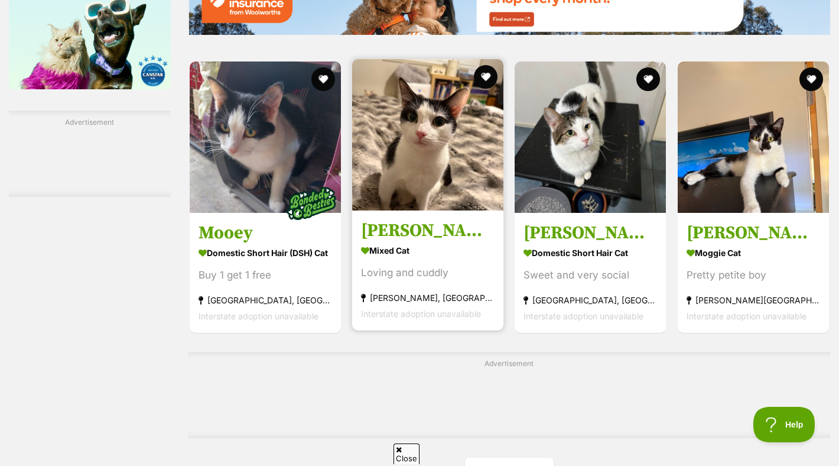
click at [390, 227] on h3 "Luna" at bounding box center [428, 230] width 134 height 22
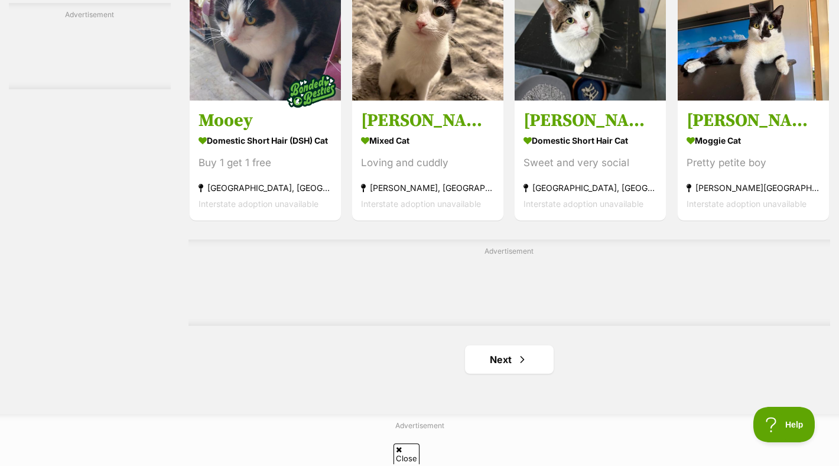
scroll to position [1796, 0]
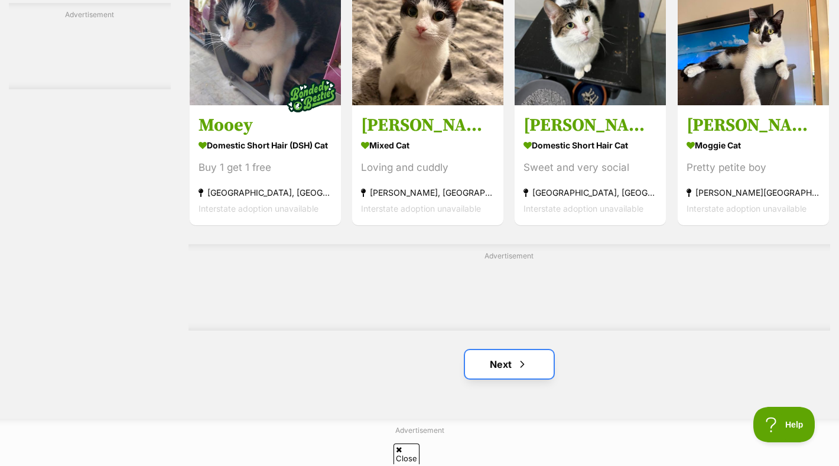
click at [537, 373] on link "Next" at bounding box center [509, 364] width 89 height 28
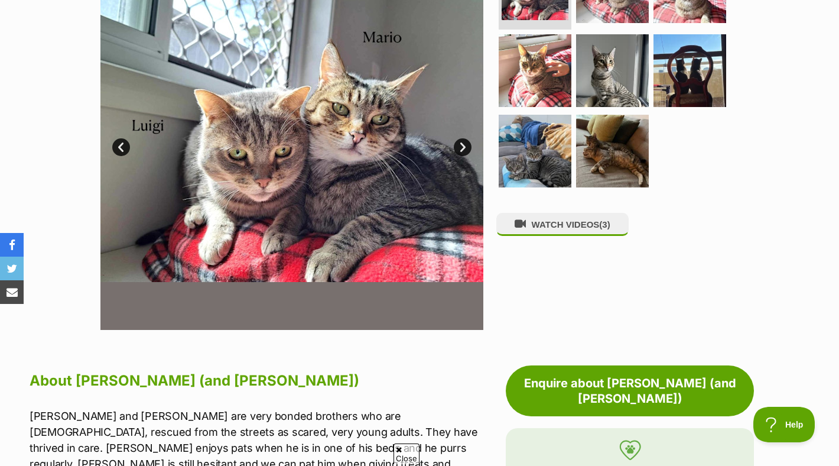
scroll to position [296, 0]
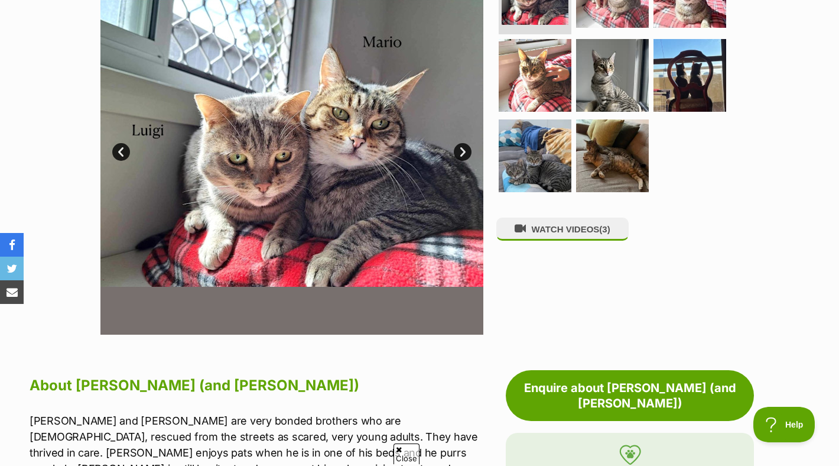
click at [462, 158] on img at bounding box center [291, 143] width 383 height 383
click at [462, 143] on link "Next" at bounding box center [463, 152] width 18 height 18
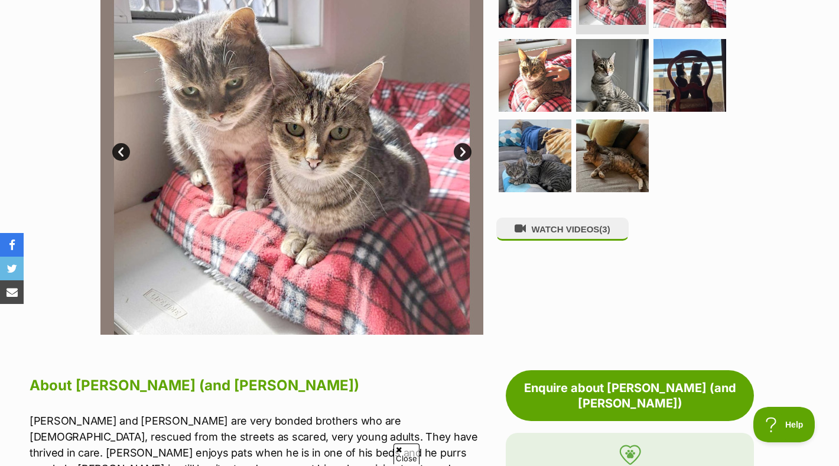
click at [462, 143] on link "Next" at bounding box center [463, 152] width 18 height 18
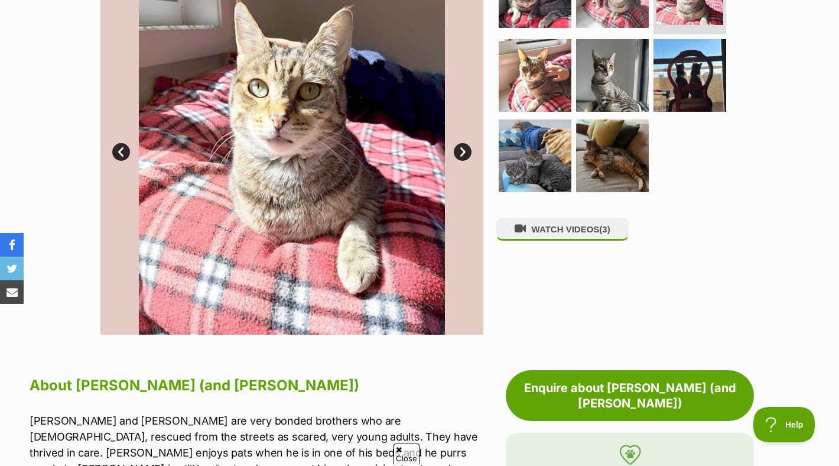
click at [462, 143] on link "Next" at bounding box center [463, 152] width 18 height 18
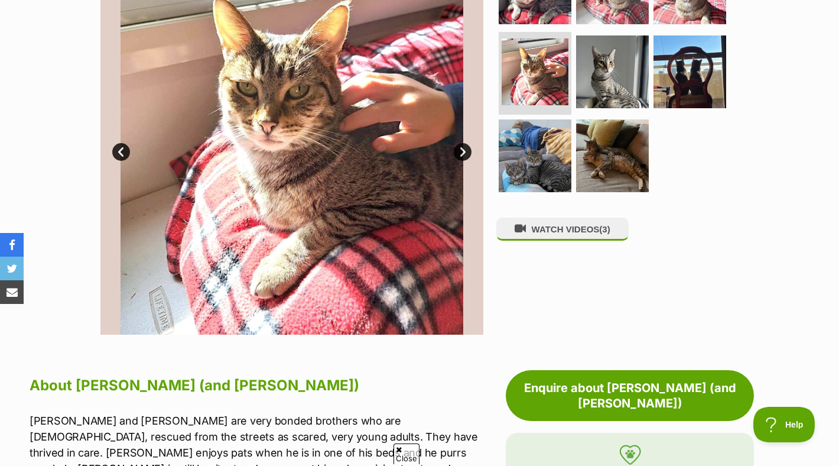
click at [462, 143] on link "Next" at bounding box center [463, 152] width 18 height 18
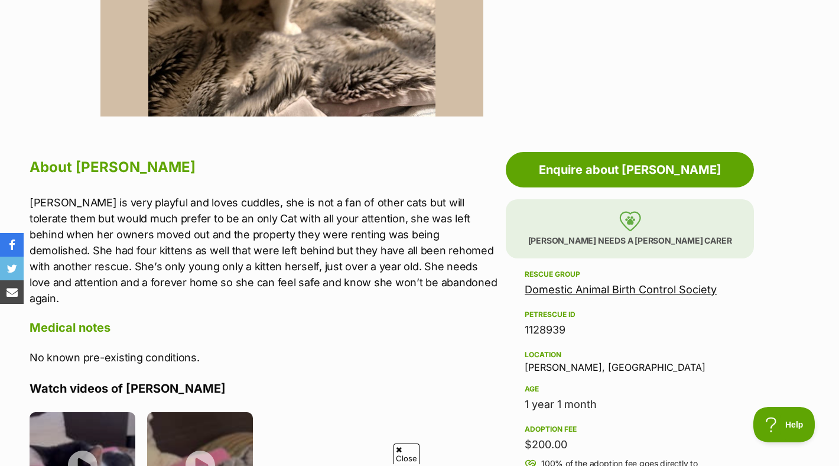
scroll to position [513, 0]
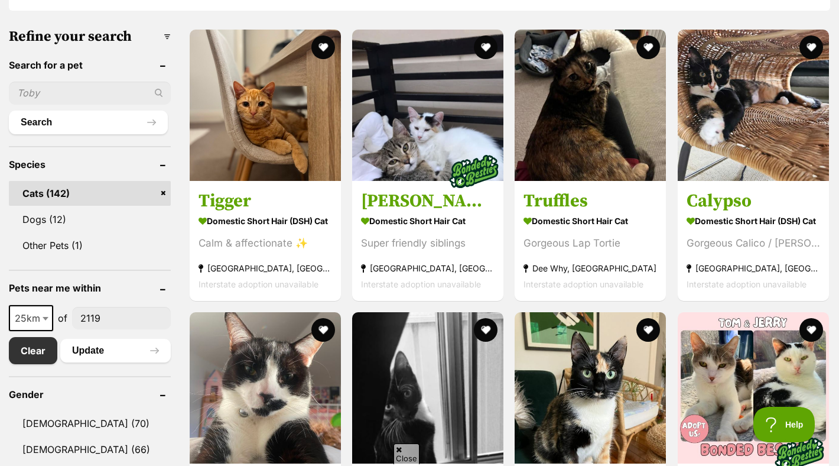
scroll to position [385, 0]
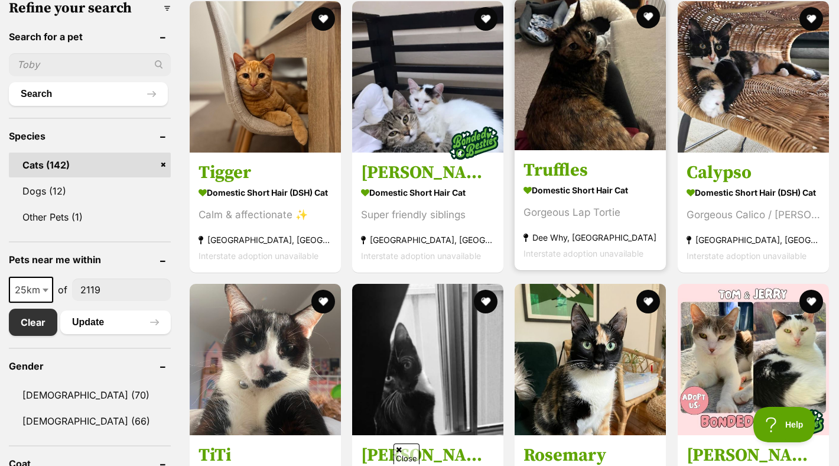
click at [568, 151] on link at bounding box center [590, 147] width 151 height 12
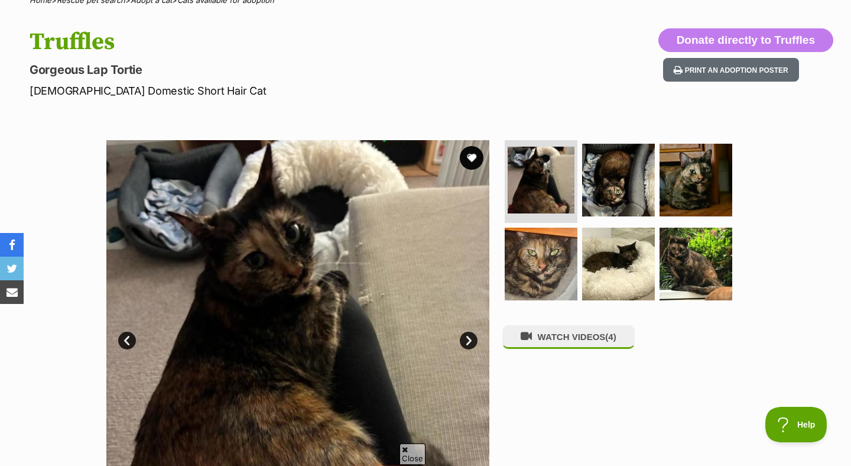
scroll to position [134, 0]
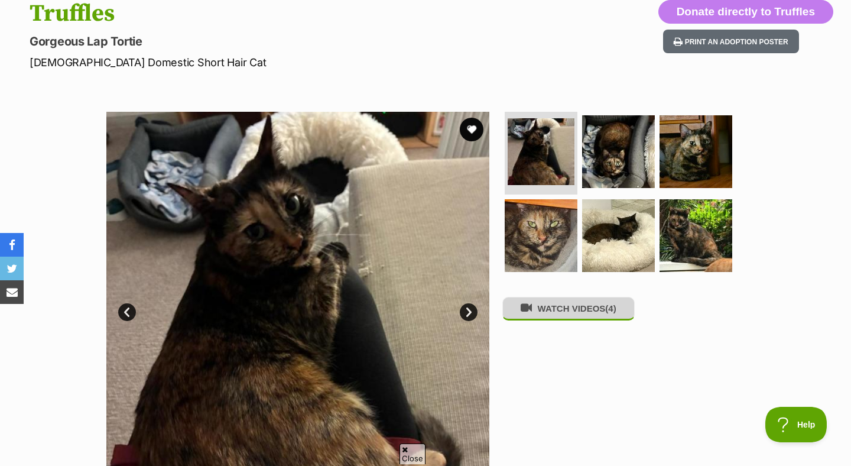
click at [612, 320] on button "WATCH VIDEOS (4)" at bounding box center [568, 308] width 132 height 23
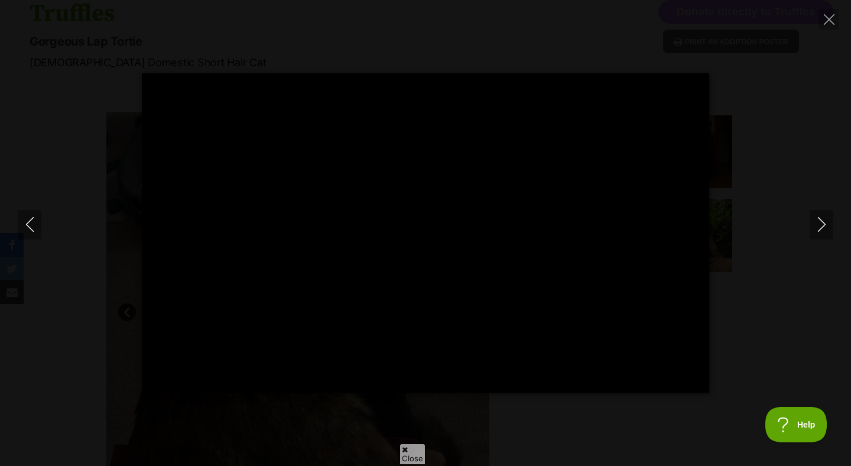
click at [782, 123] on div "Pause Play % buffered 00:00 -00:20 Unmute Mute Disable captions Enable captions…" at bounding box center [425, 232] width 851 height 319
type input "47.54"
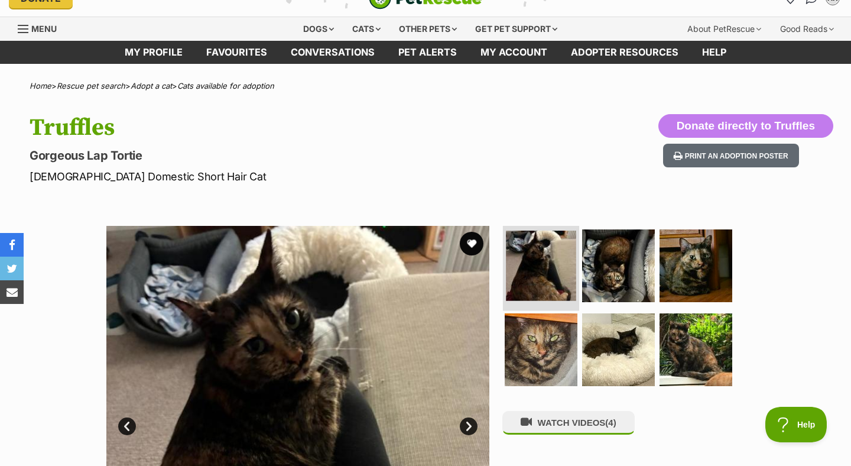
scroll to position [0, 0]
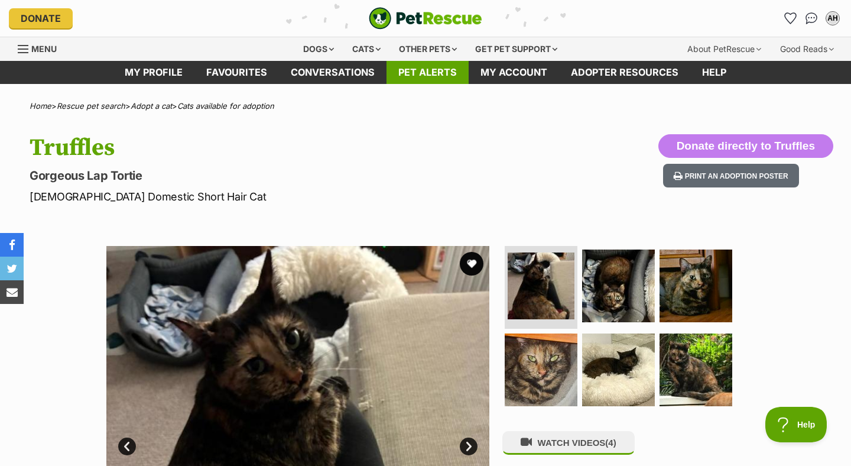
click at [442, 77] on link "Pet alerts" at bounding box center [427, 72] width 82 height 23
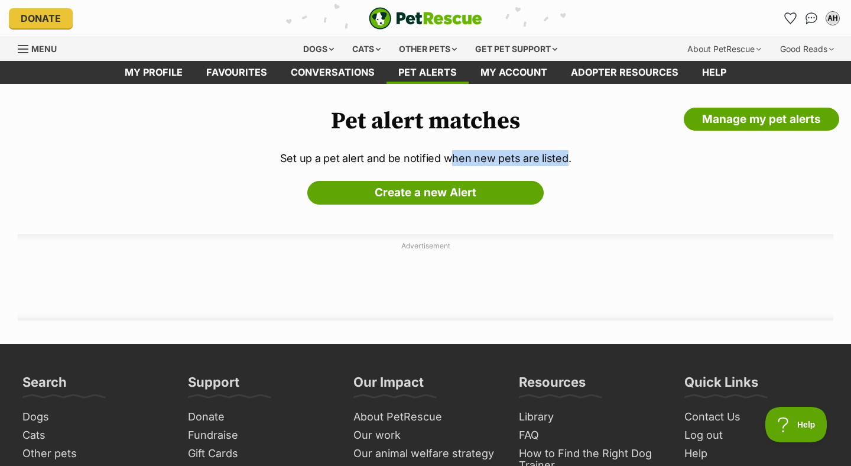
drag, startPoint x: 453, startPoint y: 158, endPoint x: 566, endPoint y: 160, distance: 112.3
click at [566, 160] on p "Set up a pet alert and be notified when new pets are listed." at bounding box center [426, 158] width 816 height 16
click at [567, 164] on p "Set up a pet alert and be notified when new pets are listed." at bounding box center [426, 158] width 816 height 16
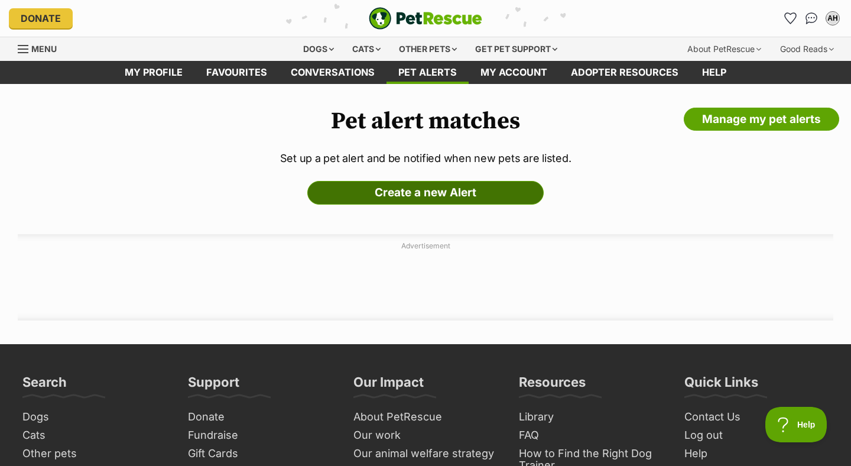
click at [508, 194] on link "Create a new Alert" at bounding box center [425, 193] width 236 height 24
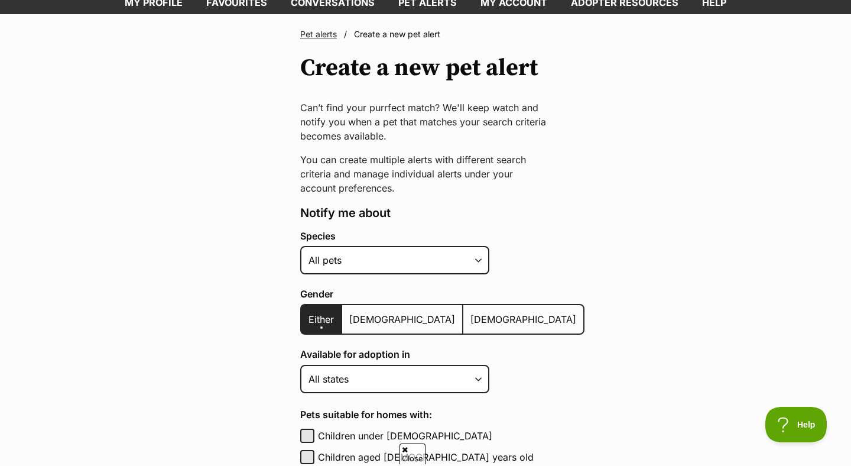
scroll to position [132, 0]
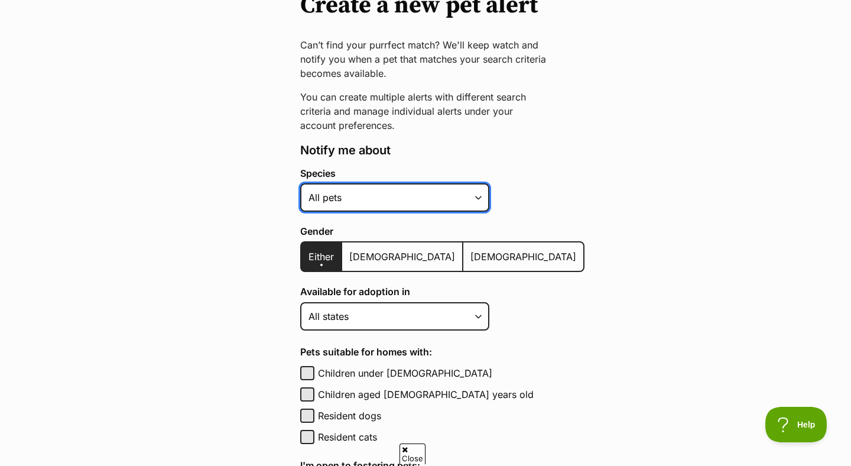
click at [365, 194] on select "Alpaca Bird Cat Chicken Cow Dog Donkey Duck Ferret Fish Goat Goose Guinea Fowl …" at bounding box center [394, 197] width 189 height 28
select select "2"
click at [300, 183] on select "Alpaca Bird Cat Chicken Cow Dog Donkey Duck Ferret Fish Goat Goose Guinea Fowl …" at bounding box center [394, 197] width 189 height 28
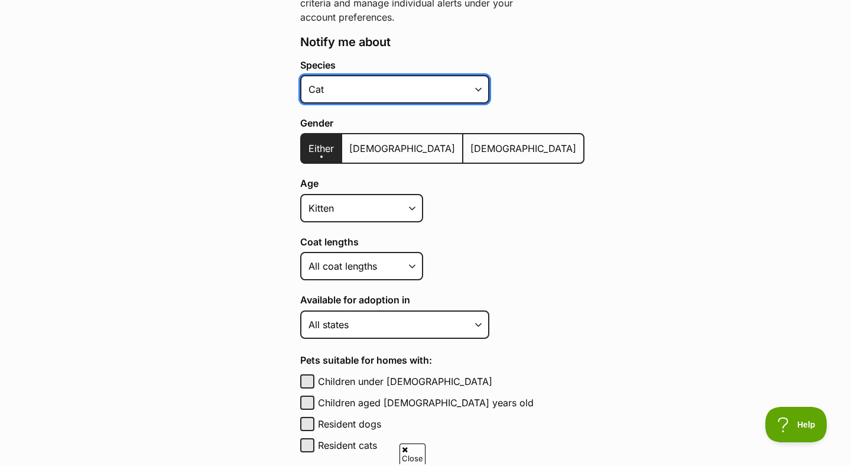
scroll to position [242, 0]
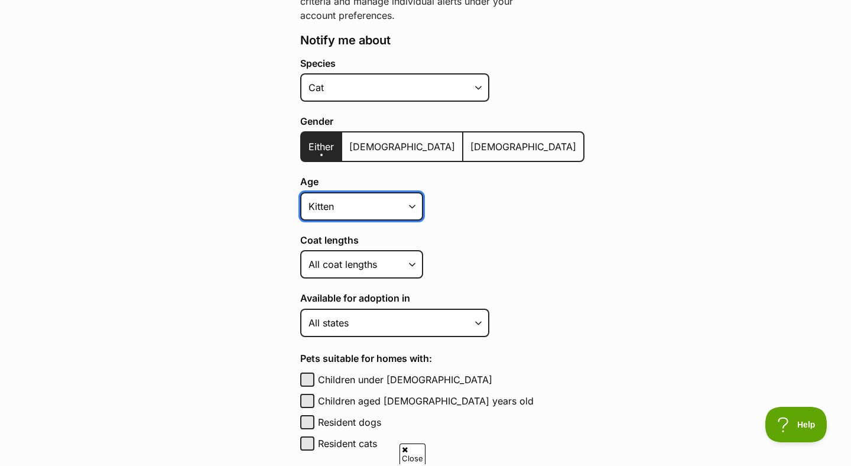
click at [360, 207] on select "Kitten Cat Senior All ages" at bounding box center [361, 206] width 123 height 28
click at [300, 192] on select "Kitten Cat Senior All ages" at bounding box center [361, 206] width 123 height 28
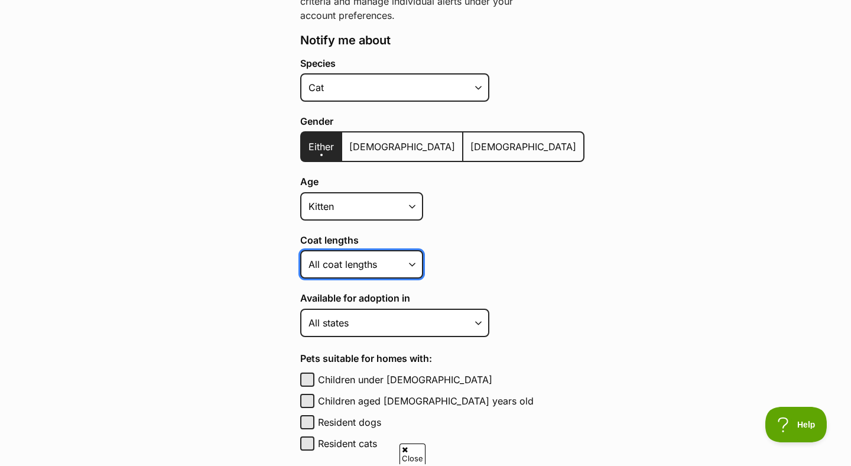
click at [356, 274] on select "Short Medium Coat Long All coat lengths" at bounding box center [361, 264] width 123 height 28
select select "short"
click at [300, 250] on select "Short Medium Coat Long All coat lengths" at bounding box center [361, 264] width 123 height 28
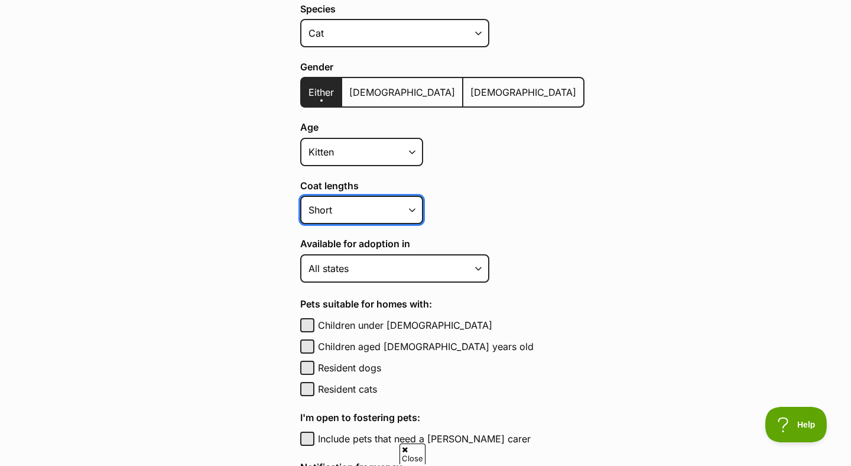
scroll to position [299, 0]
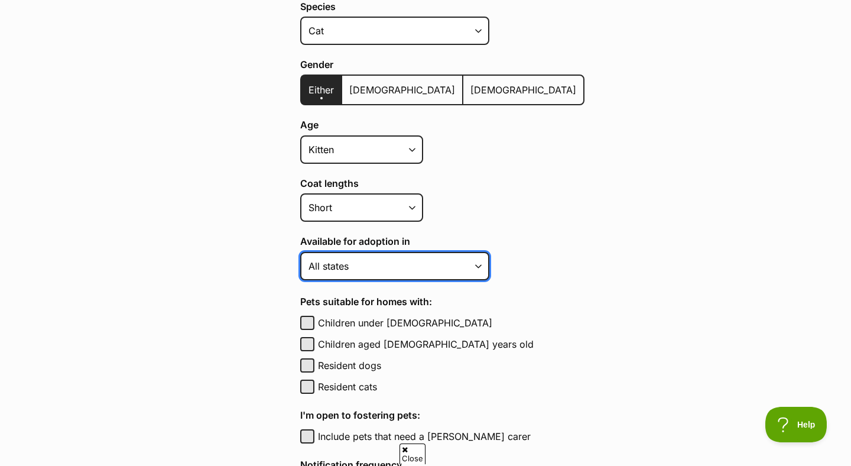
click at [347, 270] on select "Australian Capital Territory New South Wales Northern Territory Queensland Sout…" at bounding box center [394, 266] width 189 height 28
select select "1"
click at [300, 252] on select "Australian Capital Territory New South Wales Northern Territory Queensland Sout…" at bounding box center [394, 266] width 189 height 28
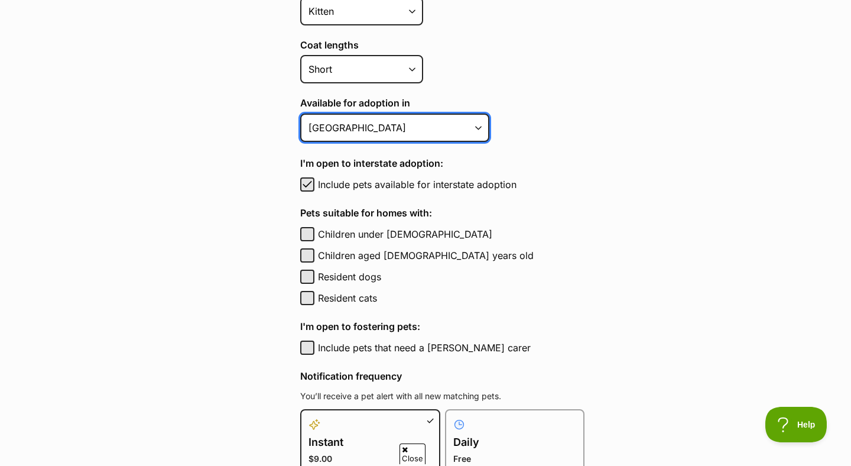
scroll to position [439, 0]
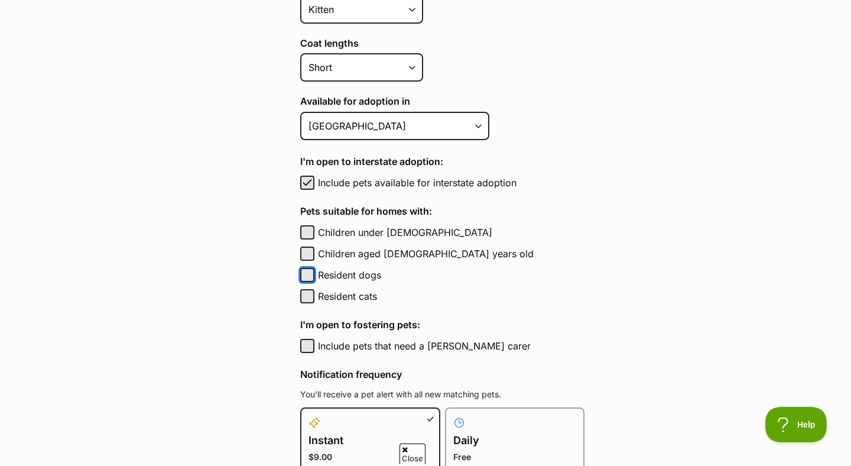
click at [311, 278] on button "Resident dogs" at bounding box center [307, 275] width 14 height 14
checkbox input "true"
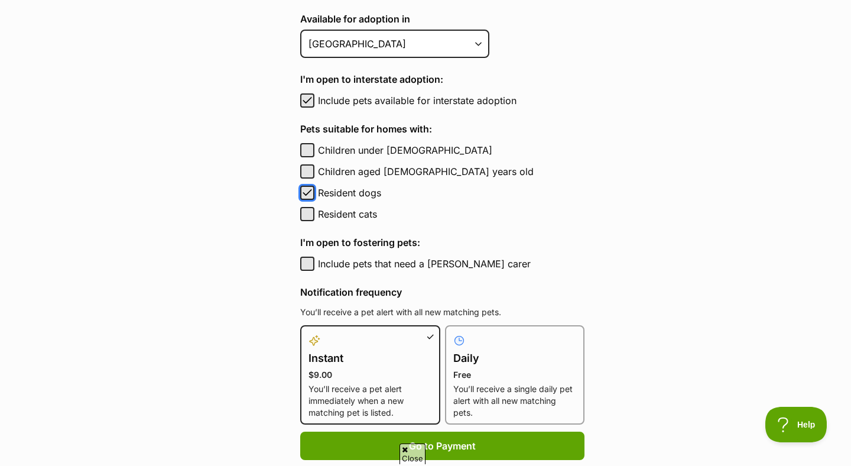
scroll to position [532, 0]
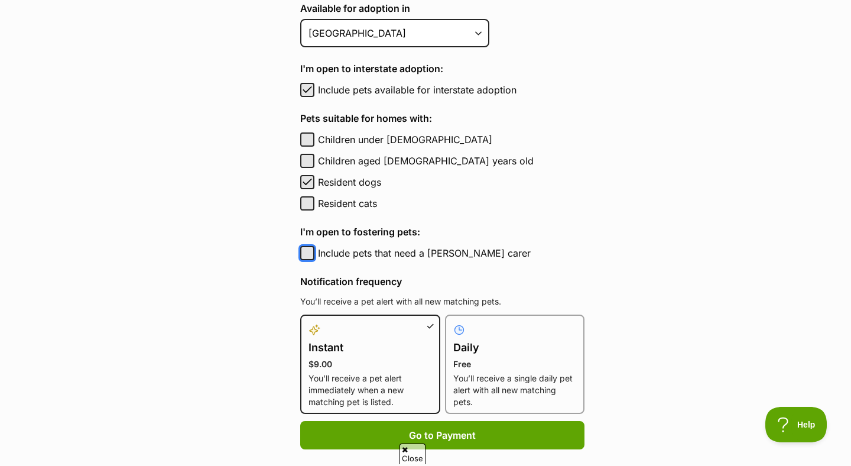
click at [310, 252] on button "Include pets that need a foster carer" at bounding box center [307, 253] width 14 height 14
checkbox input "true"
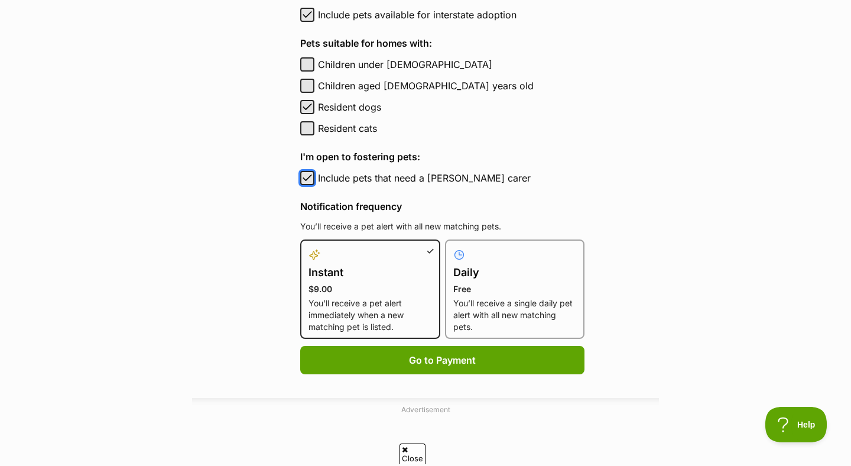
scroll to position [608, 0]
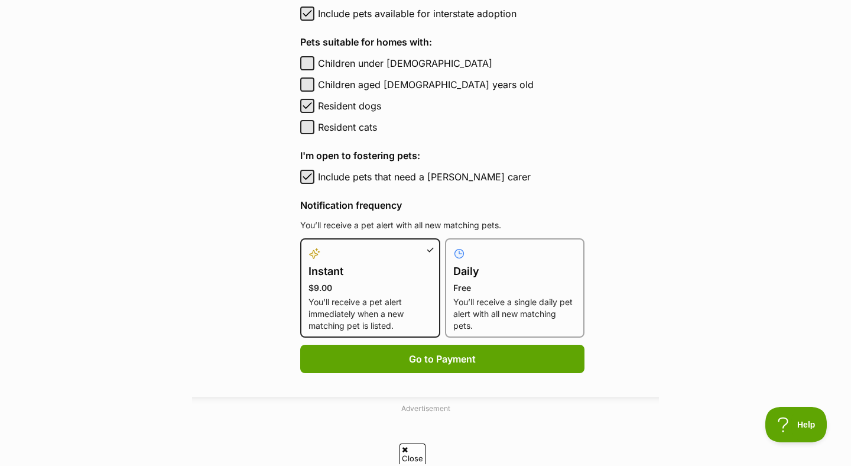
click at [453, 307] on p "You’ll receive a single daily pet alert with all new matching pets." at bounding box center [515, 313] width 124 height 35
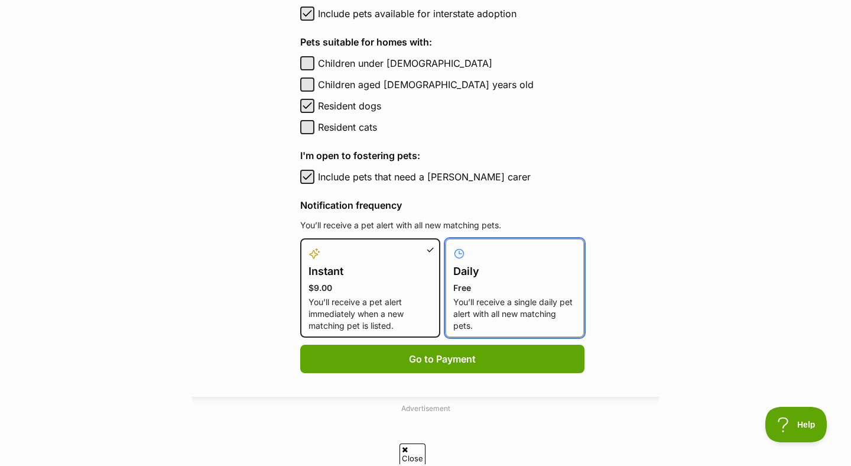
click at [452, 246] on input "Daily Free You’ll receive a single daily pet alert with all new matching pets." at bounding box center [452, 245] width 1 height 1
radio input "true"
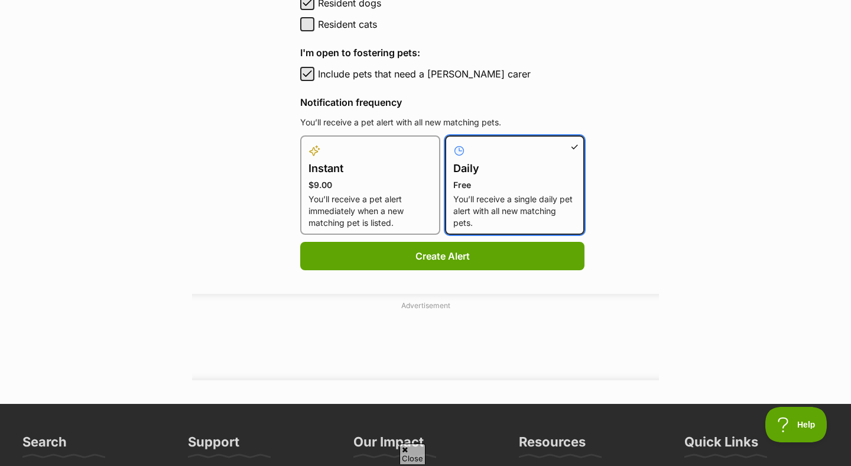
scroll to position [712, 0]
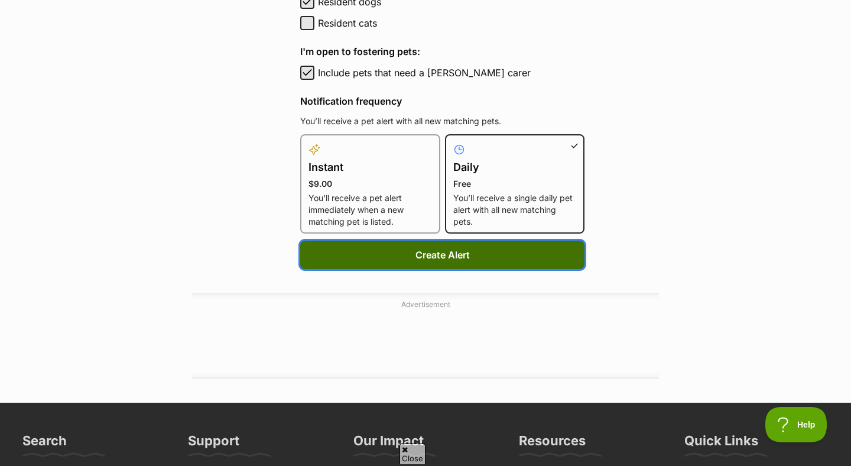
click at [446, 261] on button "Create Alert" at bounding box center [442, 255] width 284 height 28
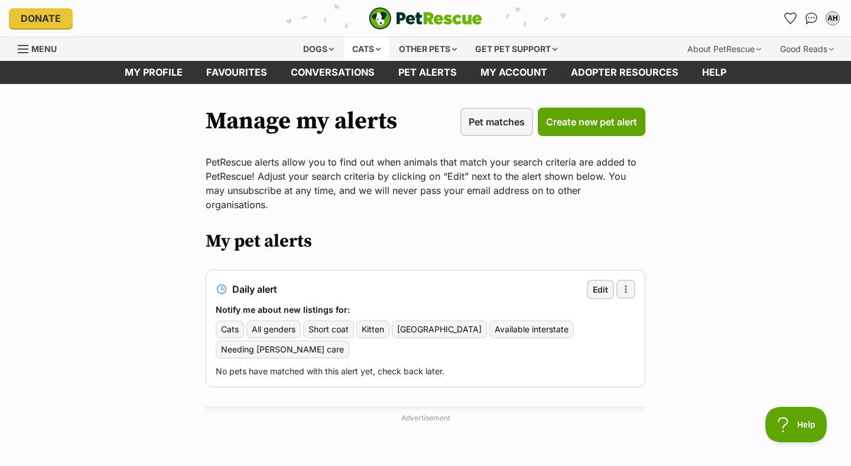
click at [353, 47] on div "Cats" at bounding box center [366, 49] width 45 height 24
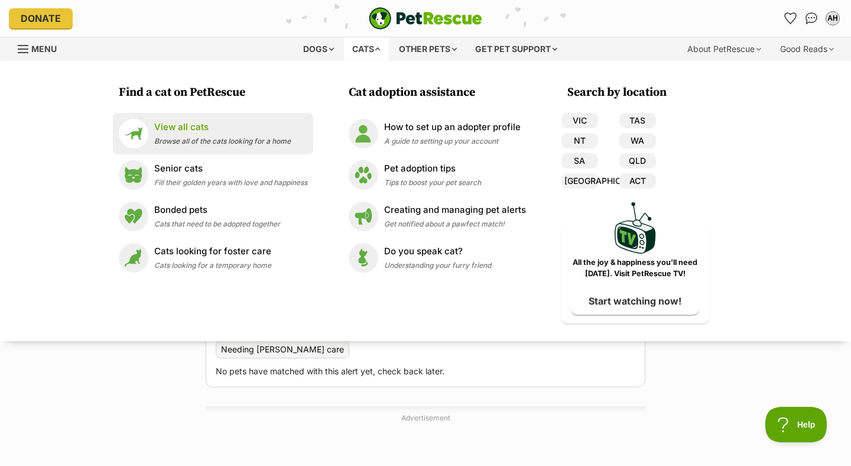
click at [196, 124] on p "View all cats" at bounding box center [222, 128] width 137 height 14
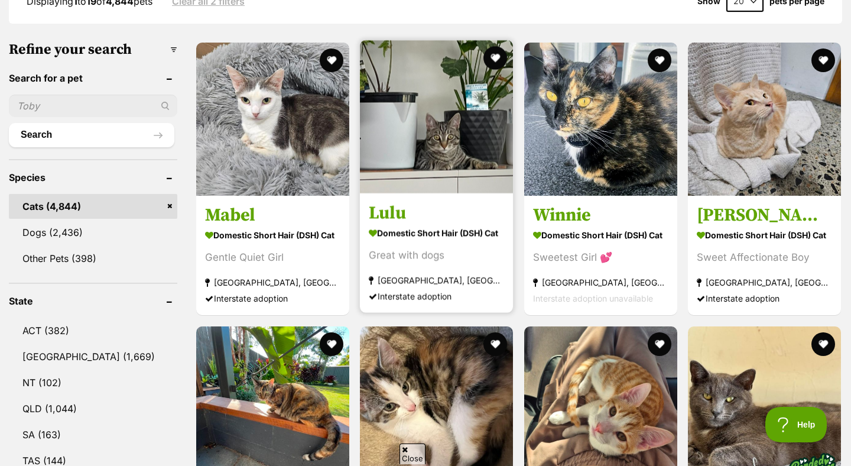
scroll to position [580, 0]
